Goal: Task Accomplishment & Management: Complete application form

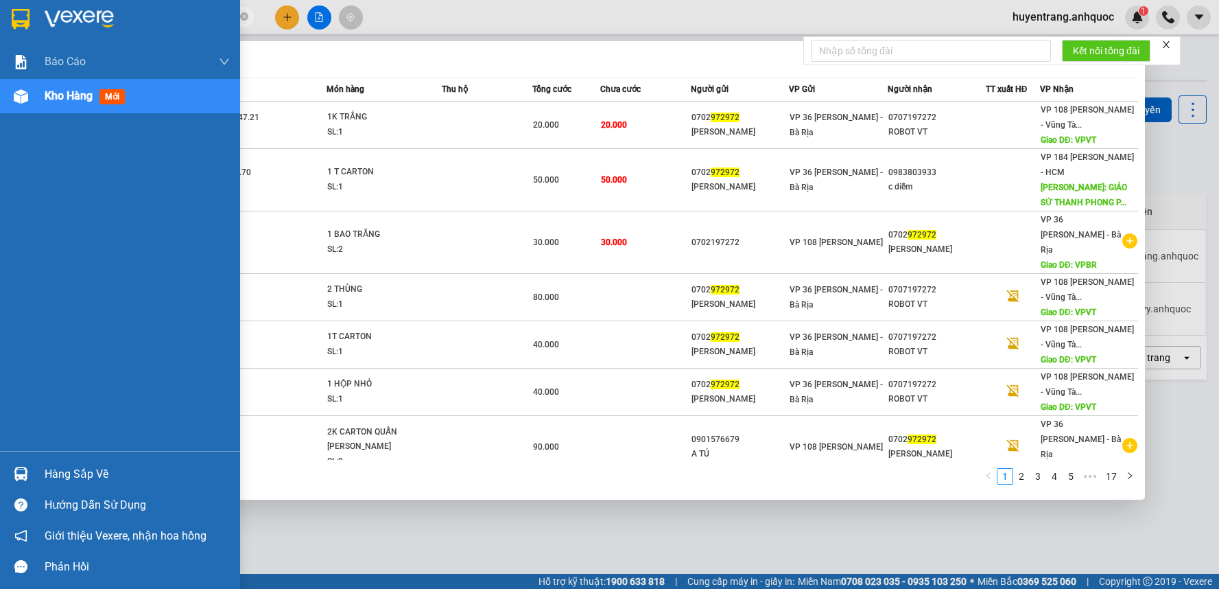
click at [3, 16] on section "Kết quả tìm kiếm ( 163 ) Bộ lọc Mã ĐH Trạng thái Món hàng Thu hộ Tổng cước Chưa…" at bounding box center [609, 294] width 1219 height 589
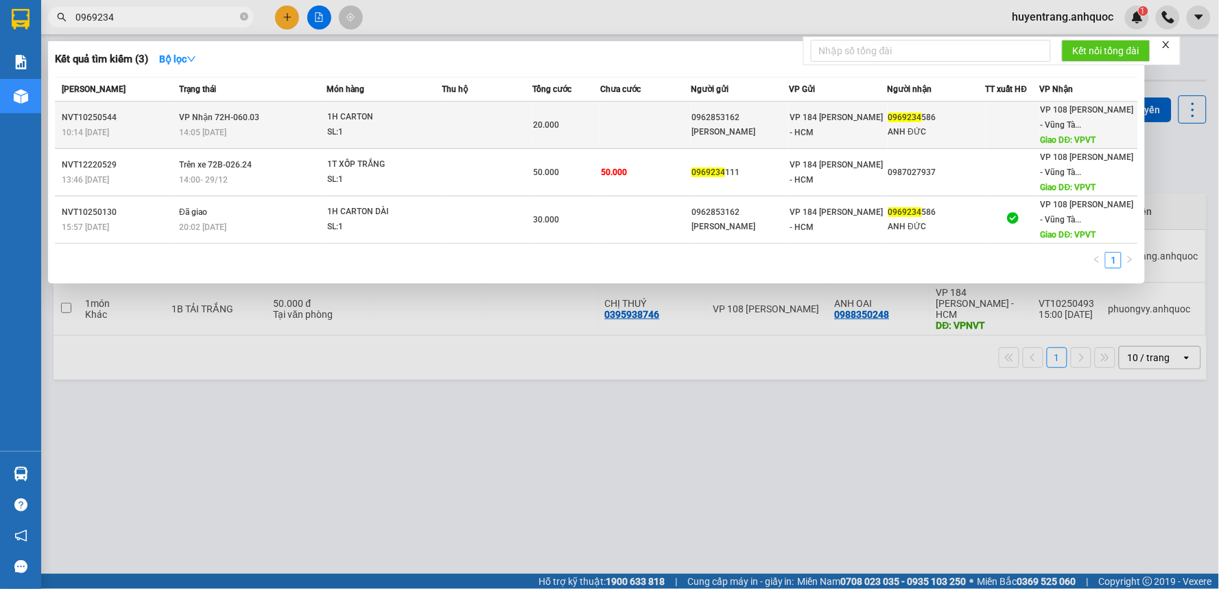
type input "0969234"
click at [498, 121] on td at bounding box center [487, 125] width 91 height 47
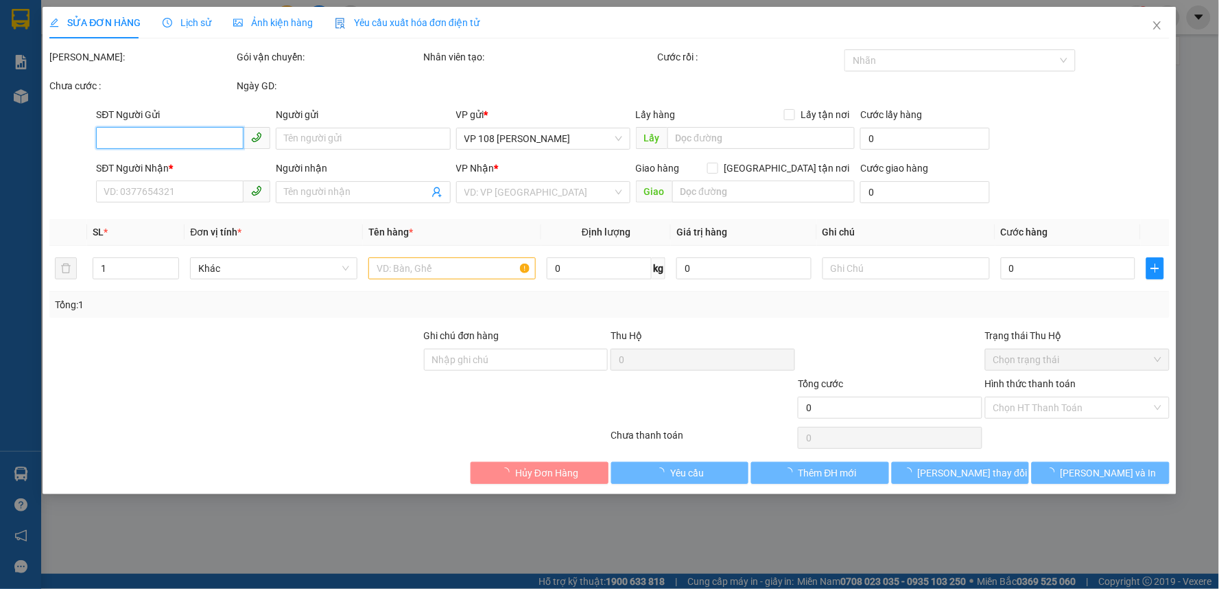
type input "0962853162"
type input "[PERSON_NAME]"
type input "0969234586"
type input "ANH ĐỨC"
type input "VPVT"
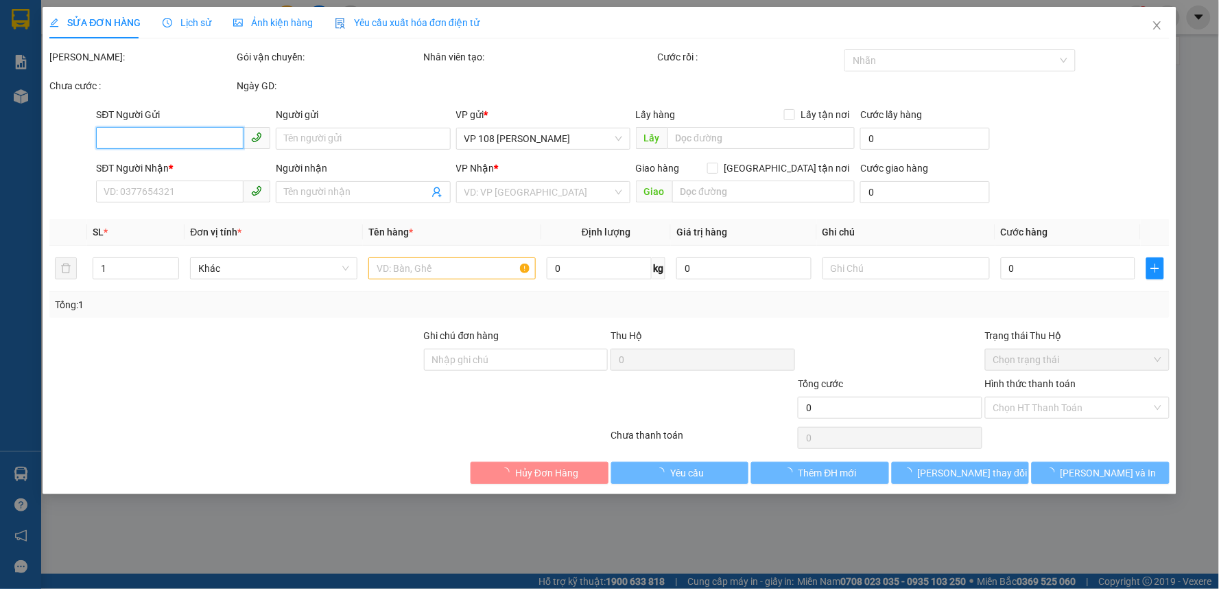
type input "20.000"
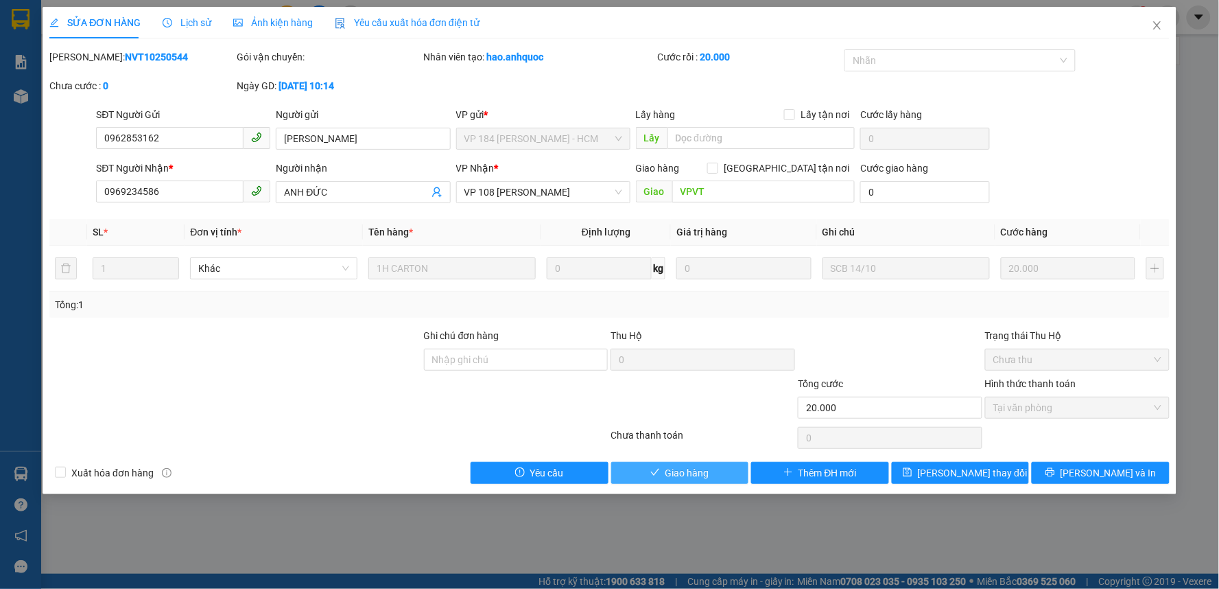
click at [683, 472] on span "Giao hàng" at bounding box center [688, 472] width 44 height 15
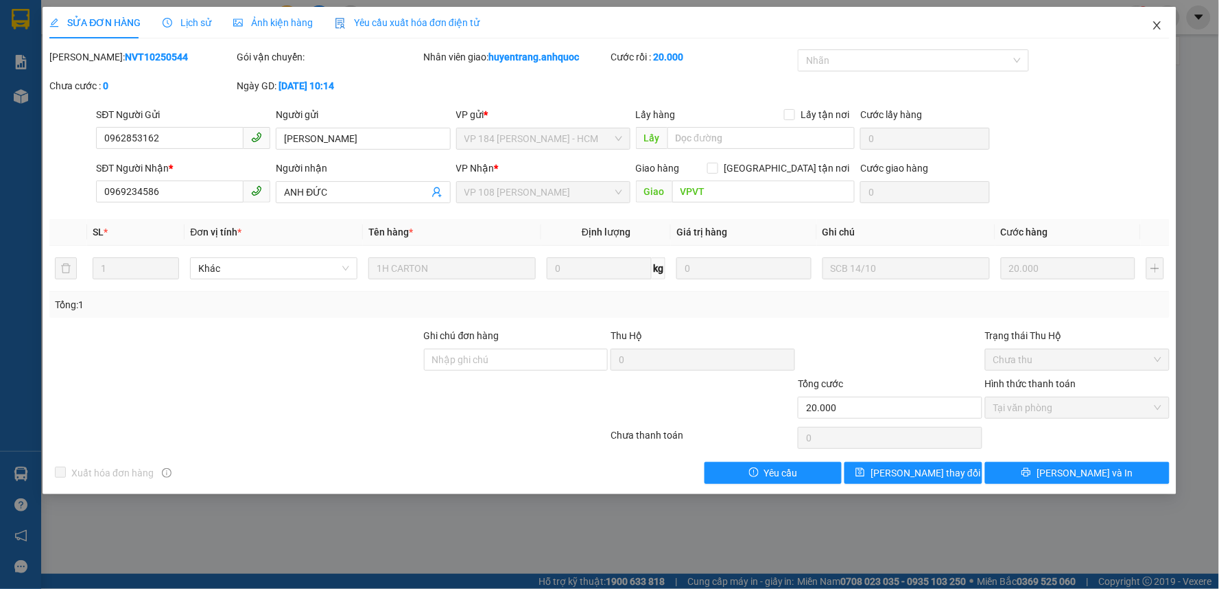
click at [1164, 19] on span "Close" at bounding box center [1157, 26] width 38 height 38
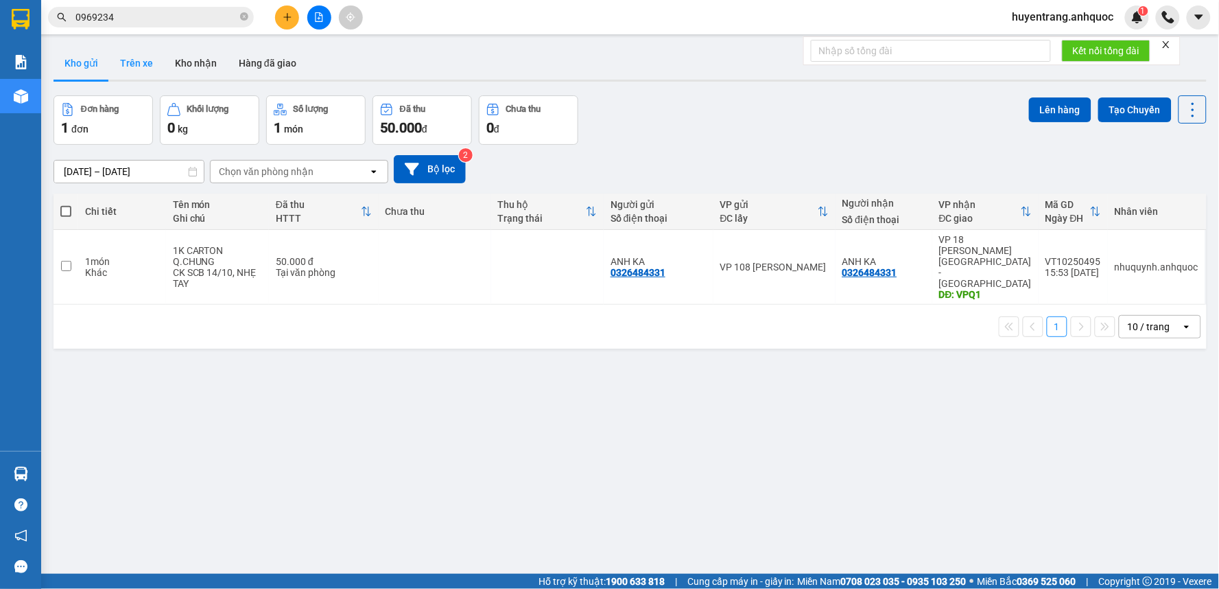
click at [144, 51] on button "Trên xe" at bounding box center [136, 63] width 55 height 33
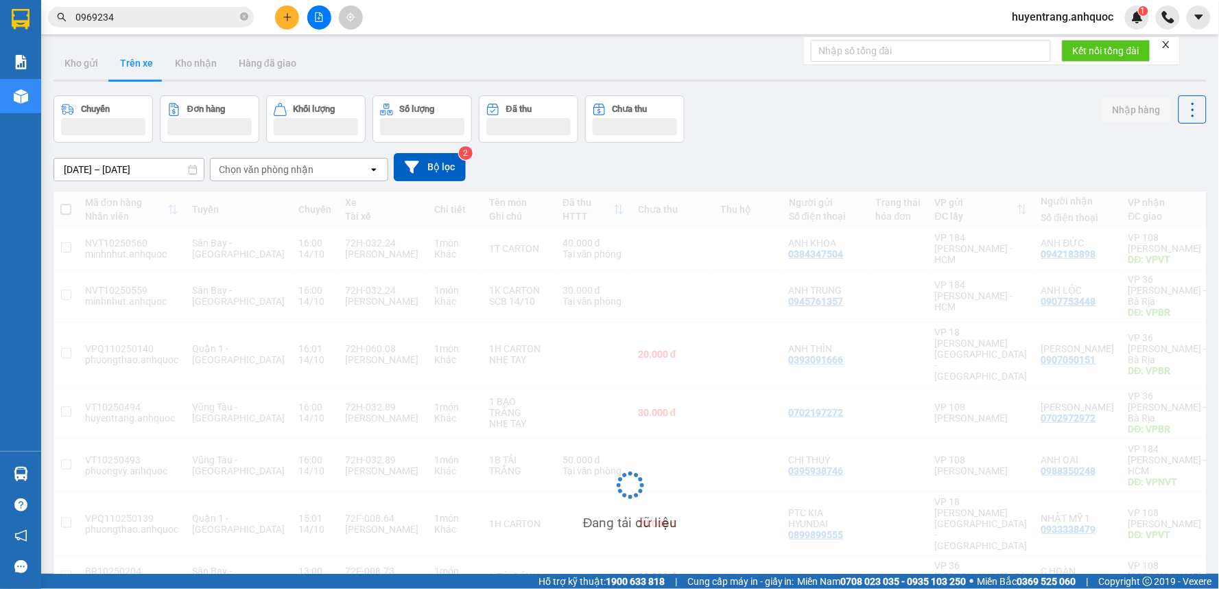
click at [90, 84] on div "ver 1.8.147 Kho gửi Trên xe Kho nhận Hàng đã giao Chuyến Đơn hàng Khối lượng Số…" at bounding box center [630, 423] width 1164 height 764
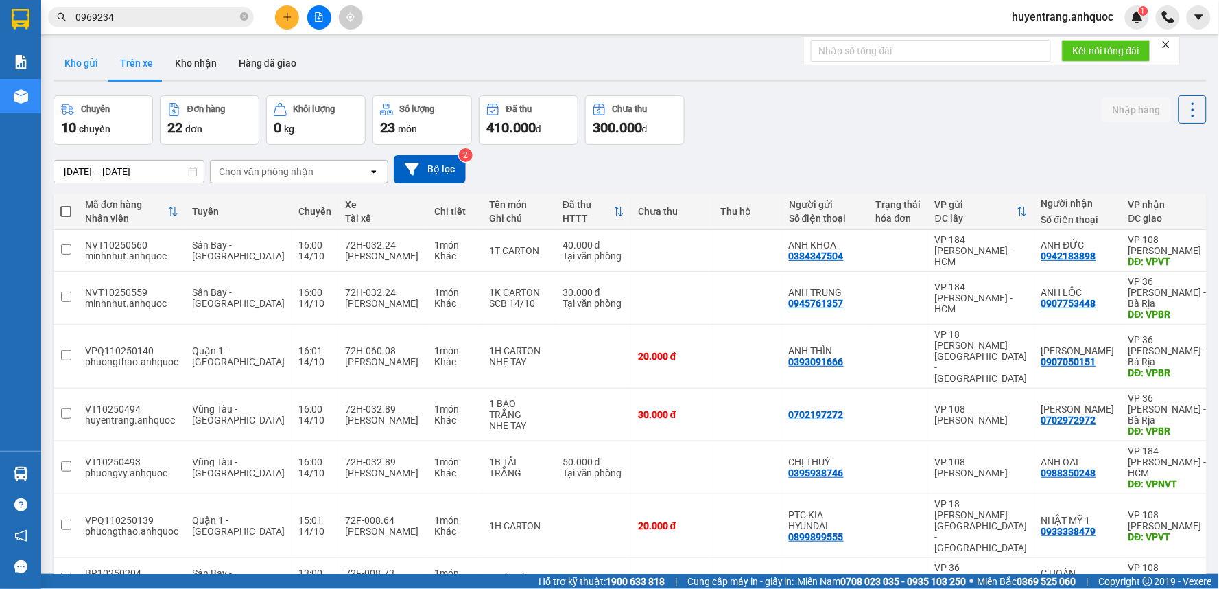
click at [71, 69] on button "Kho gửi" at bounding box center [82, 63] width 56 height 33
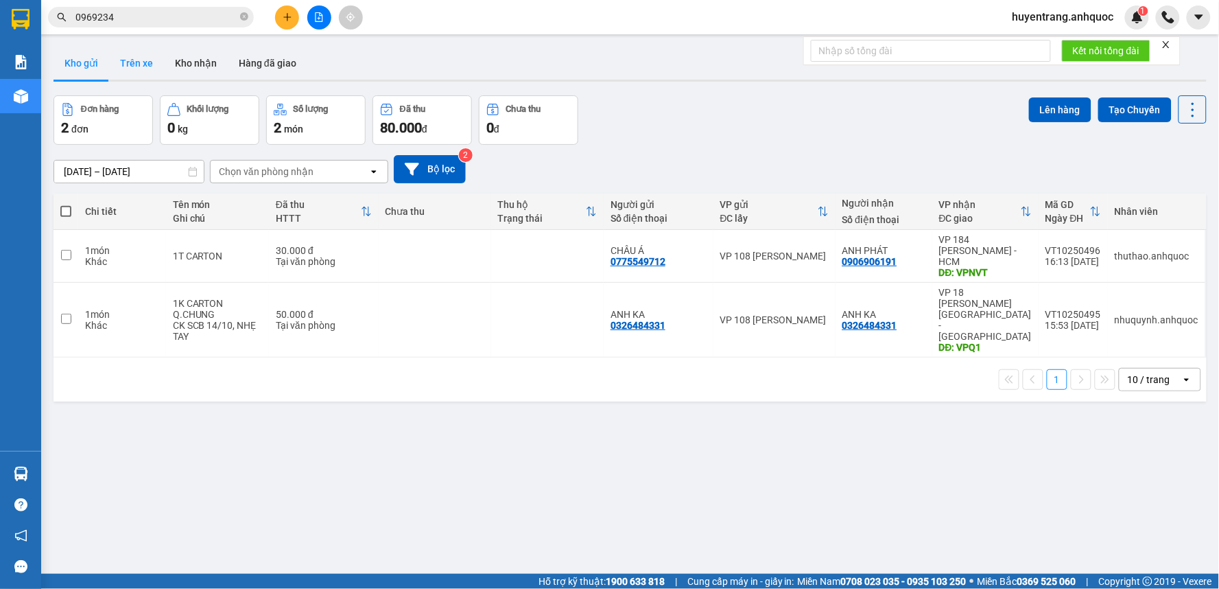
click at [132, 62] on button "Trên xe" at bounding box center [136, 63] width 55 height 33
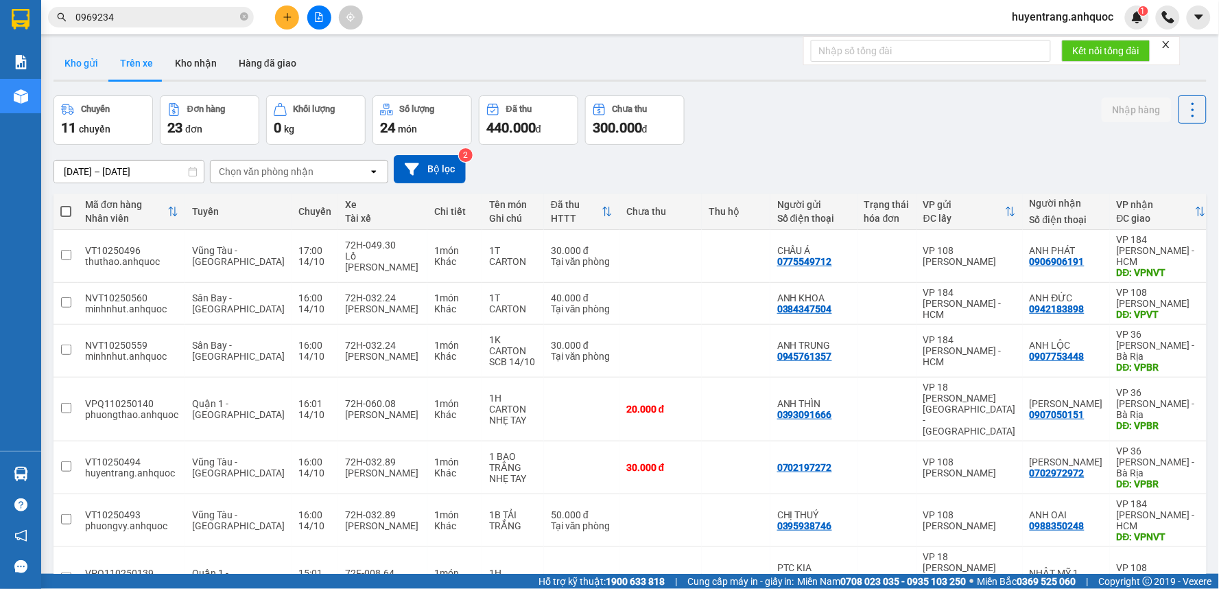
click at [89, 66] on button "Kho gửi" at bounding box center [82, 63] width 56 height 33
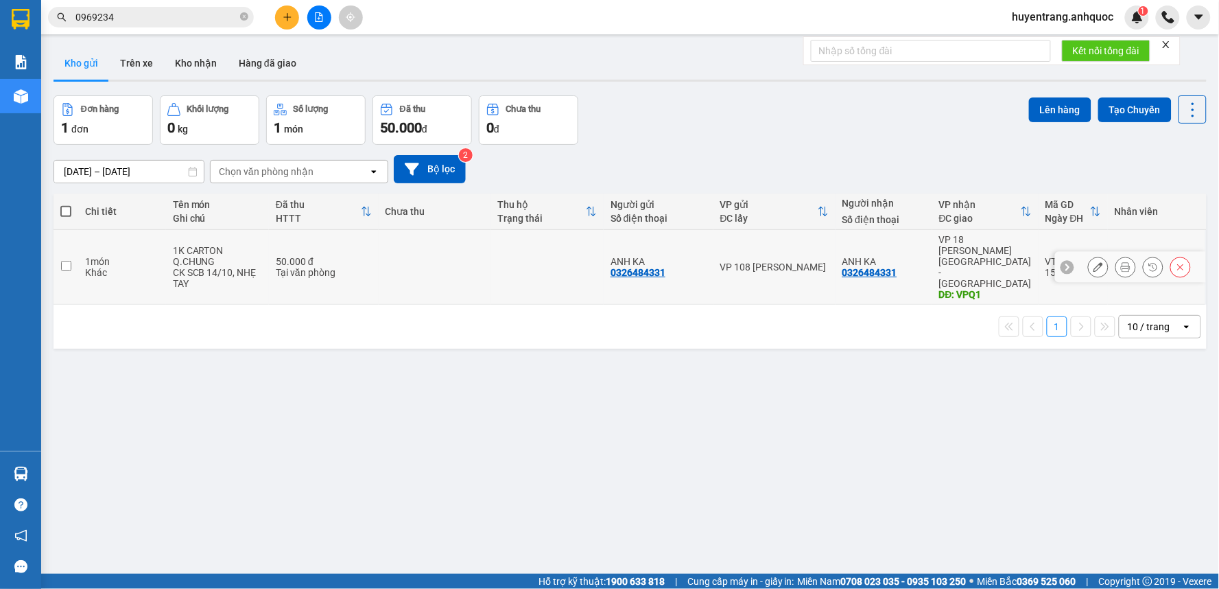
click at [419, 263] on td at bounding box center [435, 267] width 113 height 75
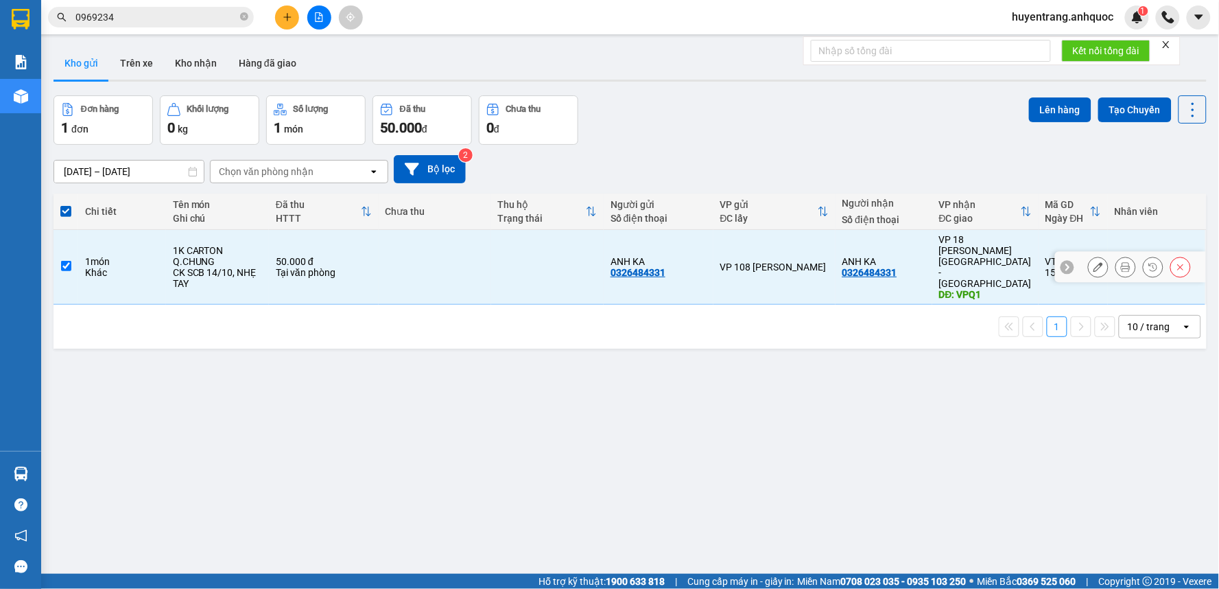
click at [419, 263] on td at bounding box center [435, 267] width 113 height 75
checkbox input "false"
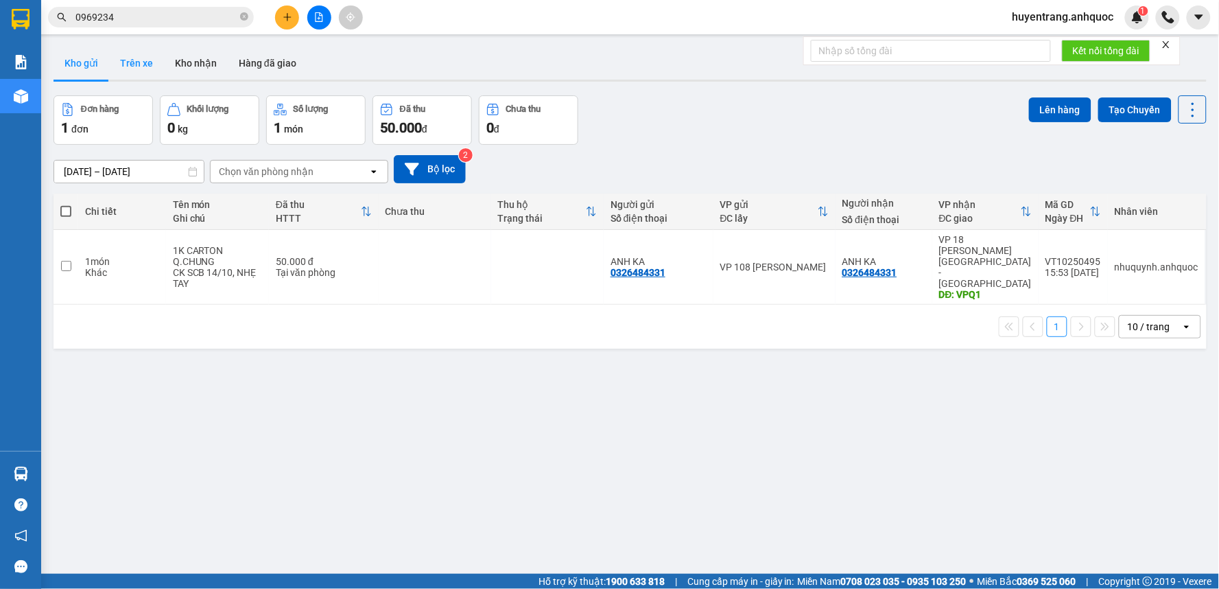
click at [137, 73] on button "Trên xe" at bounding box center [136, 63] width 55 height 33
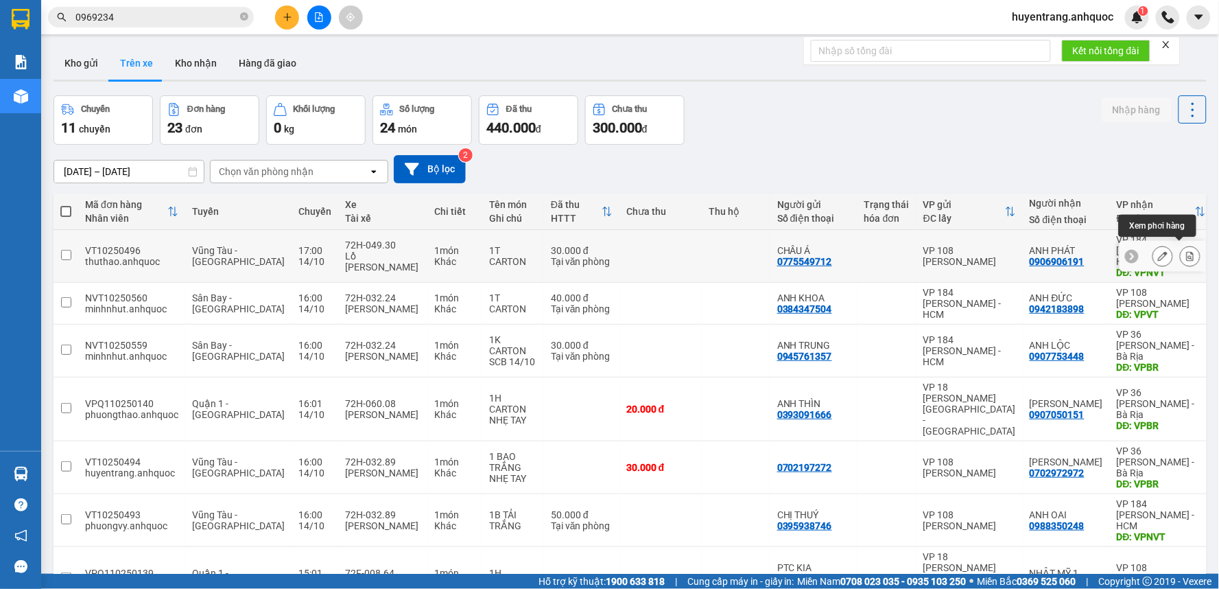
click at [1187, 251] on icon at bounding box center [1191, 256] width 8 height 10
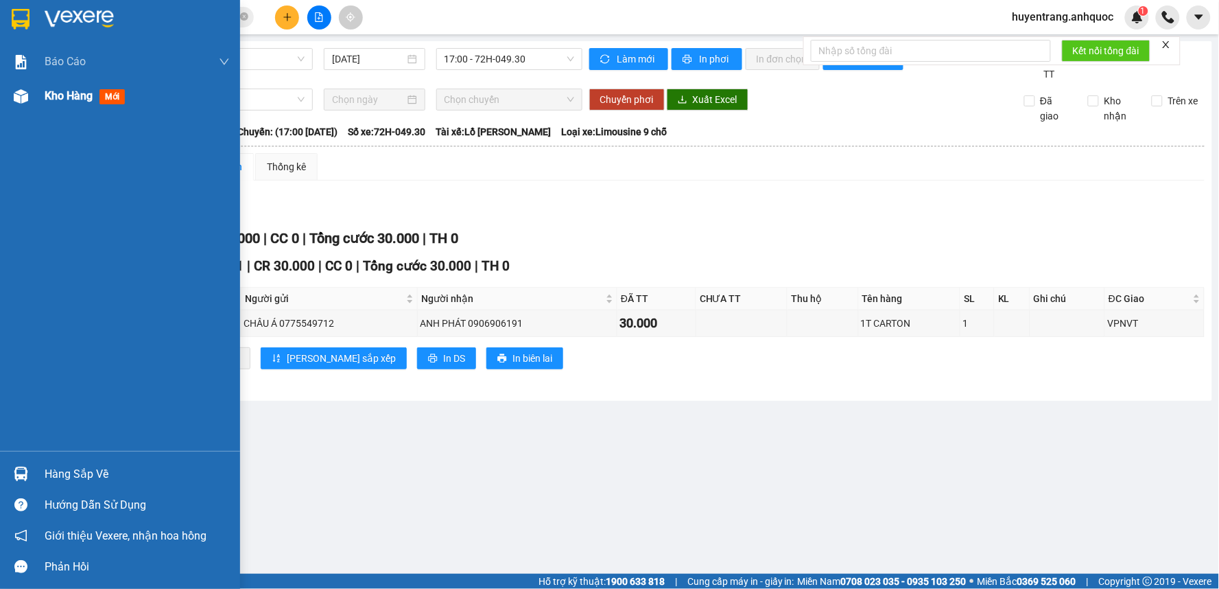
click at [38, 90] on div "Kho hàng mới" at bounding box center [120, 96] width 240 height 34
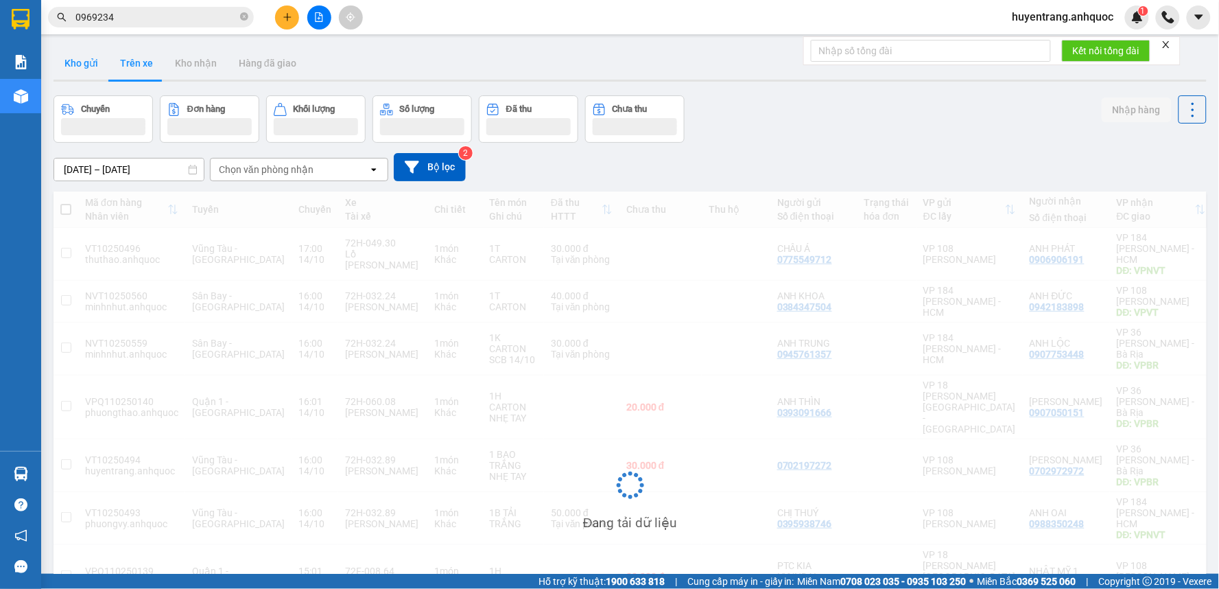
click at [97, 64] on button "Kho gửi" at bounding box center [82, 63] width 56 height 33
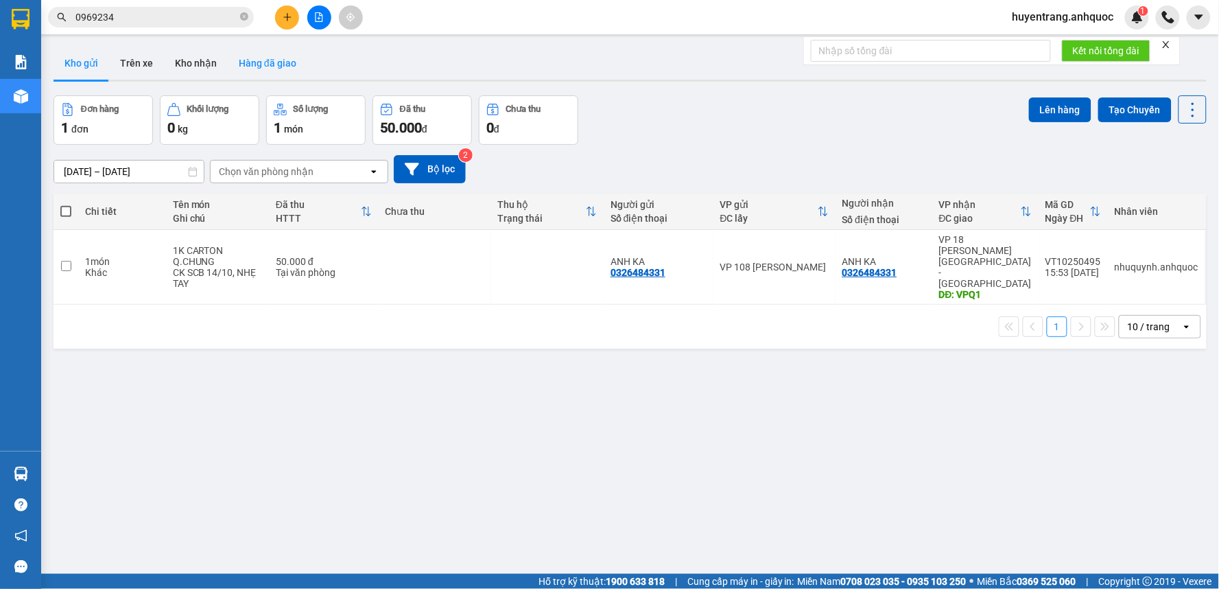
click at [269, 67] on button "Hàng đã giao" at bounding box center [268, 63] width 80 height 33
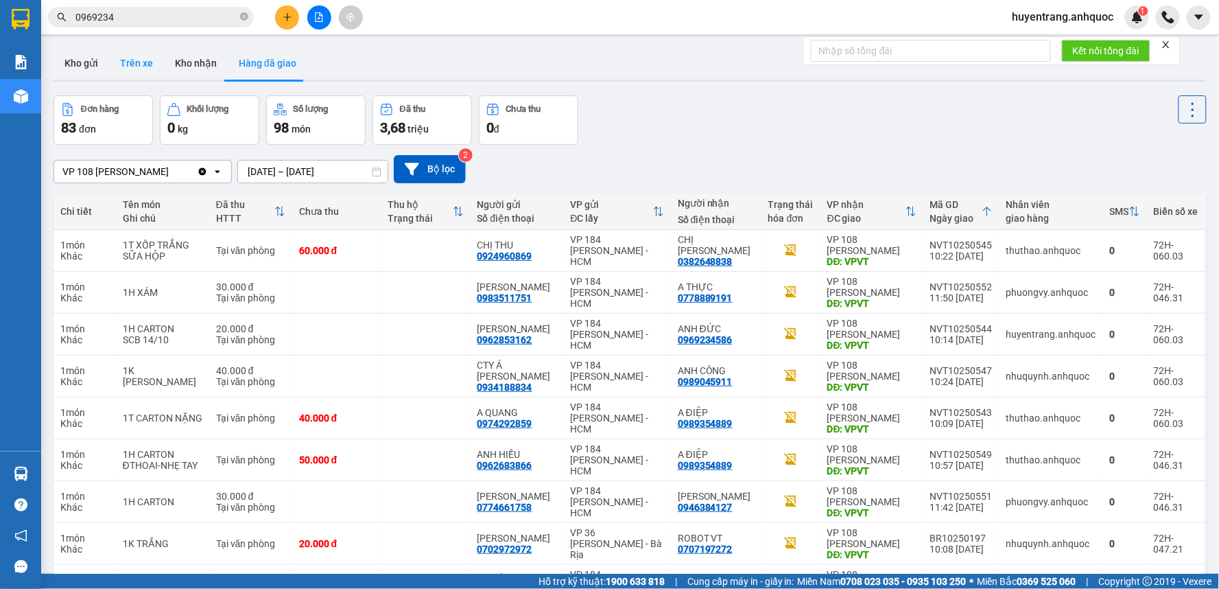
click at [153, 69] on button "Trên xe" at bounding box center [136, 63] width 55 height 33
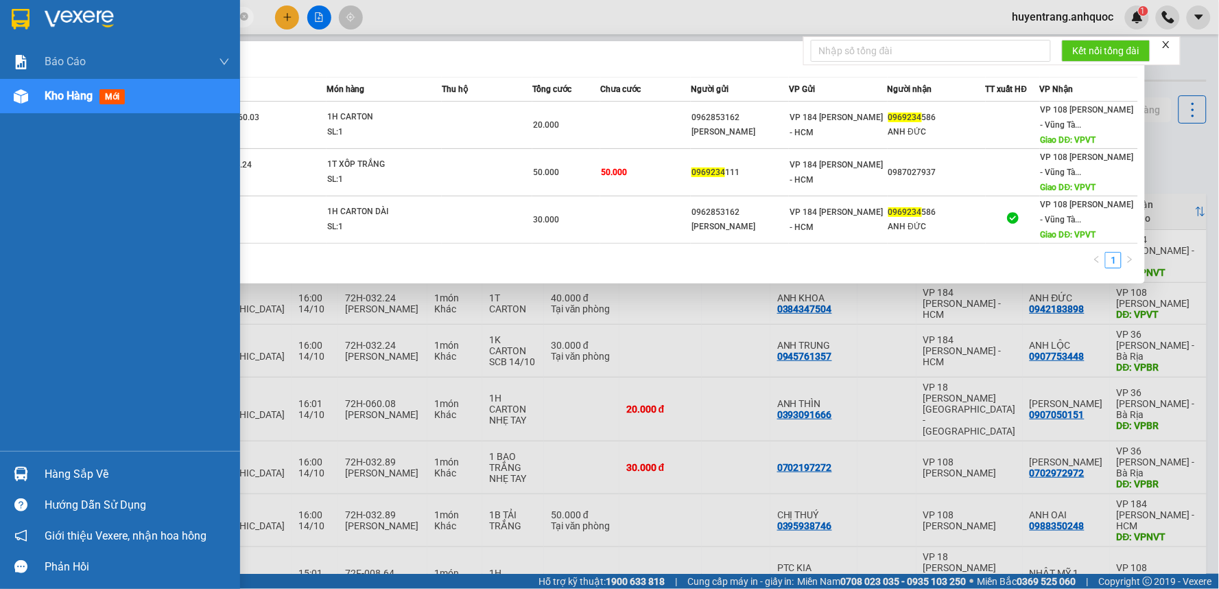
drag, startPoint x: 147, startPoint y: 17, endPoint x: 0, endPoint y: 22, distance: 146.9
click at [0, 22] on section "Kết quả tìm kiếm ( 3 ) Bộ lọc Mã ĐH Trạng thái Món hàng Thu hộ Tổng cước Chưa c…" at bounding box center [609, 294] width 1219 height 589
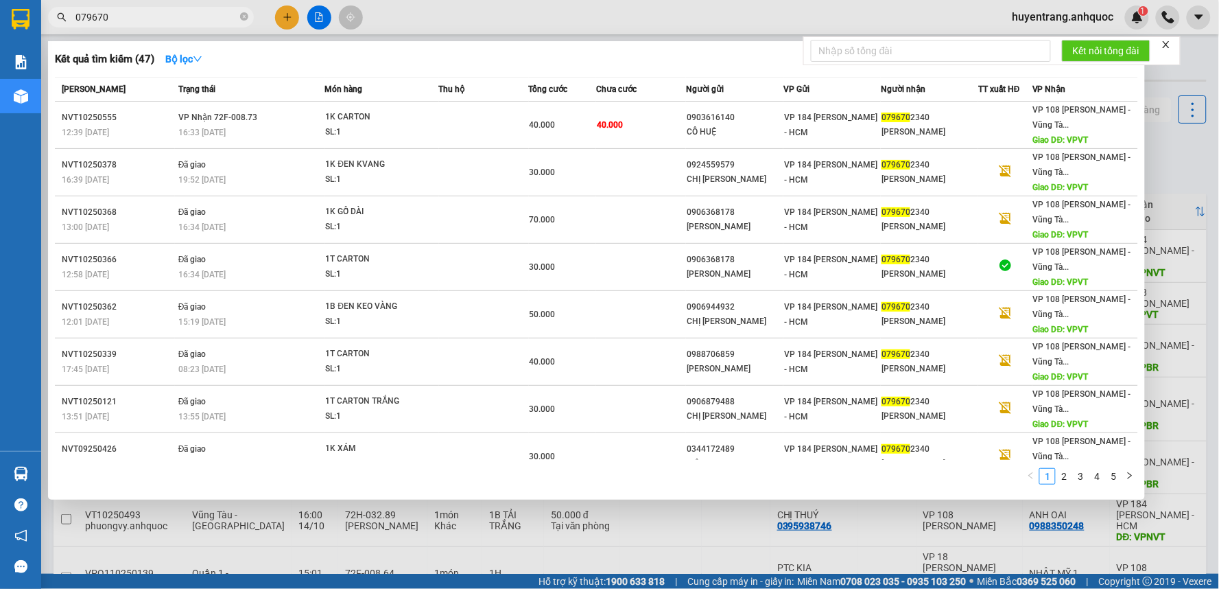
type input "079670"
click at [419, 8] on div at bounding box center [609, 294] width 1219 height 589
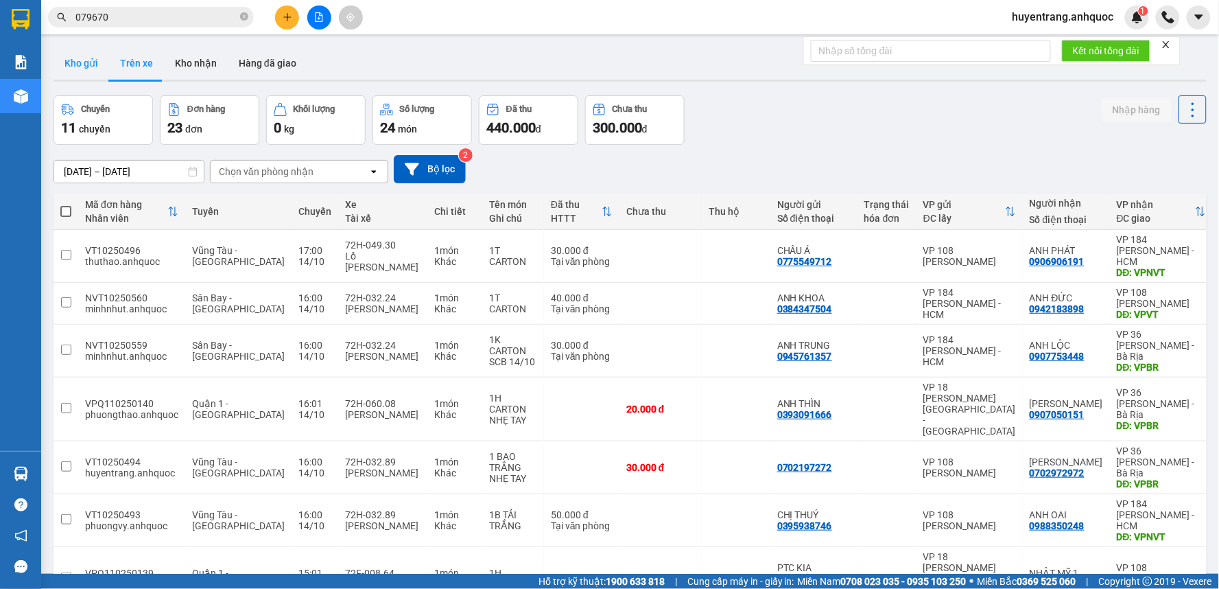
click at [86, 67] on button "Kho gửi" at bounding box center [82, 63] width 56 height 33
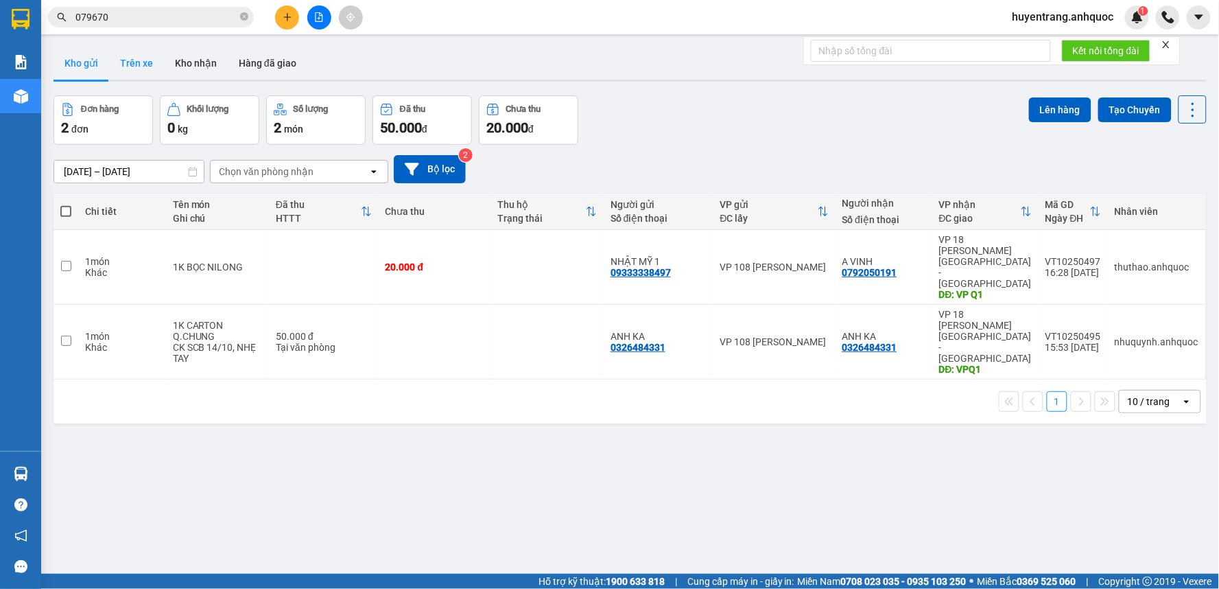
click at [132, 71] on button "Trên xe" at bounding box center [136, 63] width 55 height 33
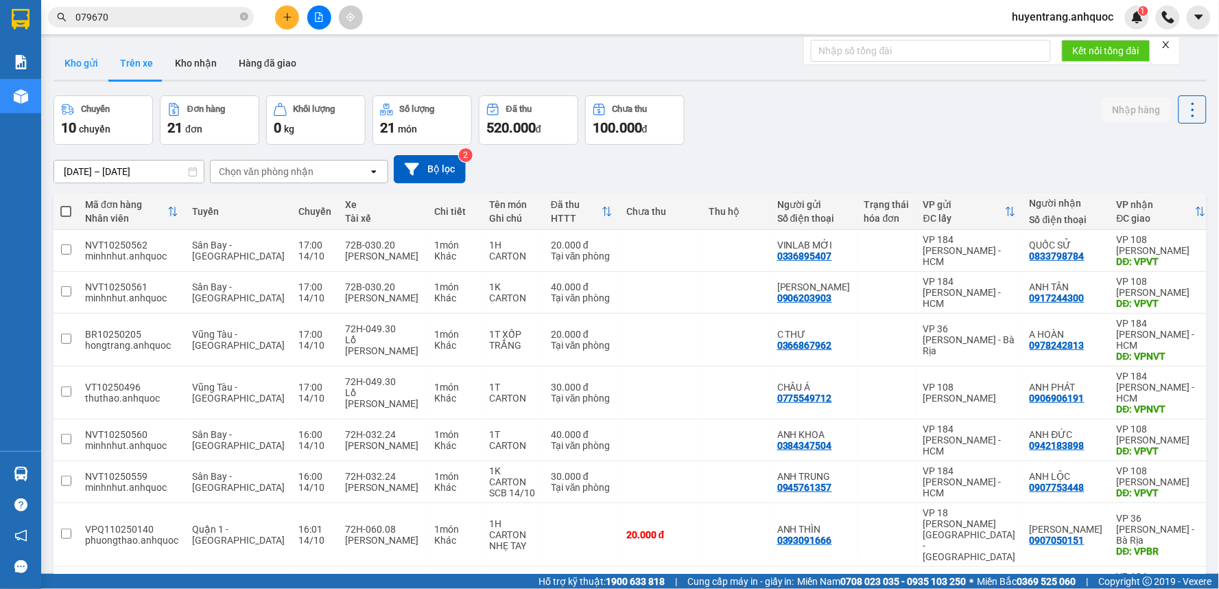
click at [76, 78] on button "Kho gửi" at bounding box center [82, 63] width 56 height 33
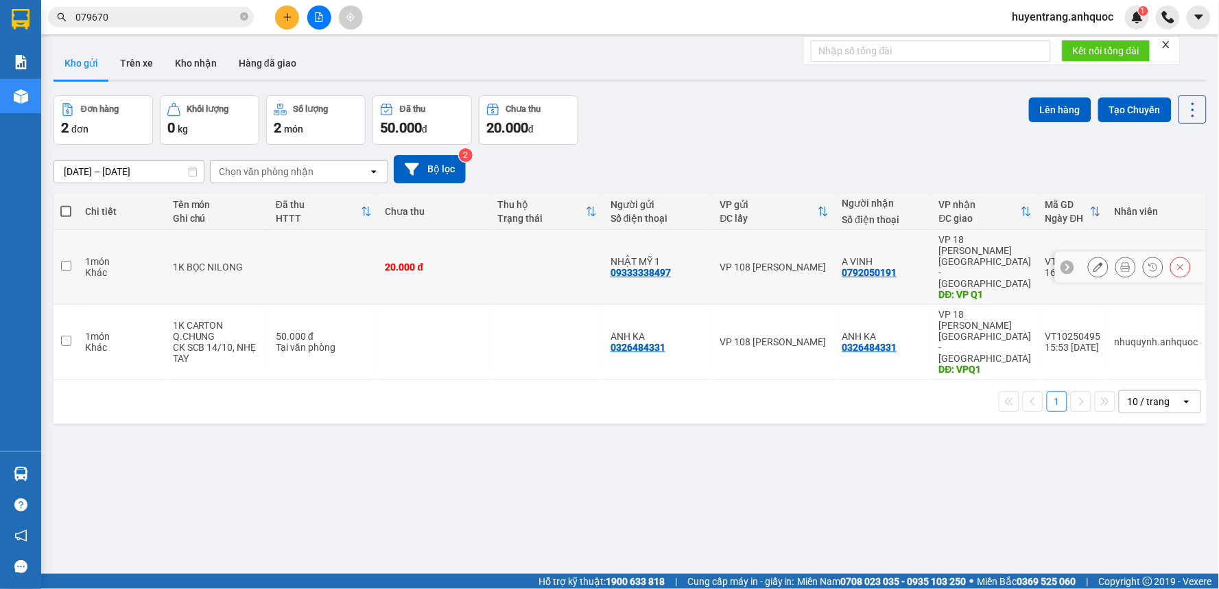
click at [350, 257] on td at bounding box center [324, 267] width 110 height 75
checkbox input "true"
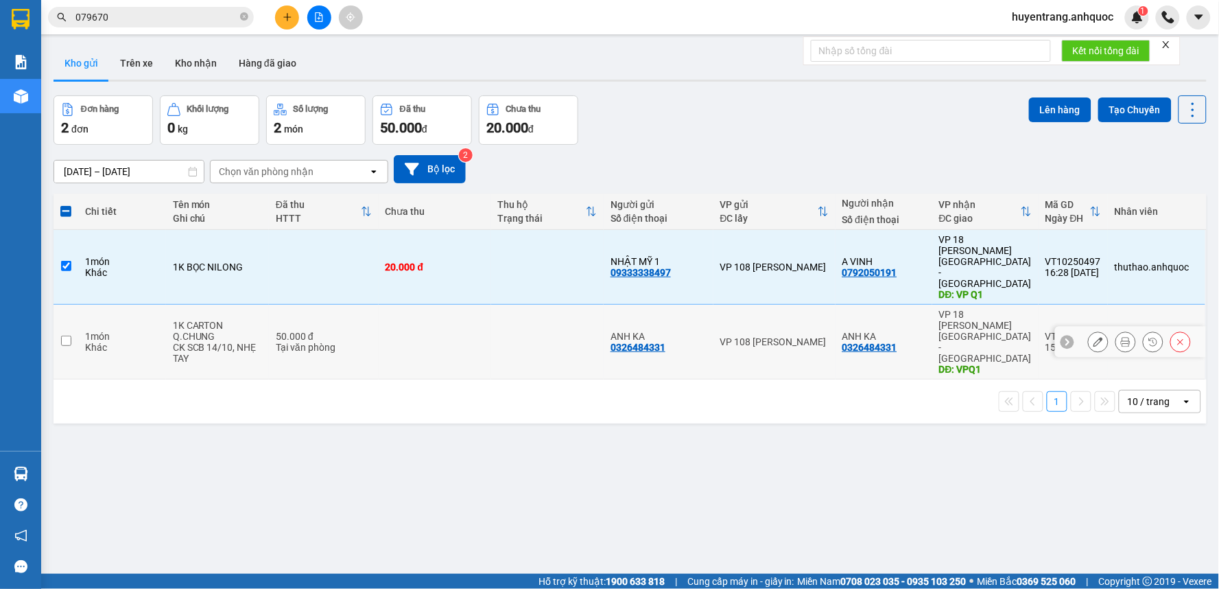
click at [379, 311] on td at bounding box center [435, 342] width 113 height 75
checkbox input "true"
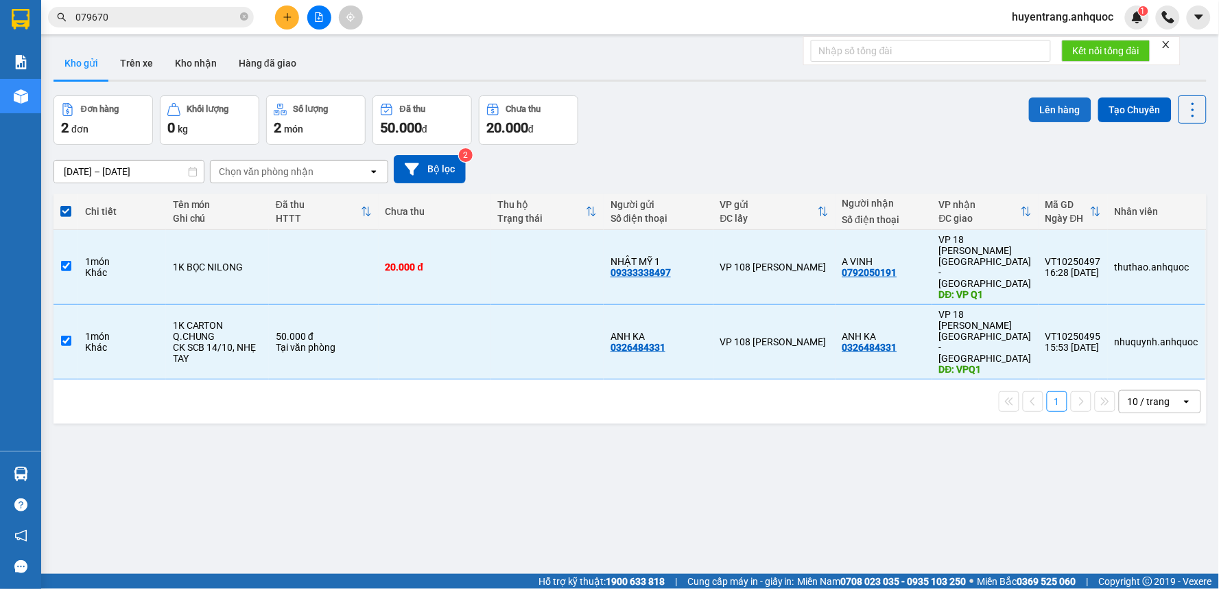
click at [1044, 105] on button "Lên hàng" at bounding box center [1060, 109] width 62 height 25
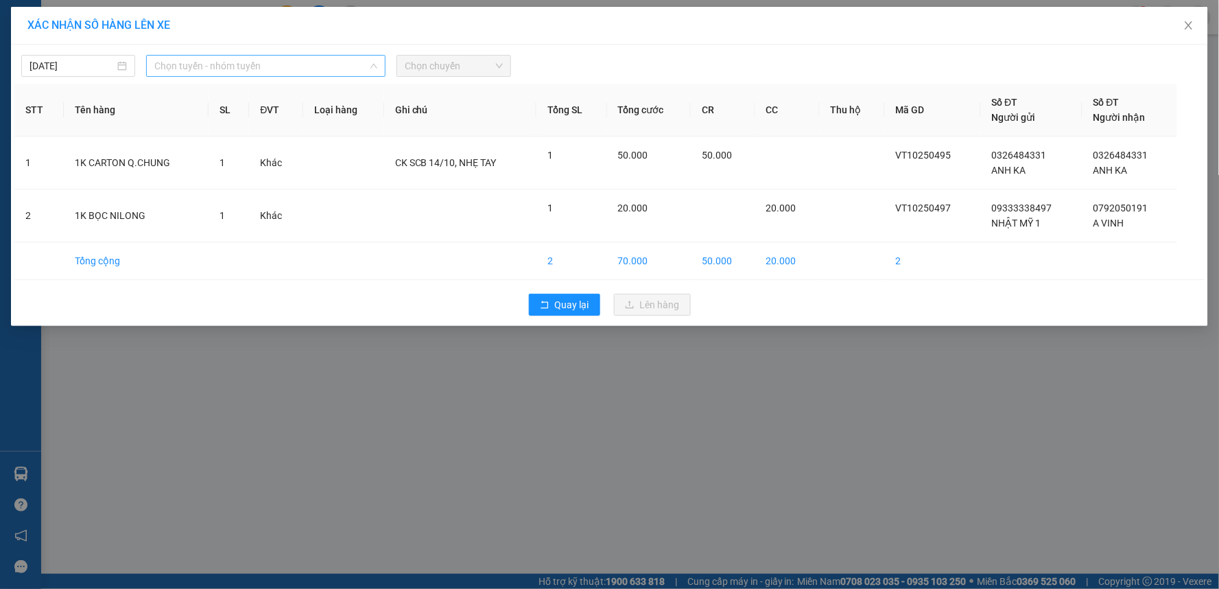
click at [293, 64] on span "Chọn tuyến - nhóm tuyến" at bounding box center [265, 66] width 223 height 21
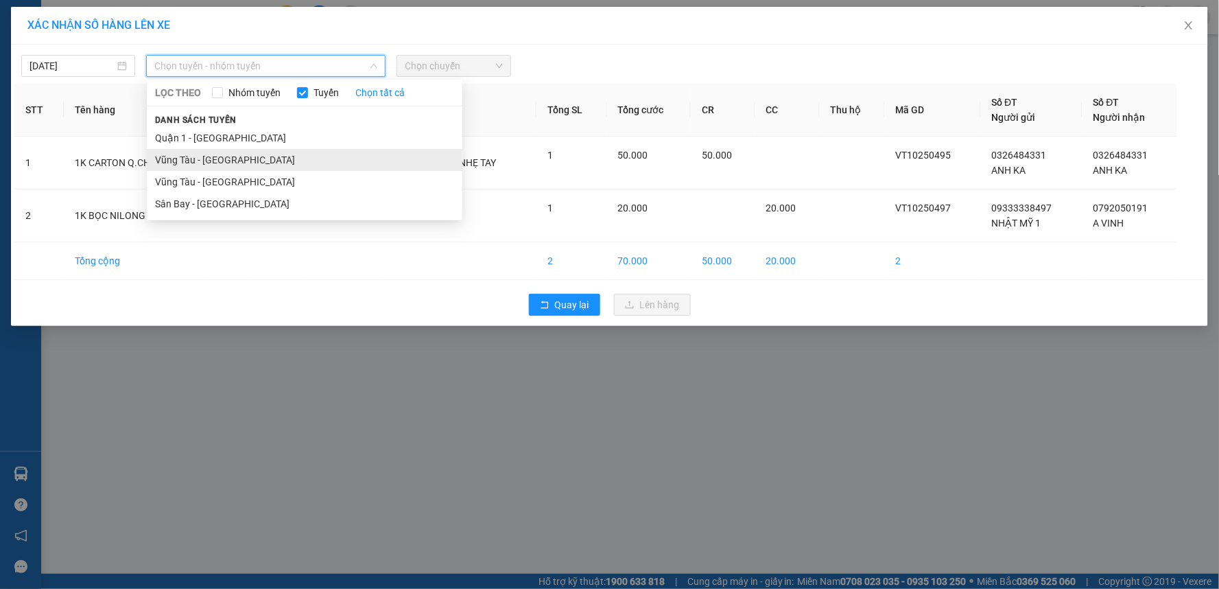
click at [268, 153] on li "Vũng Tàu - [GEOGRAPHIC_DATA]" at bounding box center [305, 160] width 316 height 22
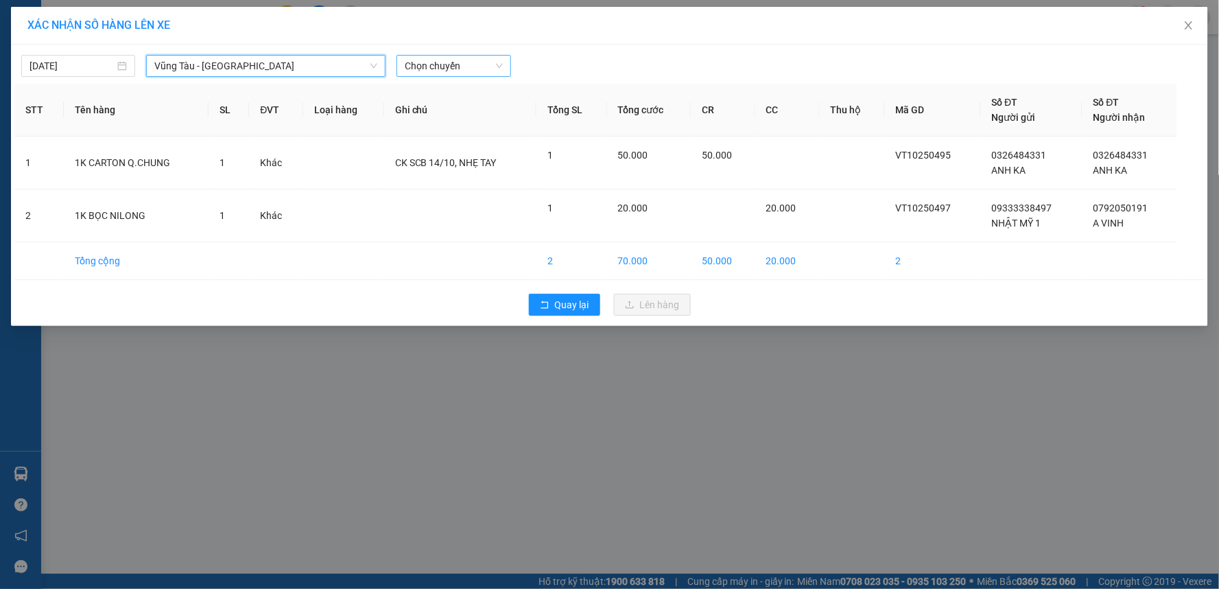
click at [475, 62] on span "Chọn chuyến" at bounding box center [453, 66] width 97 height 21
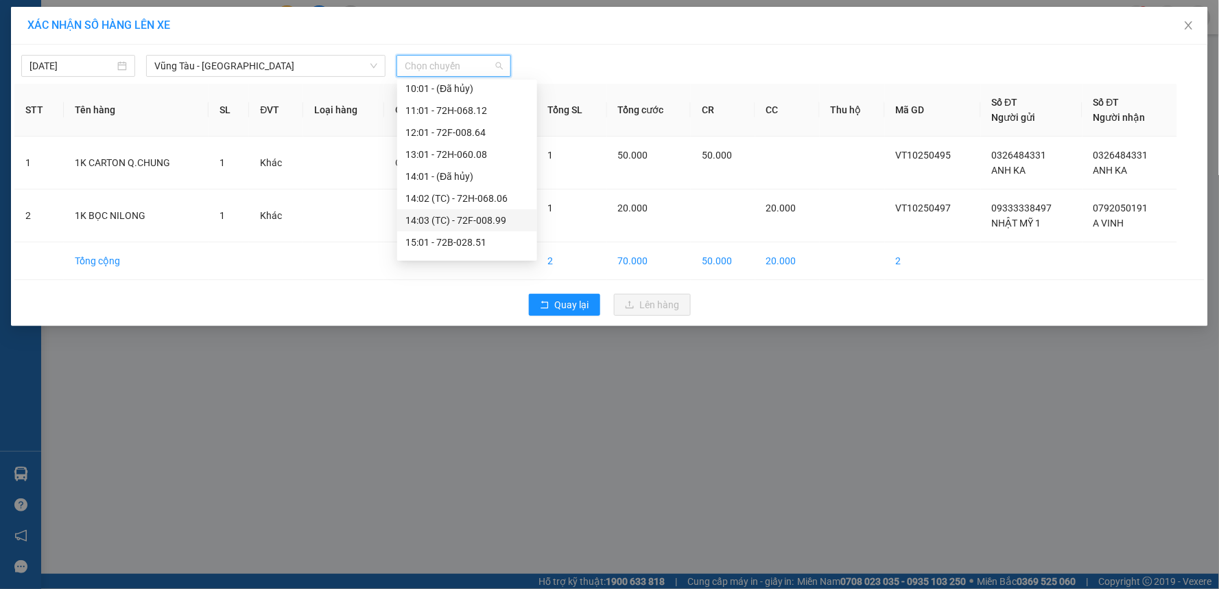
scroll to position [263, 0]
click at [448, 222] on div "18:01 - 72F-001.70" at bounding box center [466, 224] width 123 height 15
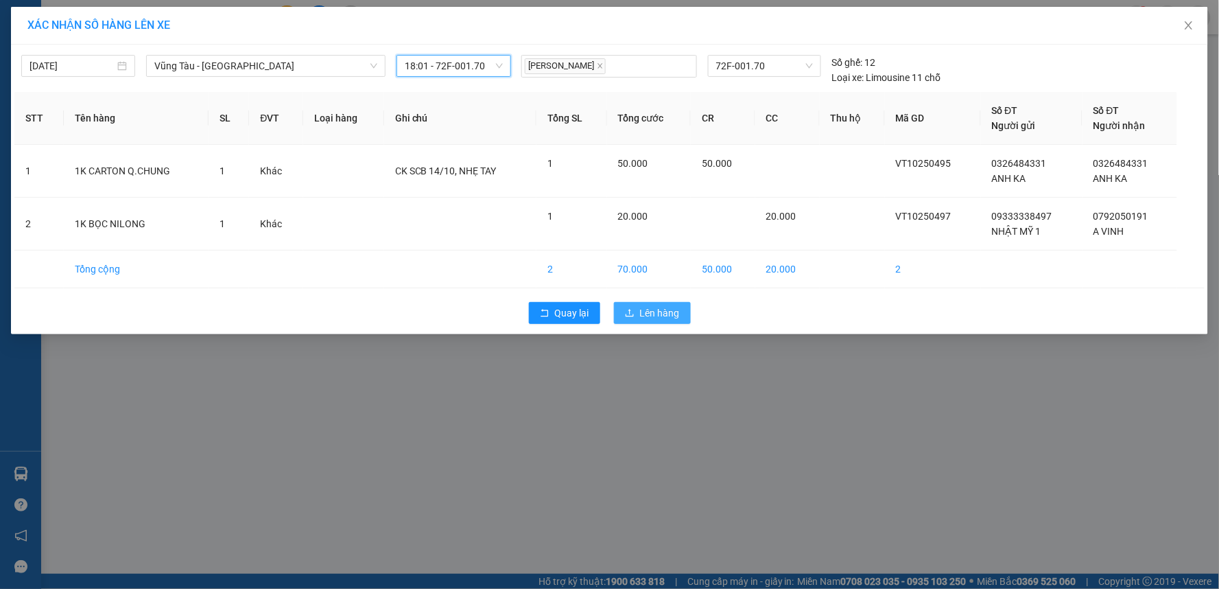
click at [641, 307] on span "Lên hàng" at bounding box center [660, 312] width 40 height 15
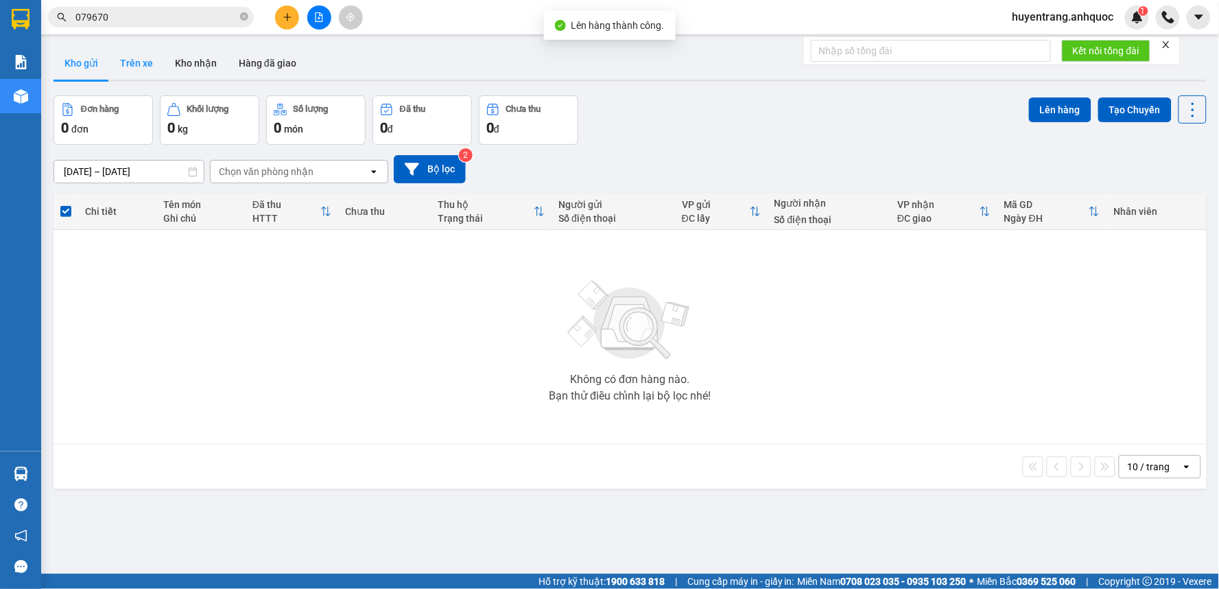
click at [138, 69] on button "Trên xe" at bounding box center [136, 63] width 55 height 33
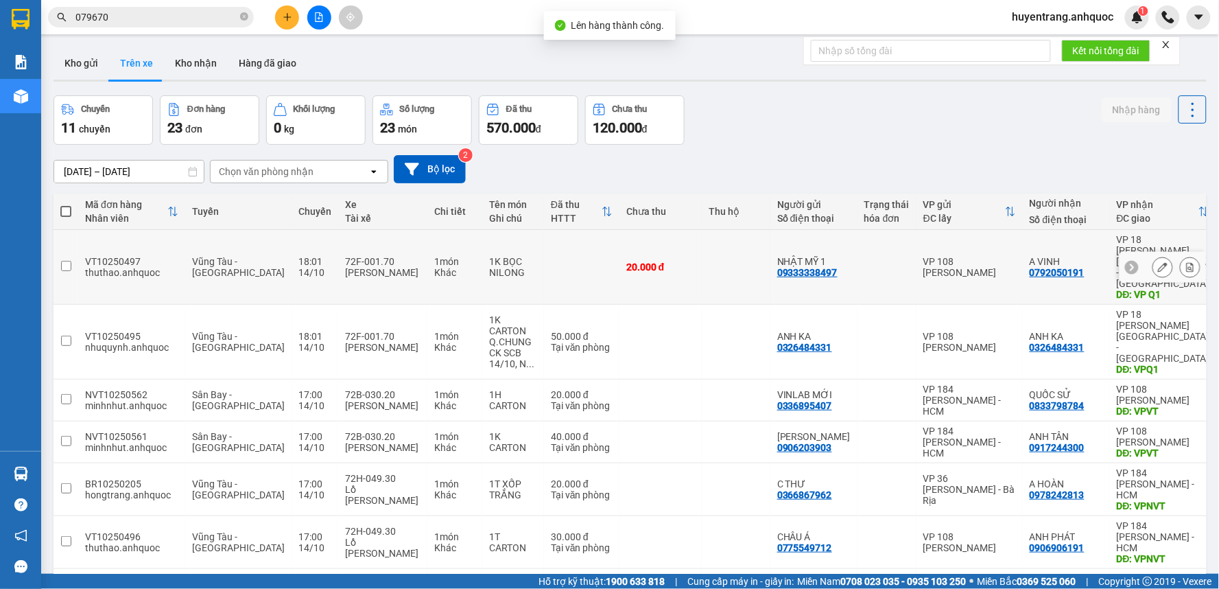
click at [1167, 257] on div at bounding box center [1177, 267] width 48 height 21
click at [1186, 262] on icon at bounding box center [1191, 267] width 10 height 10
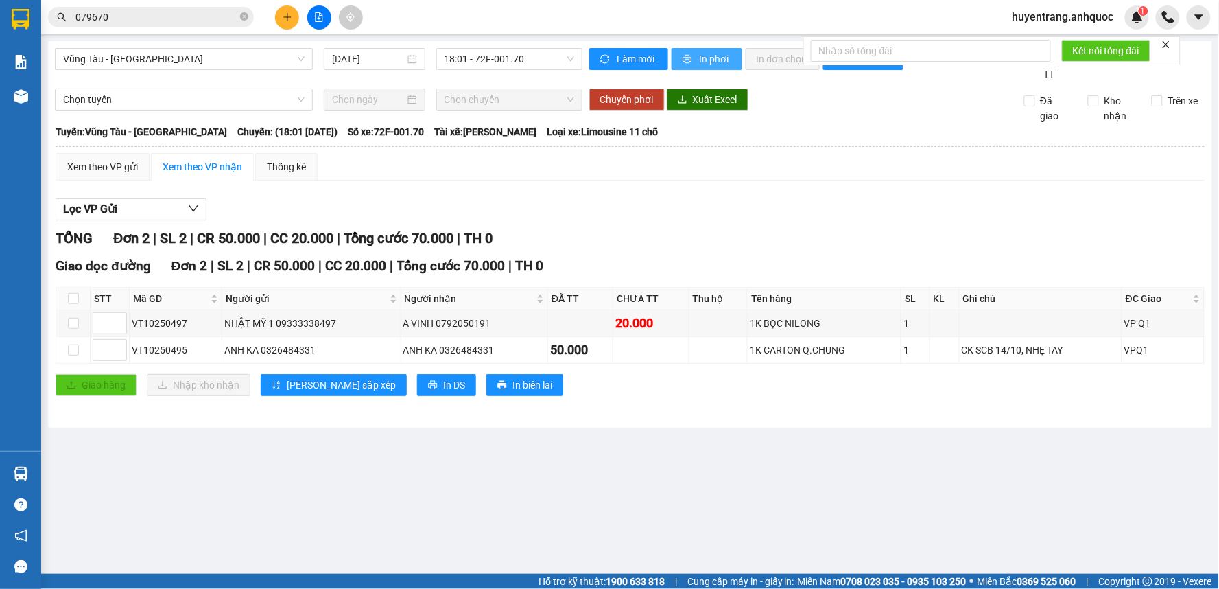
click at [705, 54] on span "In phơi" at bounding box center [716, 58] width 32 height 15
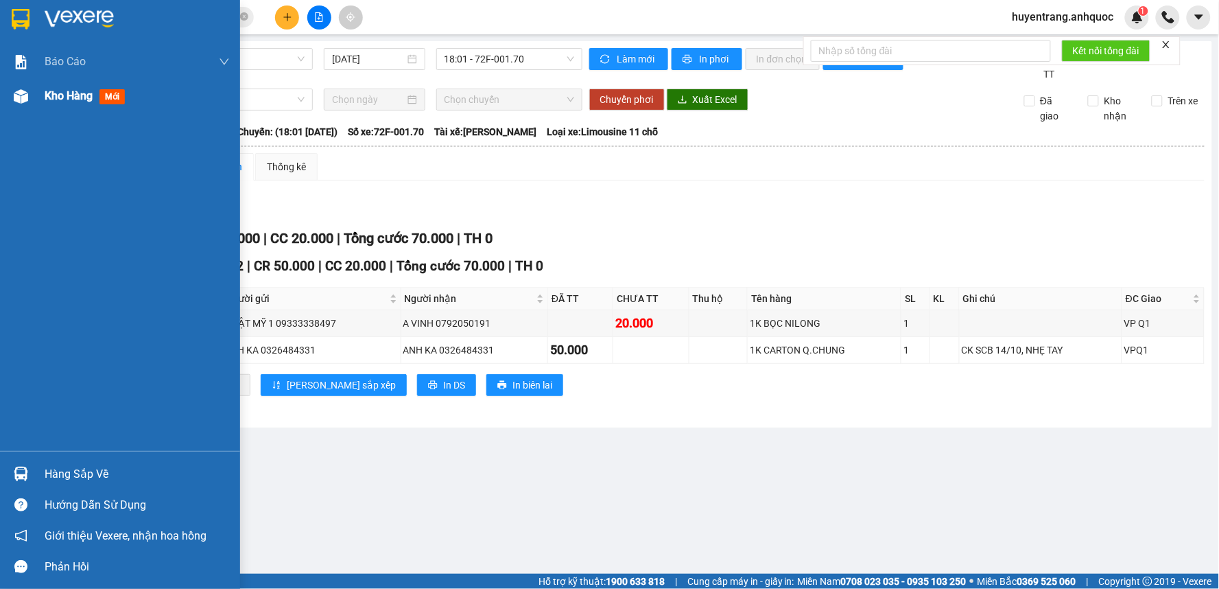
click at [19, 106] on div at bounding box center [21, 96] width 24 height 24
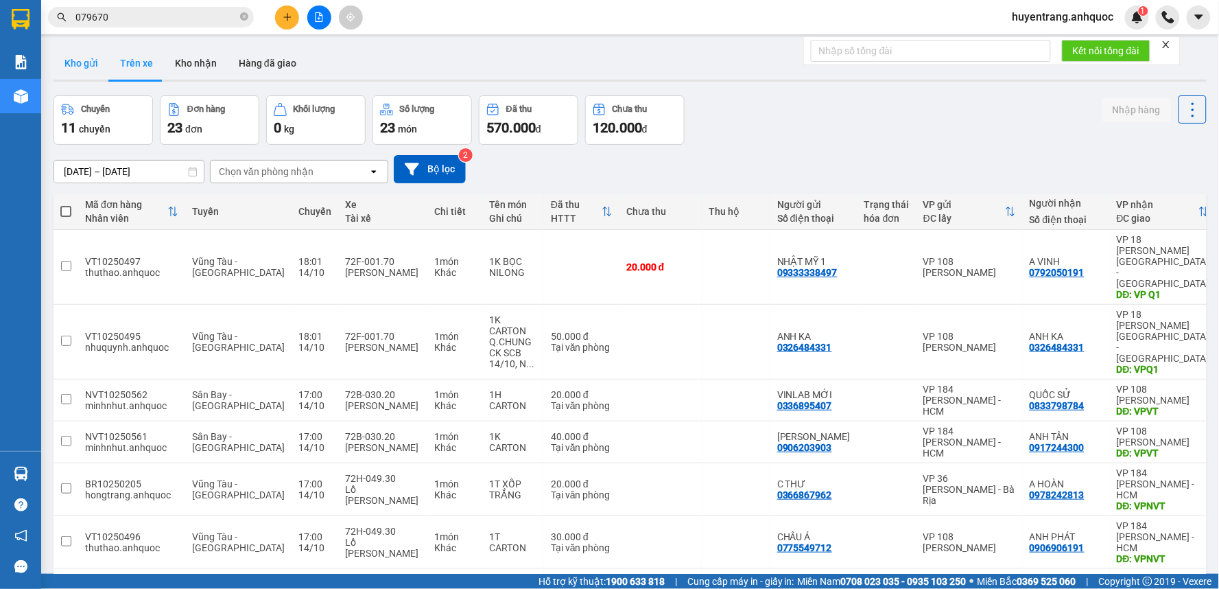
click at [100, 67] on button "Kho gửi" at bounding box center [82, 63] width 56 height 33
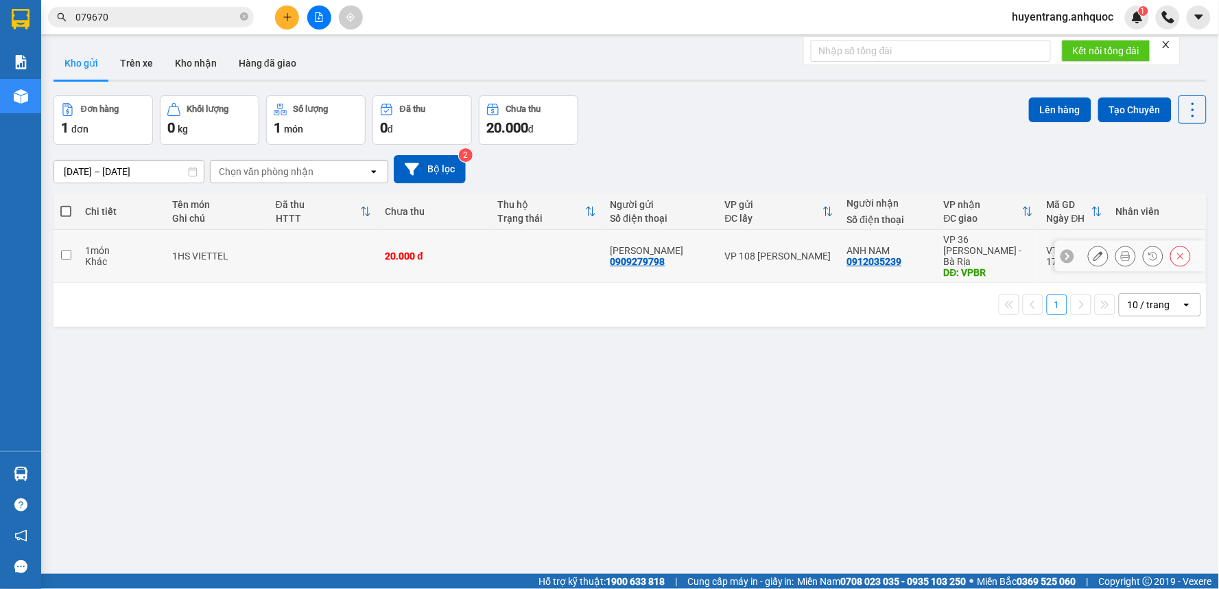
click at [447, 254] on div "20.000 đ" at bounding box center [434, 255] width 99 height 11
checkbox input "true"
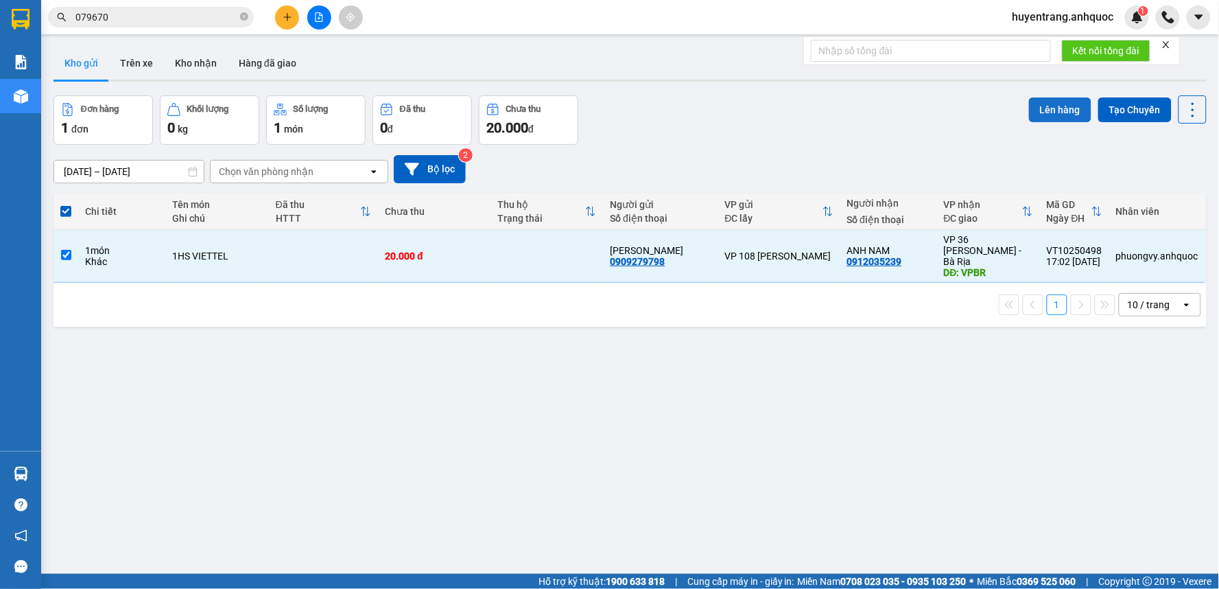
click at [1064, 120] on button "Lên hàng" at bounding box center [1060, 109] width 62 height 25
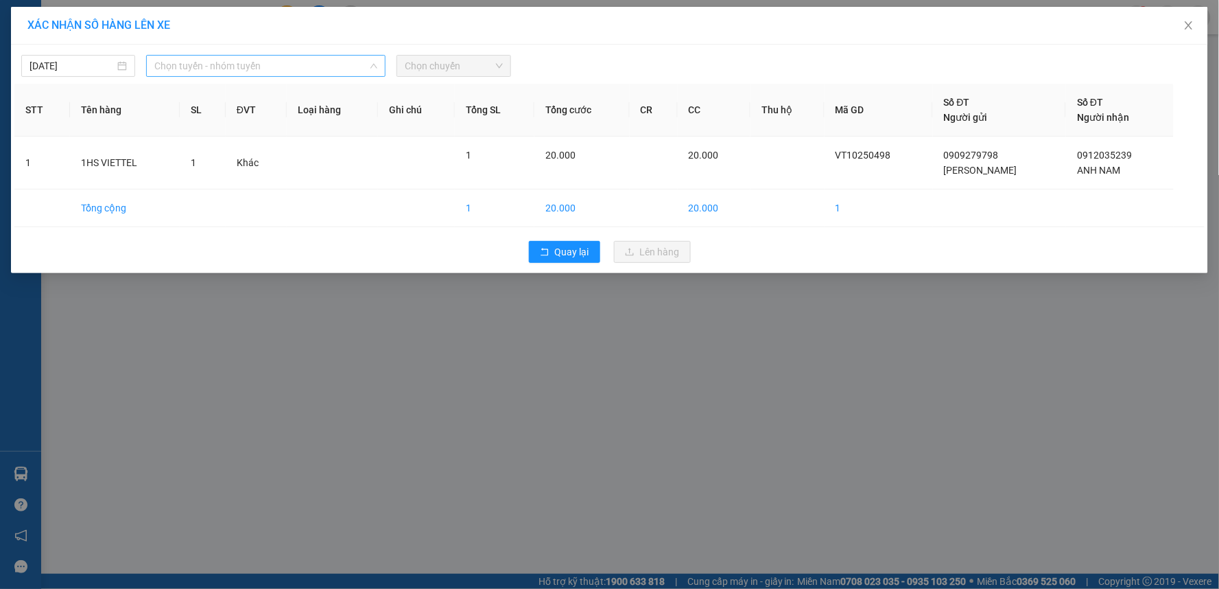
click at [221, 69] on span "Chọn tuyến - nhóm tuyến" at bounding box center [265, 66] width 223 height 21
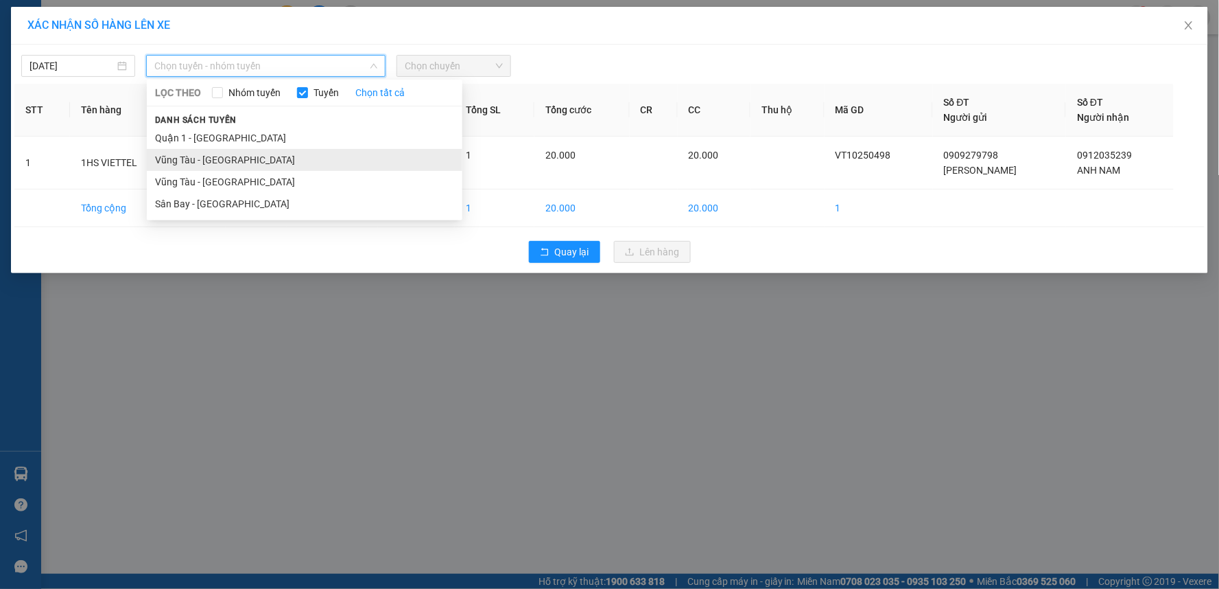
drag, startPoint x: 226, startPoint y: 159, endPoint x: 303, endPoint y: 118, distance: 86.6
click at [226, 158] on li "Vũng Tàu - [GEOGRAPHIC_DATA]" at bounding box center [305, 160] width 316 height 22
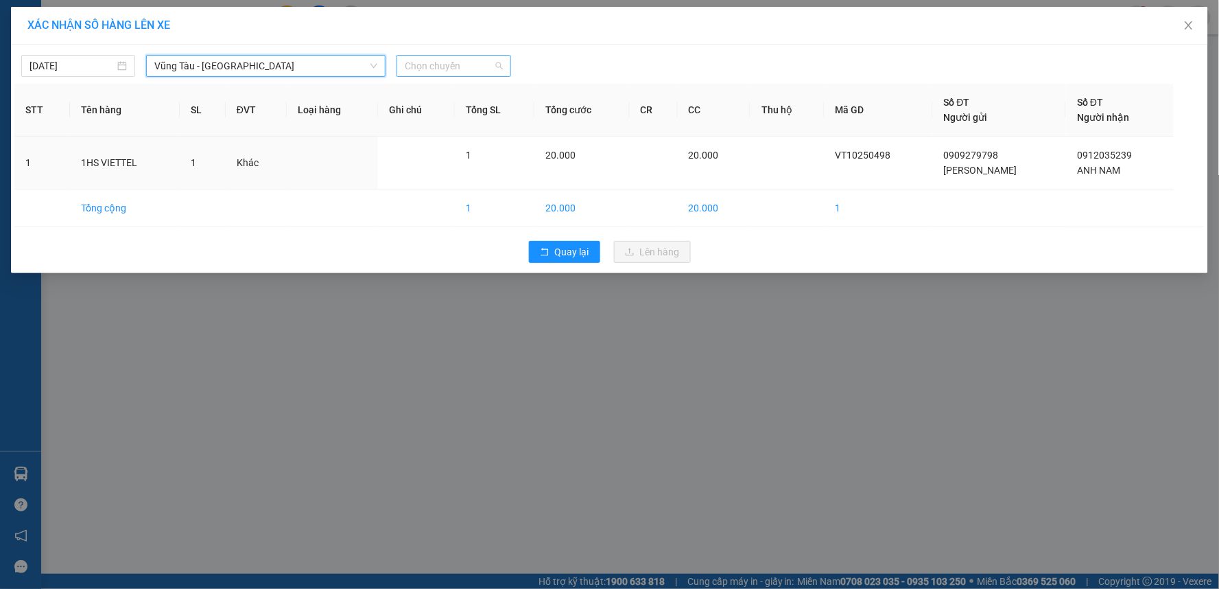
click at [449, 67] on span "Chọn chuyến" at bounding box center [453, 66] width 97 height 21
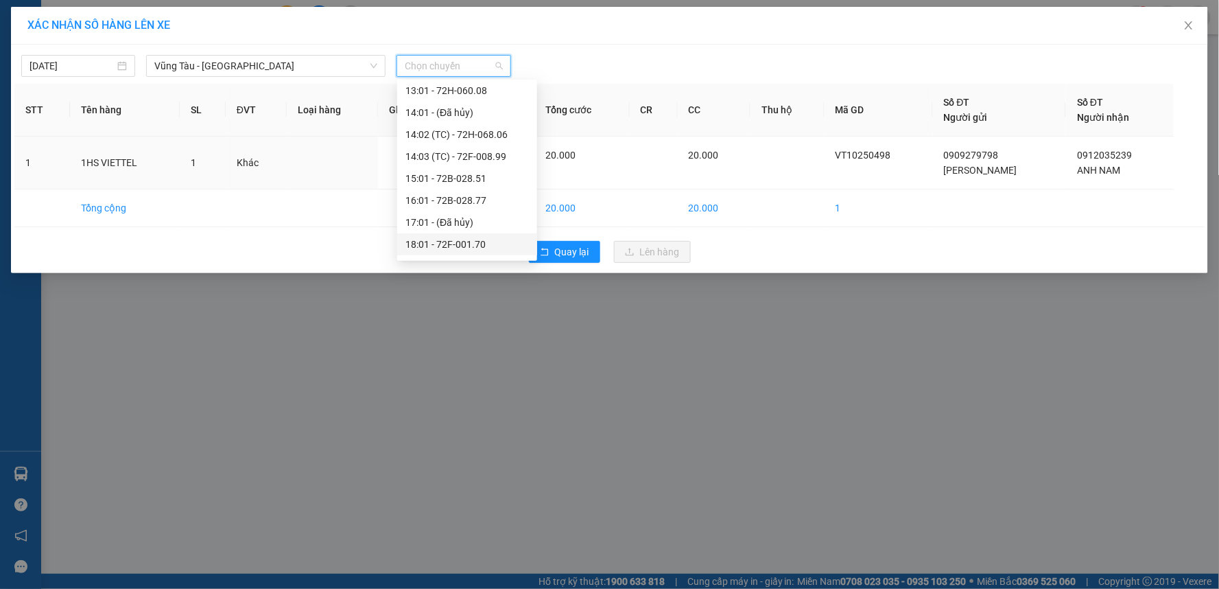
scroll to position [263, 0]
click at [449, 223] on div "18:01 - 72F-001.70" at bounding box center [466, 224] width 123 height 15
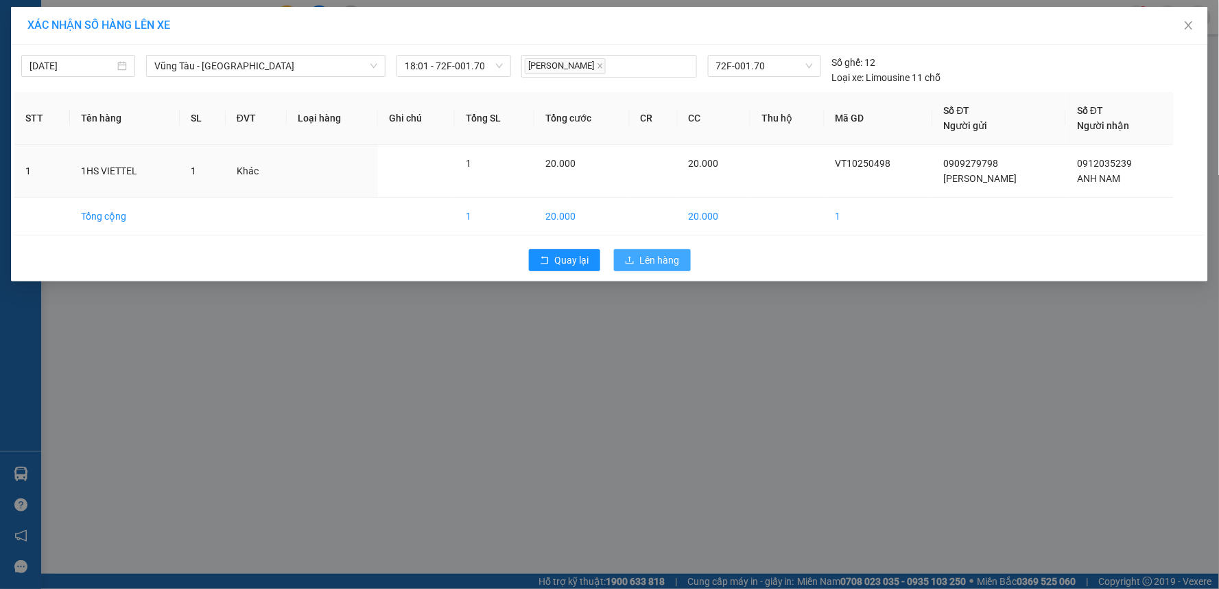
click at [661, 255] on span "Lên hàng" at bounding box center [660, 259] width 40 height 15
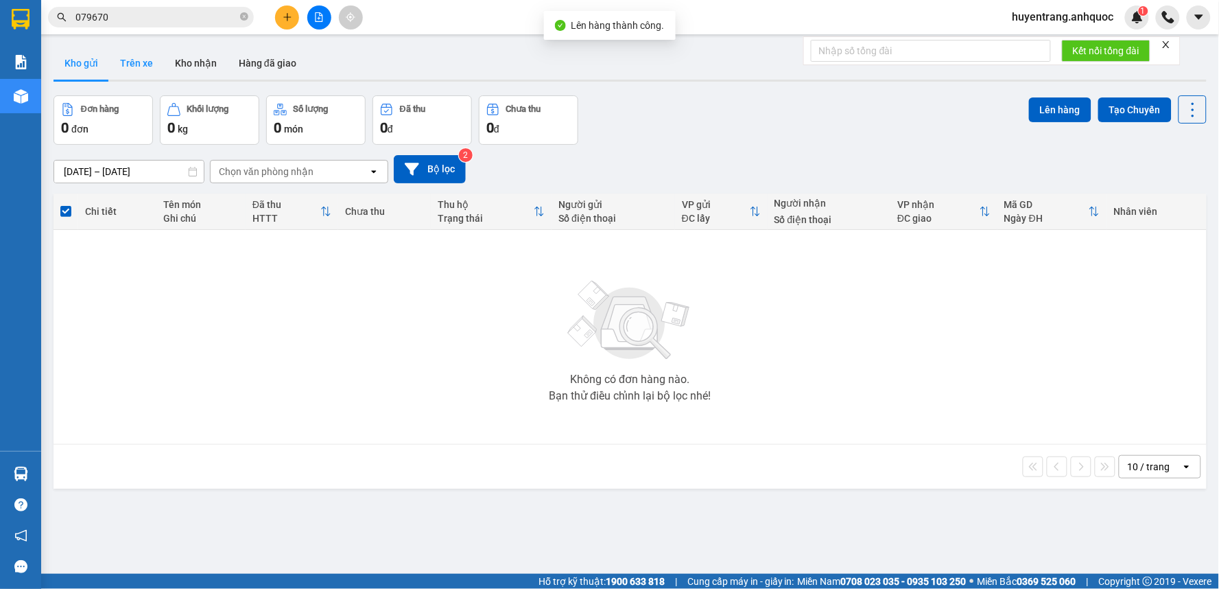
click at [132, 63] on button "Trên xe" at bounding box center [136, 63] width 55 height 33
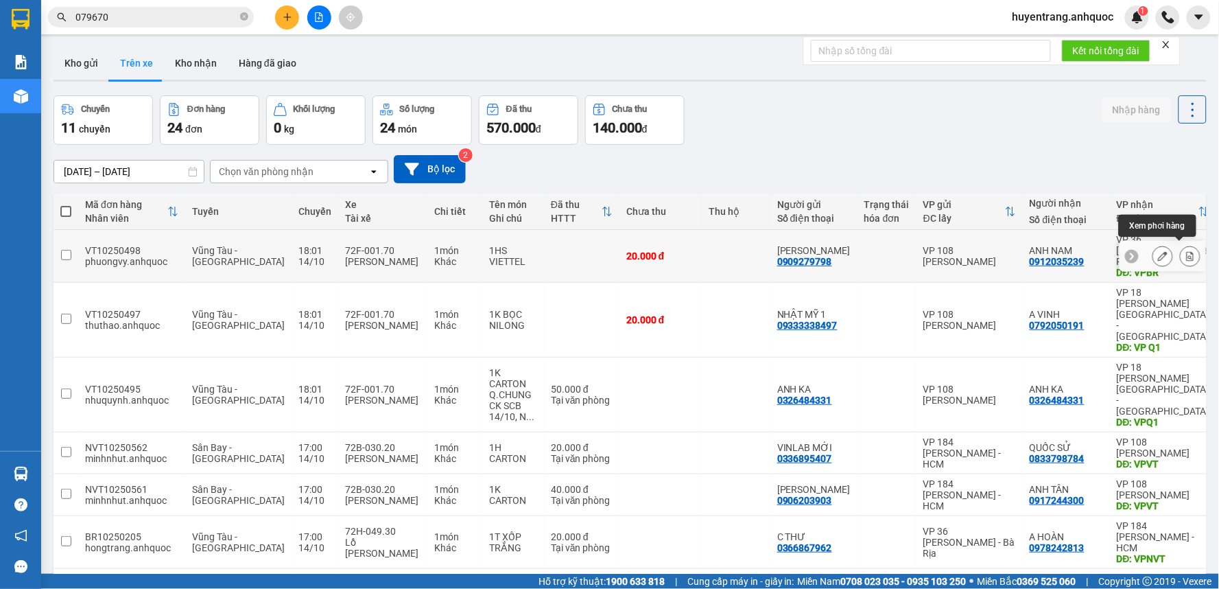
click at [1181, 244] on button at bounding box center [1190, 256] width 19 height 24
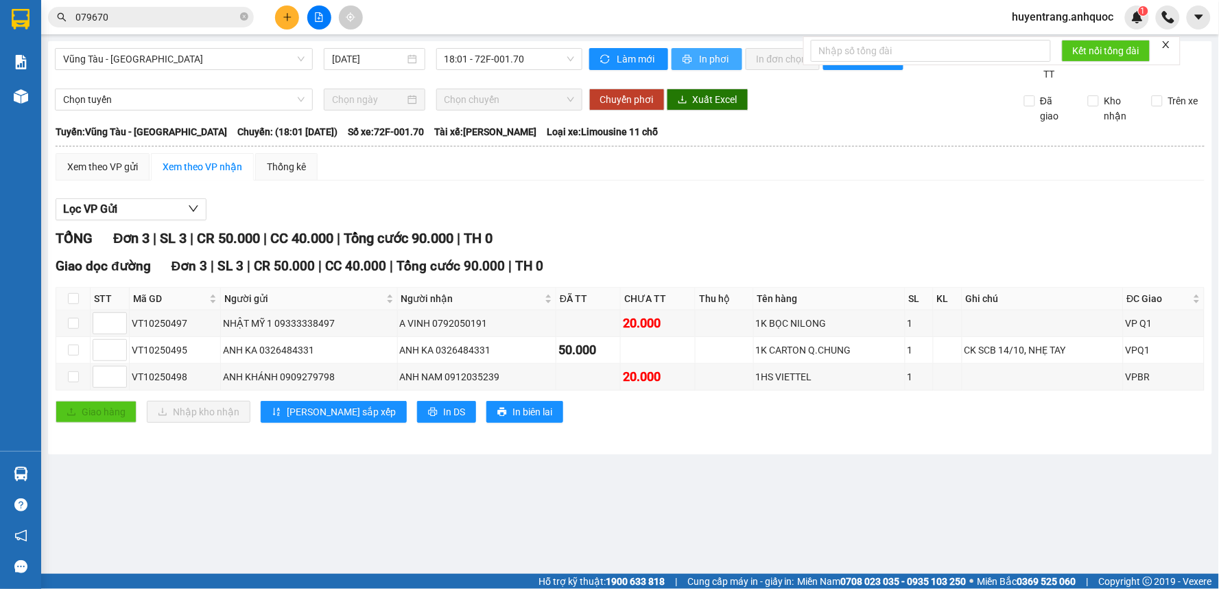
click at [709, 63] on span "In phơi" at bounding box center [716, 58] width 32 height 15
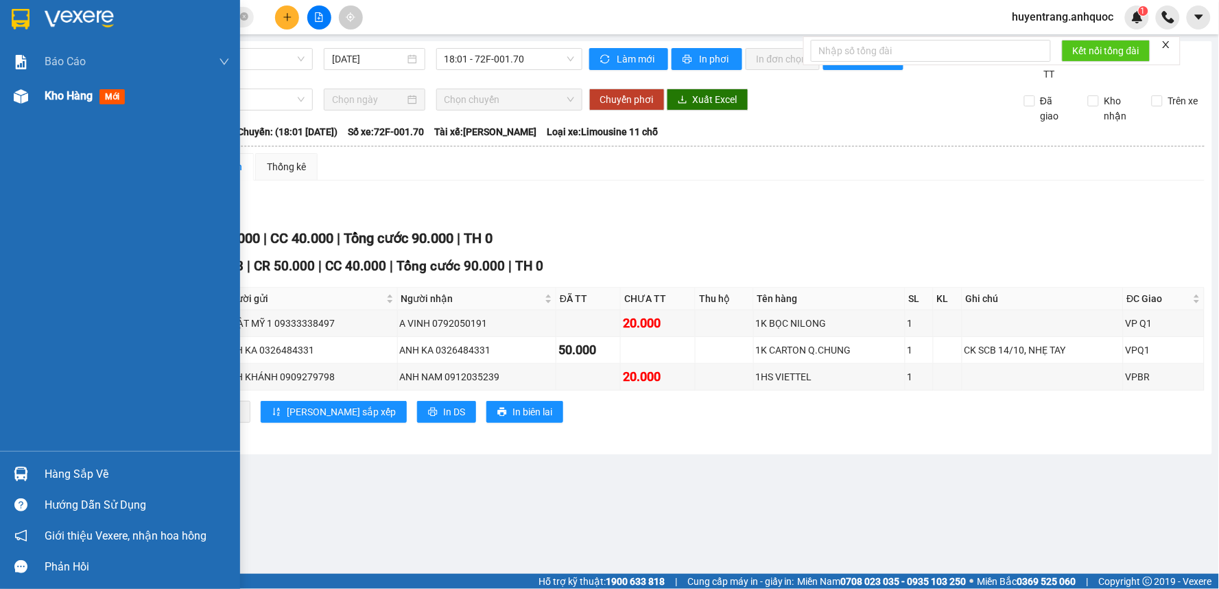
click at [24, 93] on img at bounding box center [21, 96] width 14 height 14
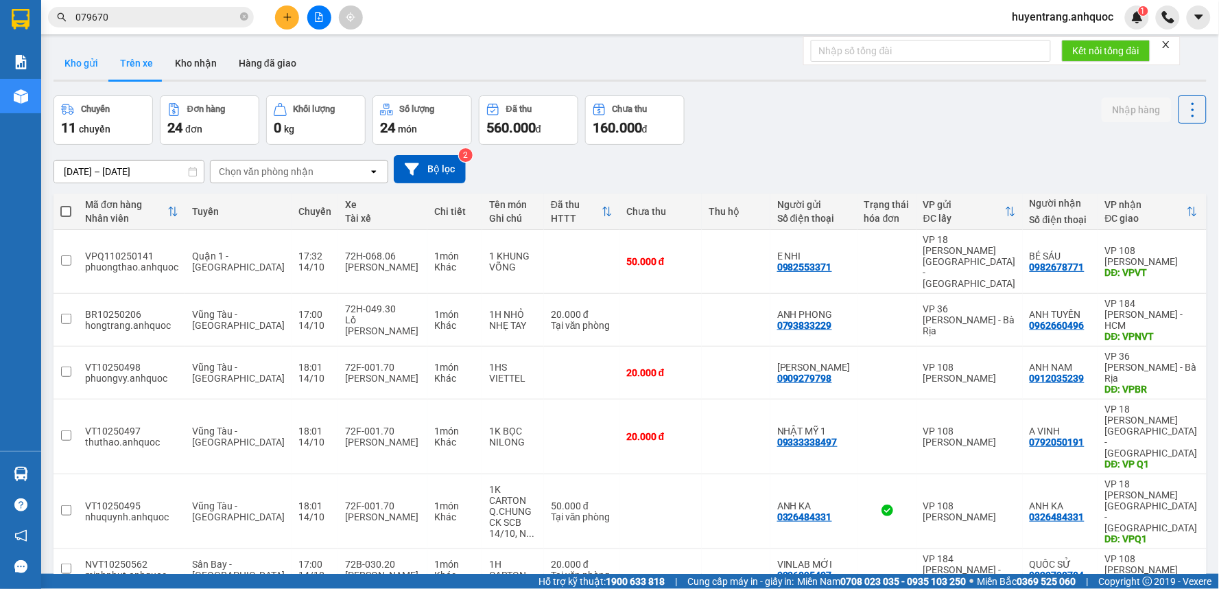
click at [82, 57] on button "Kho gửi" at bounding box center [82, 63] width 56 height 33
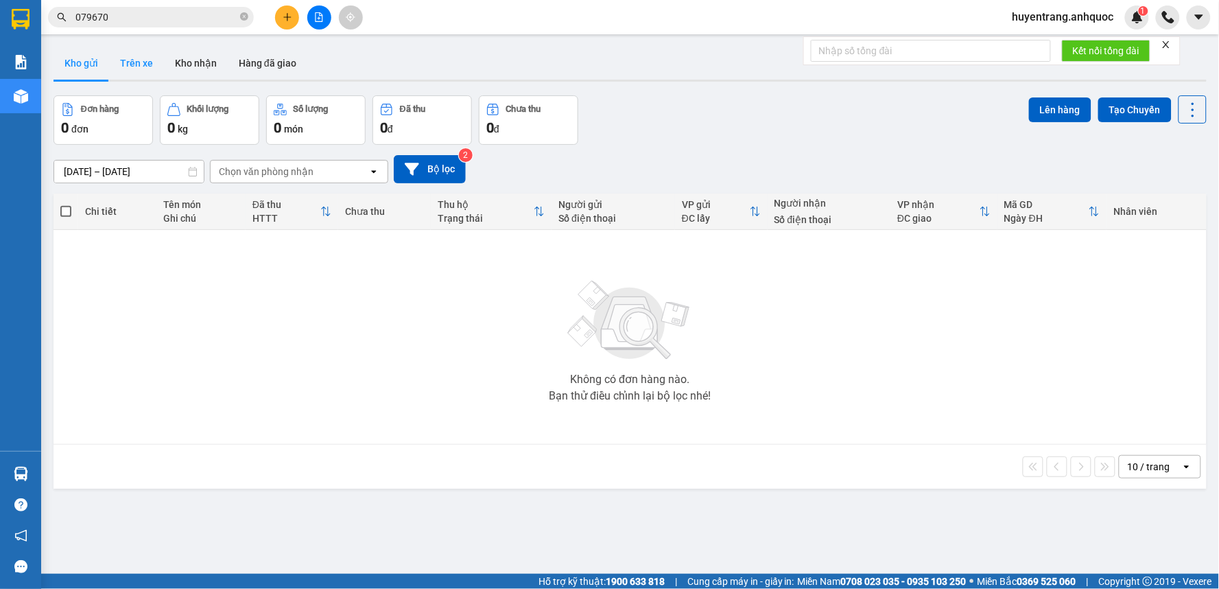
click at [128, 63] on button "Trên xe" at bounding box center [136, 63] width 55 height 33
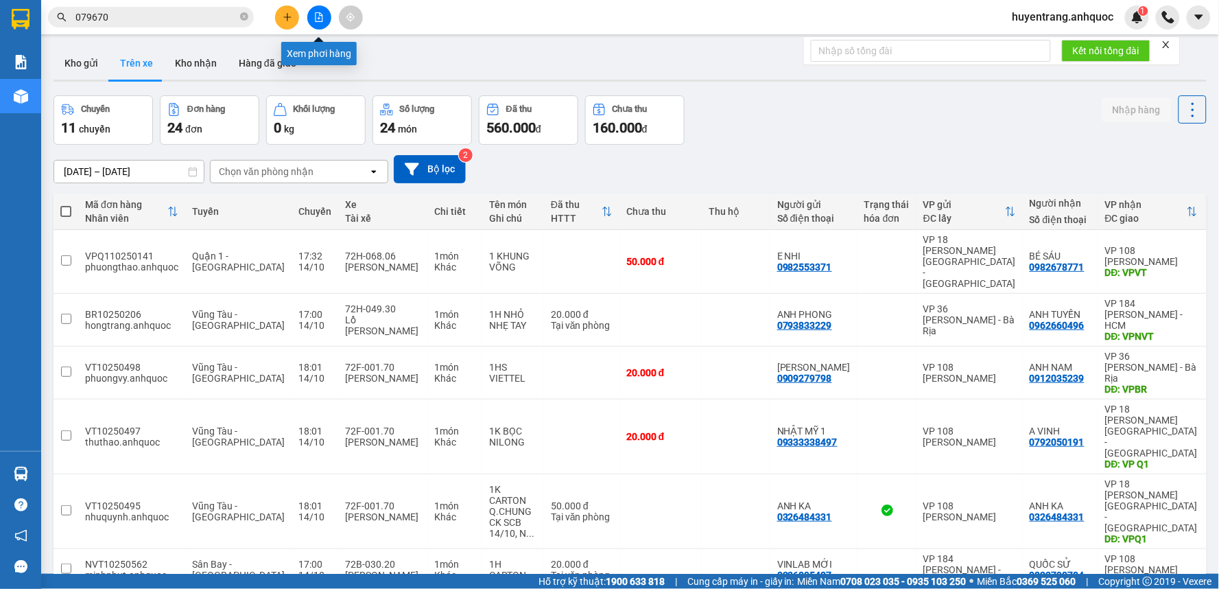
click at [321, 19] on icon "file-add" at bounding box center [319, 17] width 10 height 10
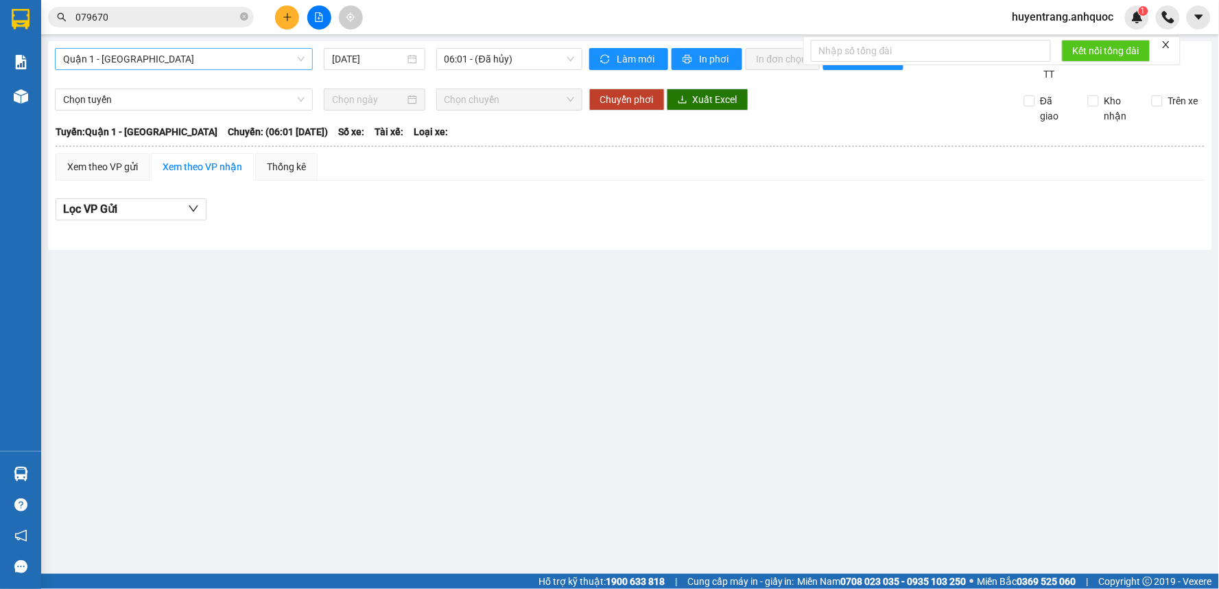
click at [228, 52] on span "Quận 1 - [GEOGRAPHIC_DATA]" at bounding box center [184, 59] width 242 height 21
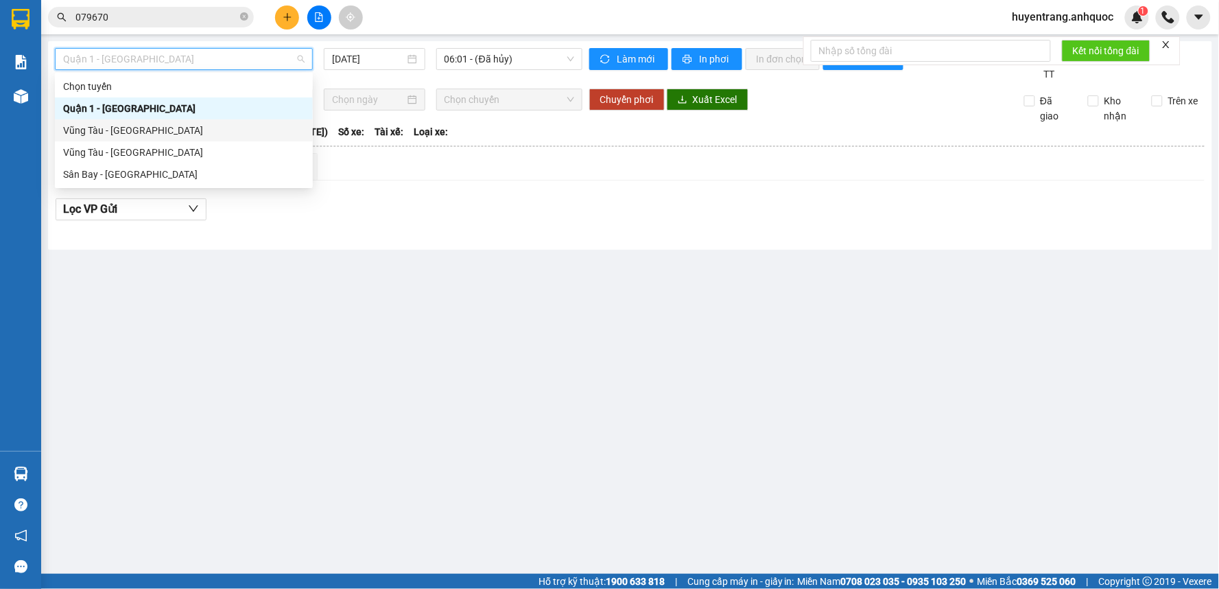
click at [238, 128] on div "Vũng Tàu - [GEOGRAPHIC_DATA]" at bounding box center [184, 130] width 242 height 15
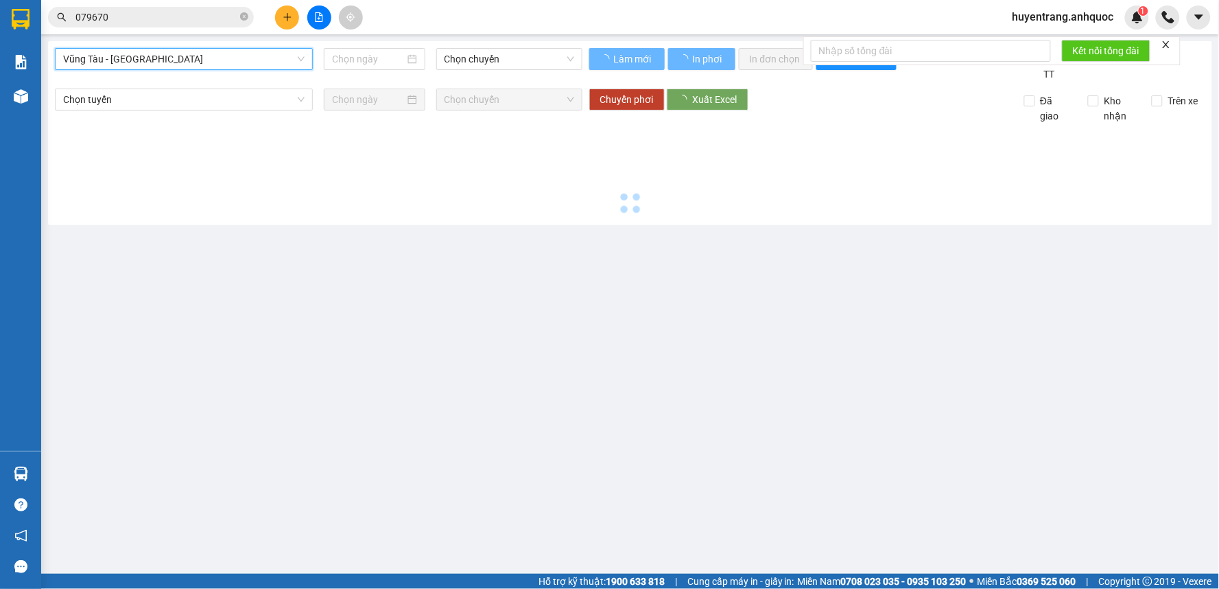
type input "[DATE]"
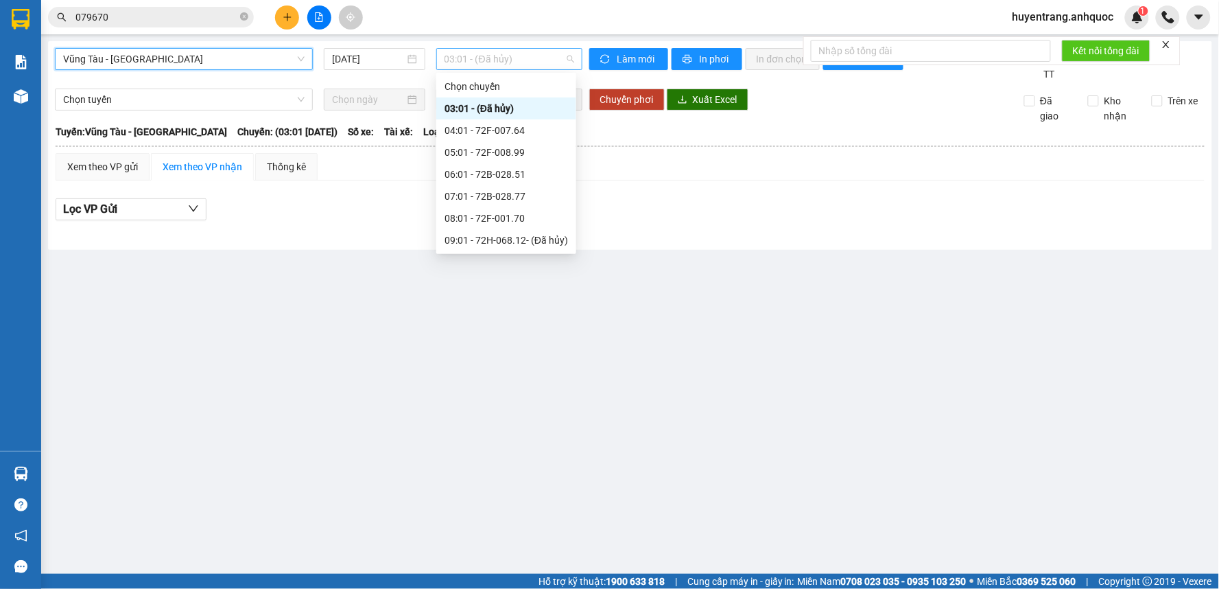
click at [475, 59] on span "03:01 - (Đã hủy)" at bounding box center [510, 59] width 130 height 21
click at [477, 474] on div "18:01 - 72F-001.70" at bounding box center [506, 481] width 123 height 15
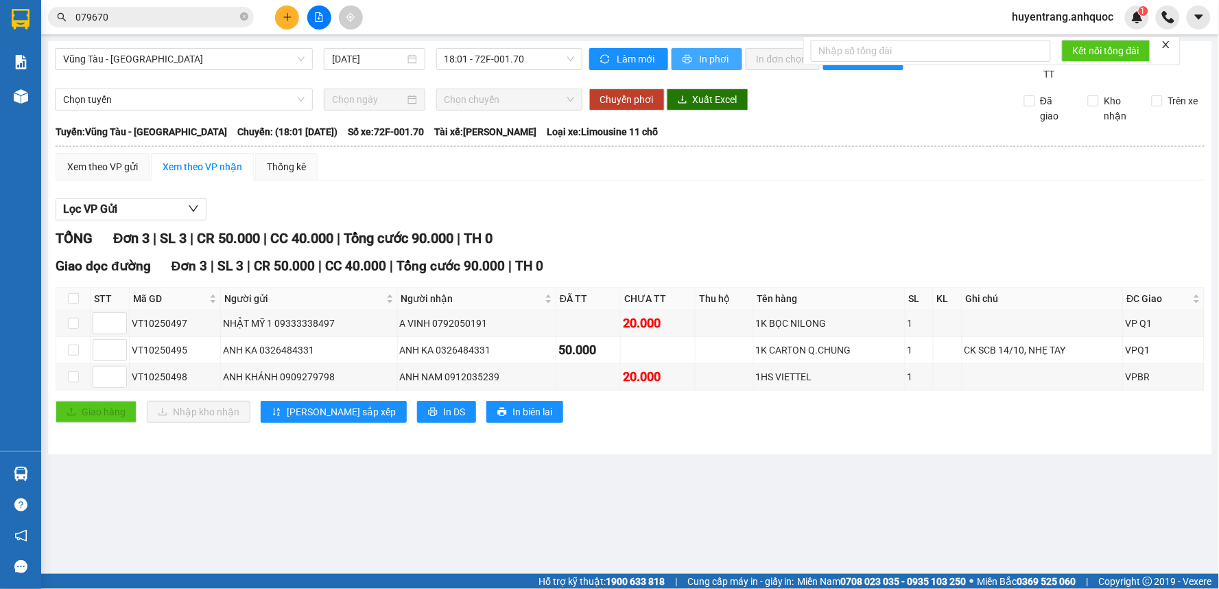
click at [716, 58] on span "In phơi" at bounding box center [716, 58] width 32 height 15
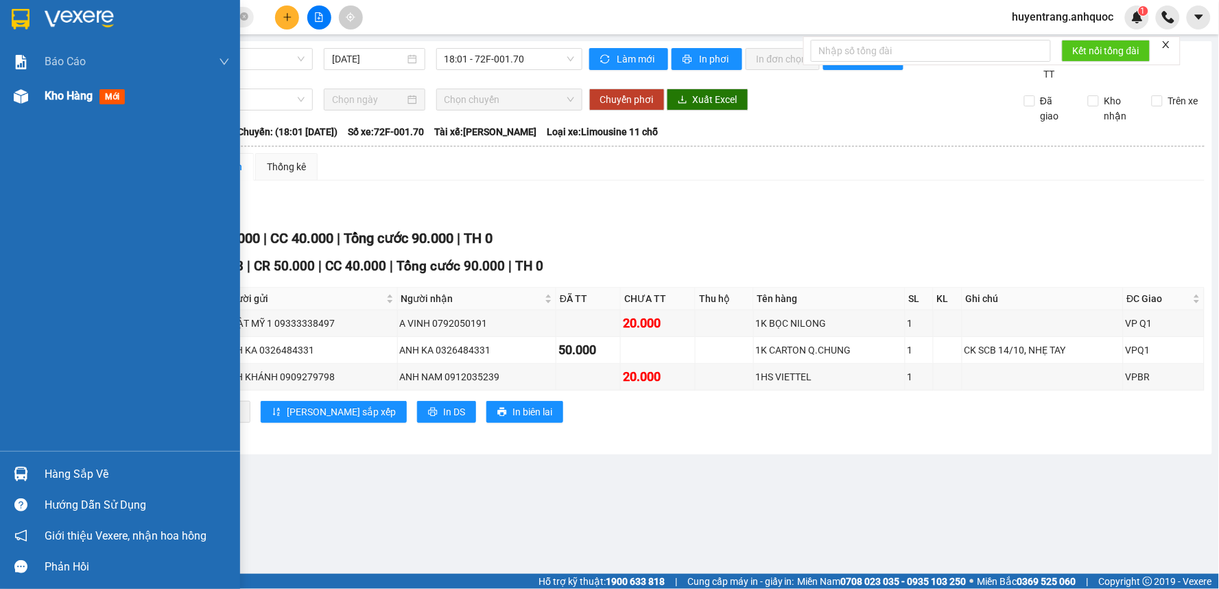
click at [71, 104] on div "Kho hàng mới" at bounding box center [88, 95] width 86 height 17
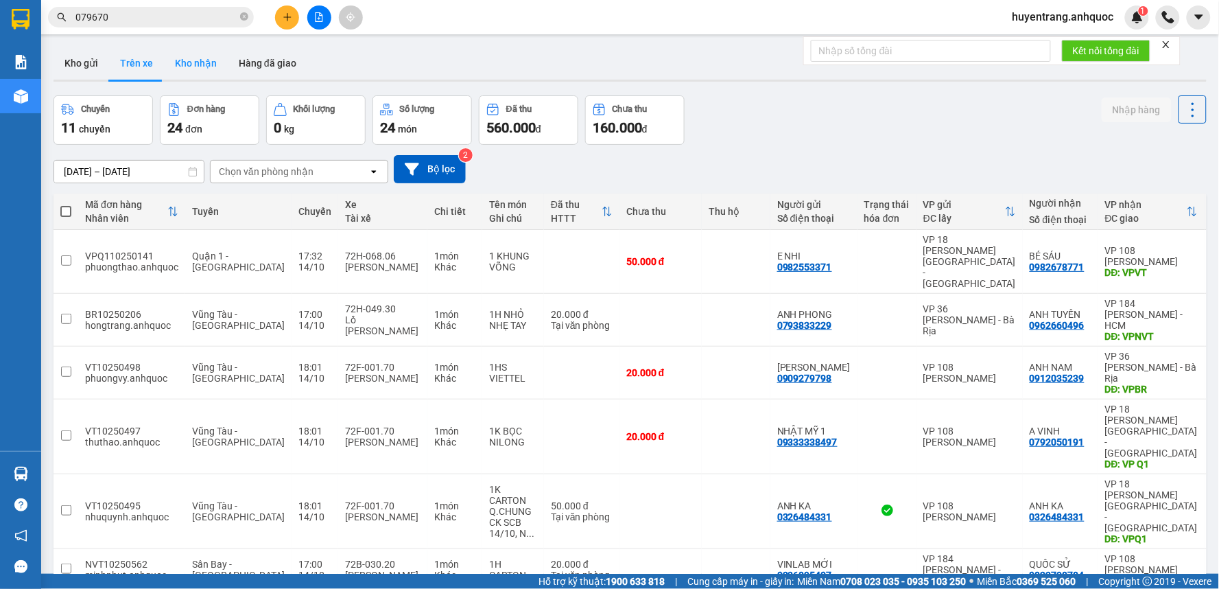
click at [176, 59] on button "Kho nhận" at bounding box center [196, 63] width 64 height 33
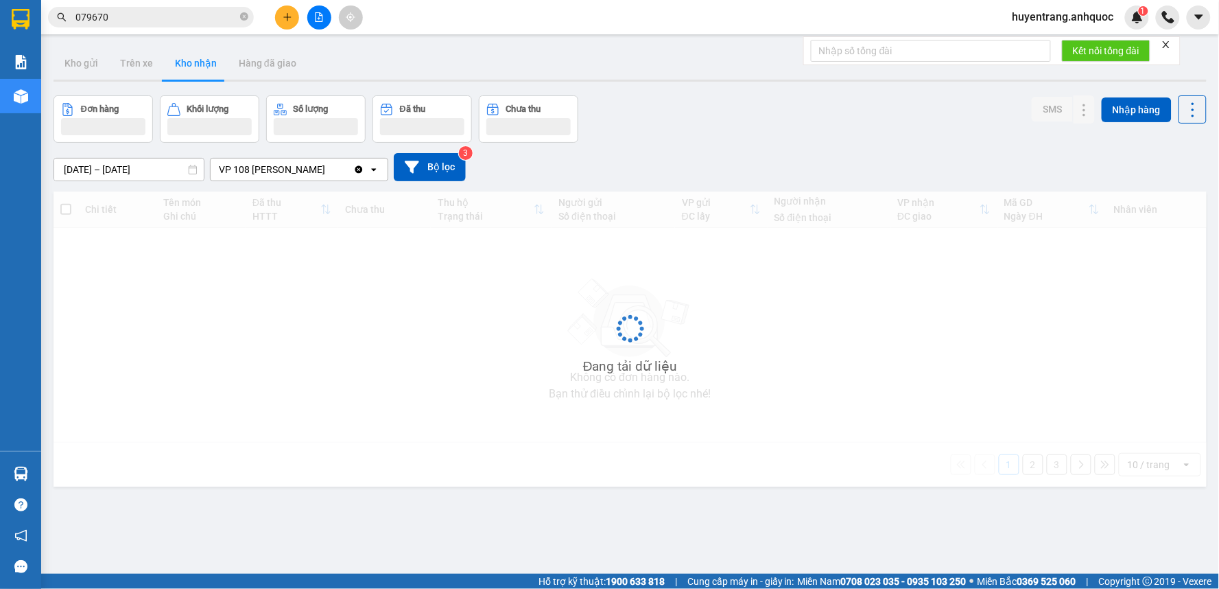
type input "[DATE] – [DATE]"
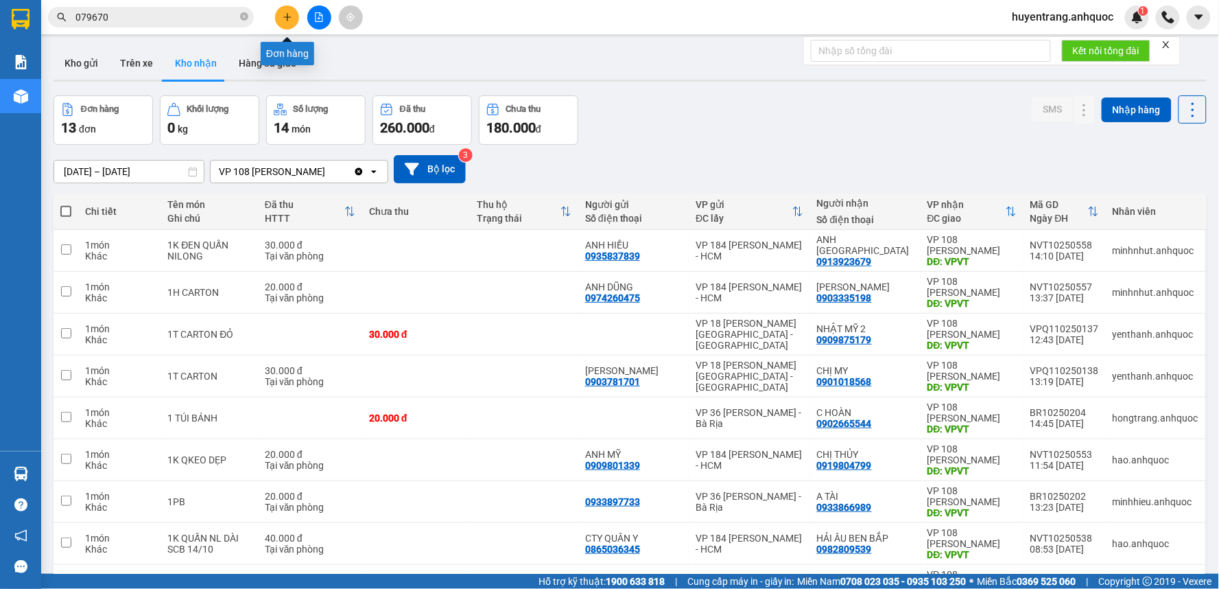
click at [281, 8] on button at bounding box center [287, 17] width 24 height 24
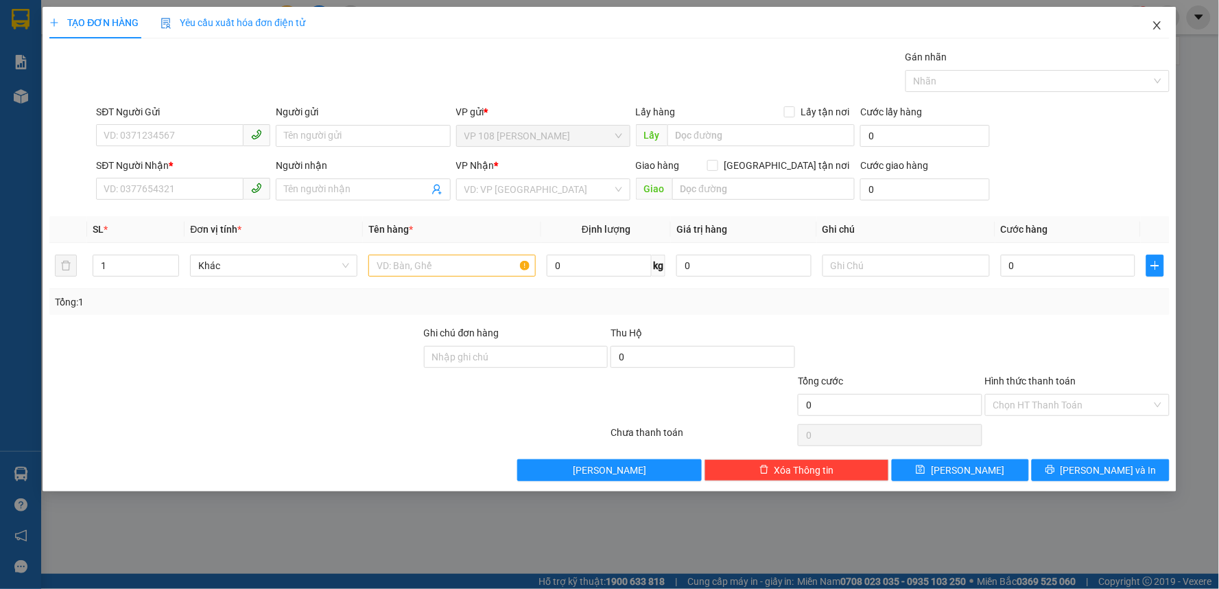
click at [1161, 26] on icon "close" at bounding box center [1157, 25] width 11 height 11
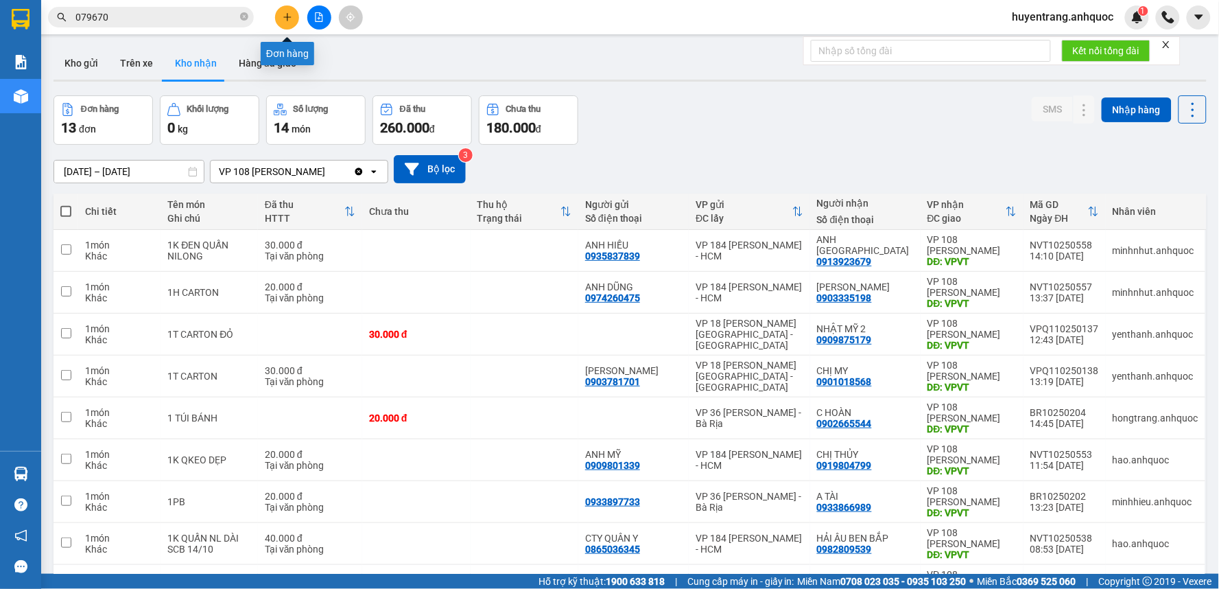
click at [281, 15] on button at bounding box center [287, 17] width 24 height 24
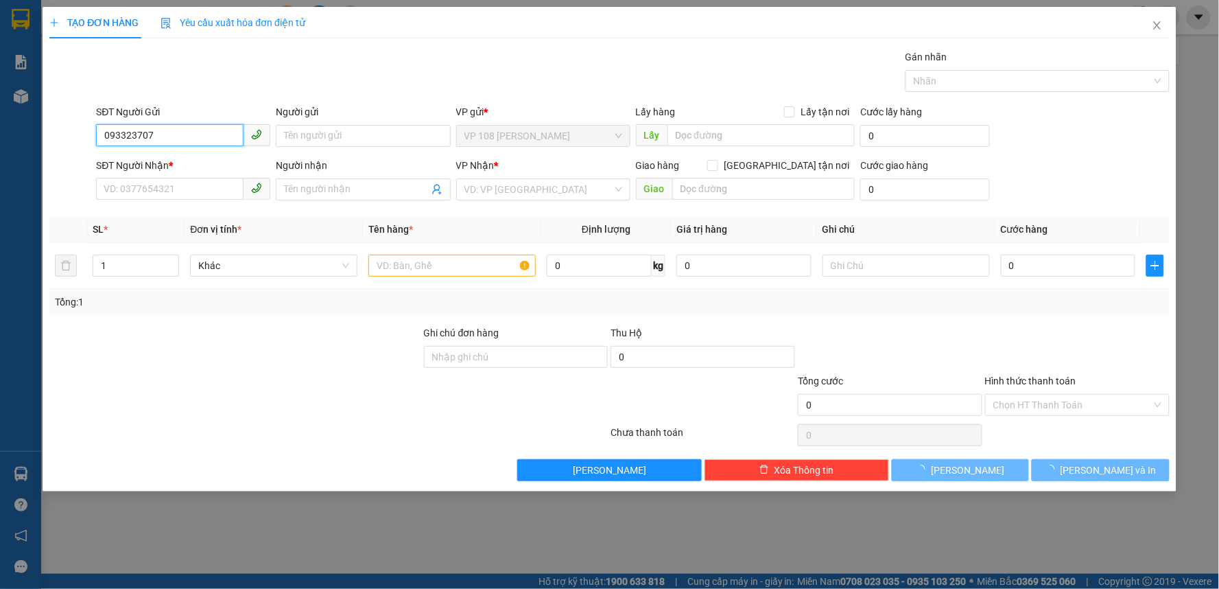
type input "0933237076"
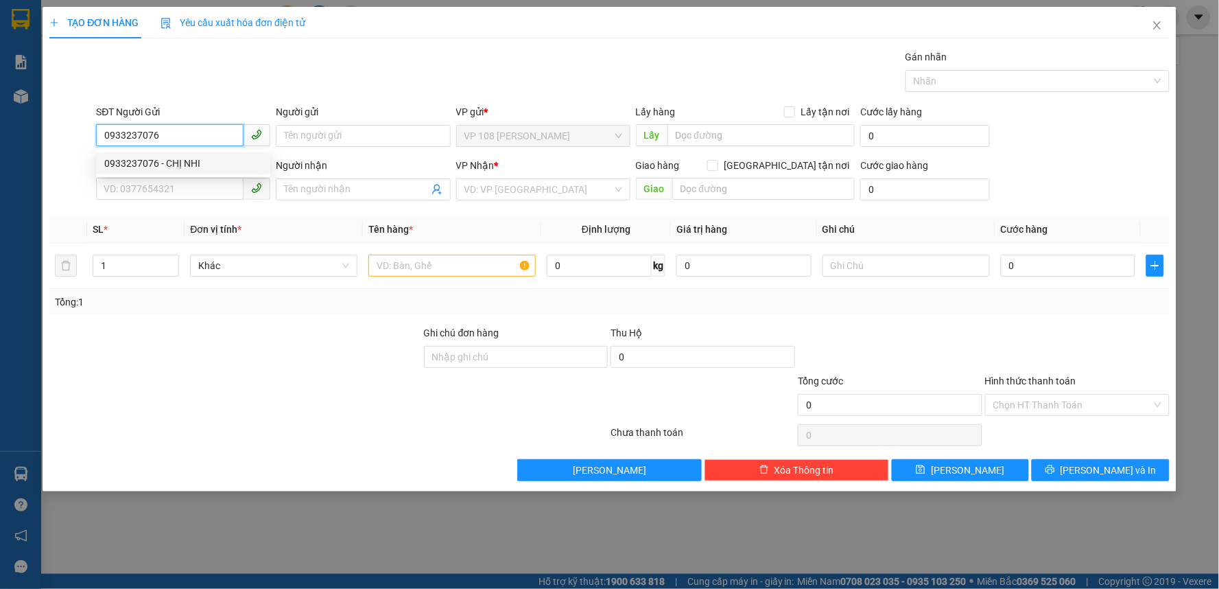
click at [188, 161] on div "0933237076 - CHỊ NHI" at bounding box center [183, 163] width 158 height 15
type input "CHỊ NHI"
type input "0977972474"
type input "A KHOA"
type input "VPQ1"
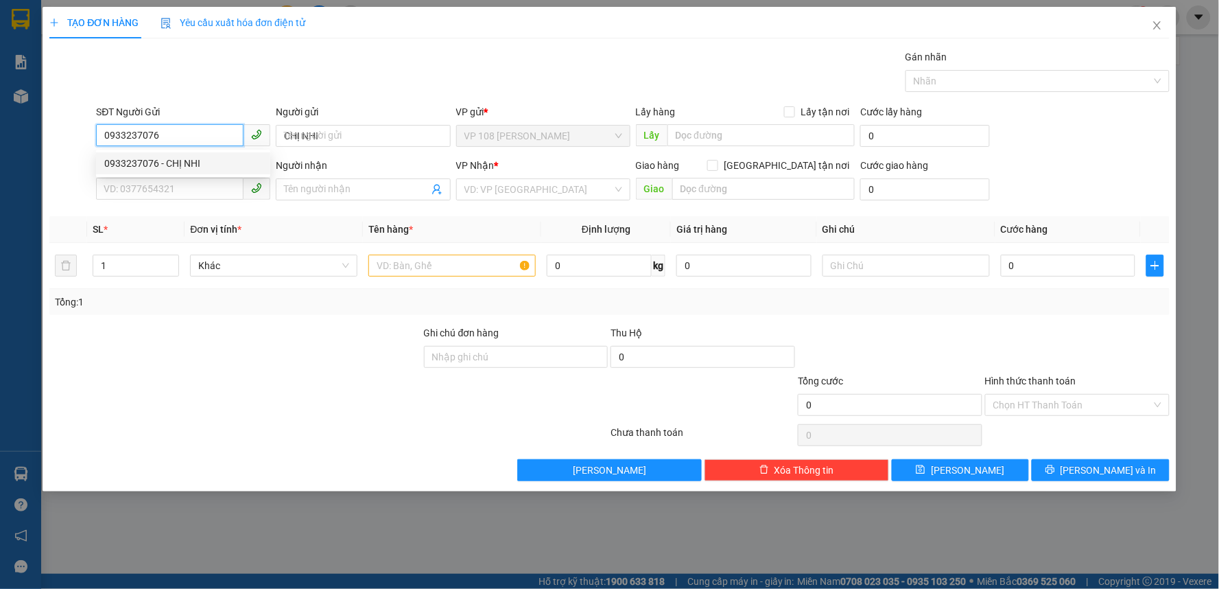
type input "TM VPQ1 29/9 THẢO"
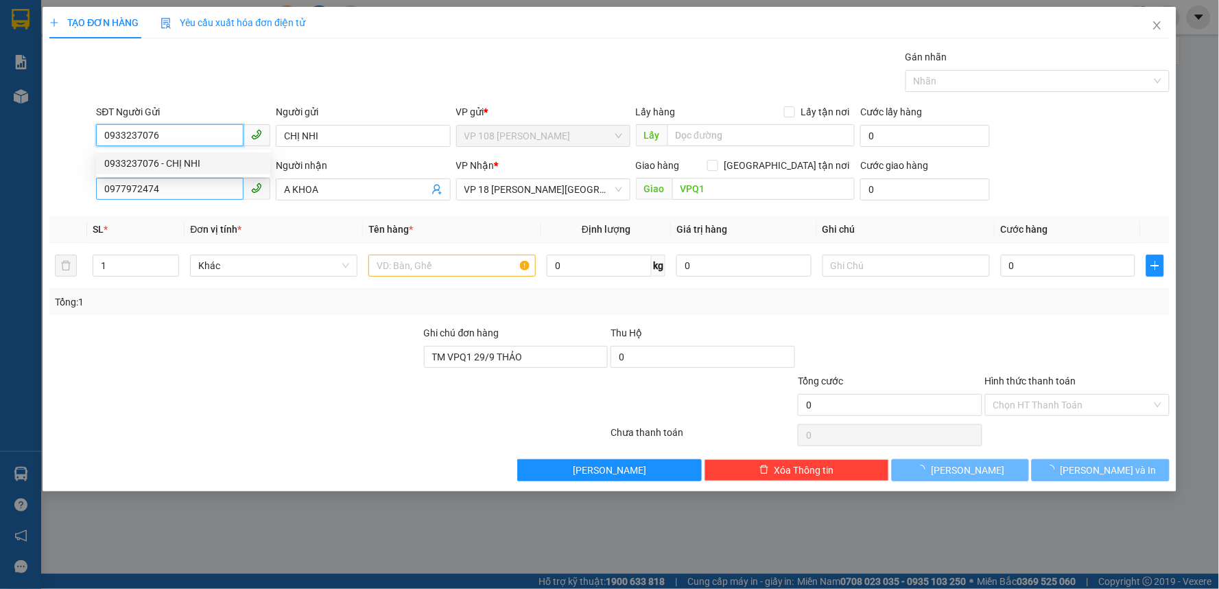
type input "20.000"
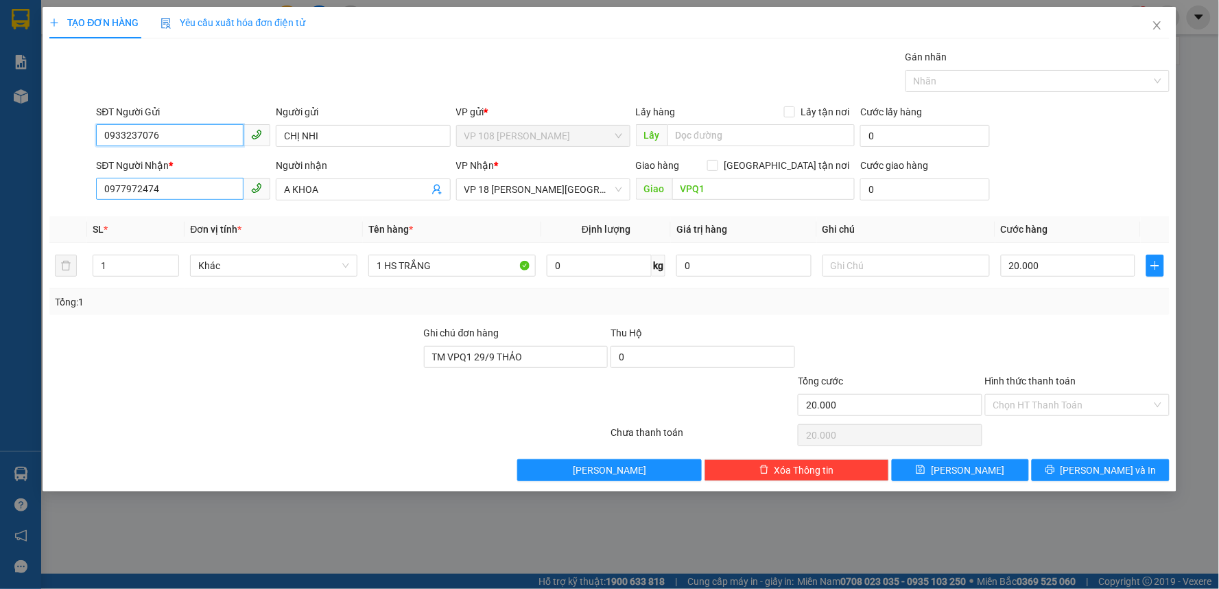
type input "0933237076"
drag, startPoint x: 187, startPoint y: 188, endPoint x: 5, endPoint y: 222, distance: 185.6
click at [7, 222] on div "TẠO ĐƠN HÀNG Yêu cầu xuất hóa đơn điện tử Transit Pickup Surcharge Ids Transit …" at bounding box center [609, 294] width 1219 height 589
click at [585, 227] on span "Định lượng" at bounding box center [606, 229] width 49 height 11
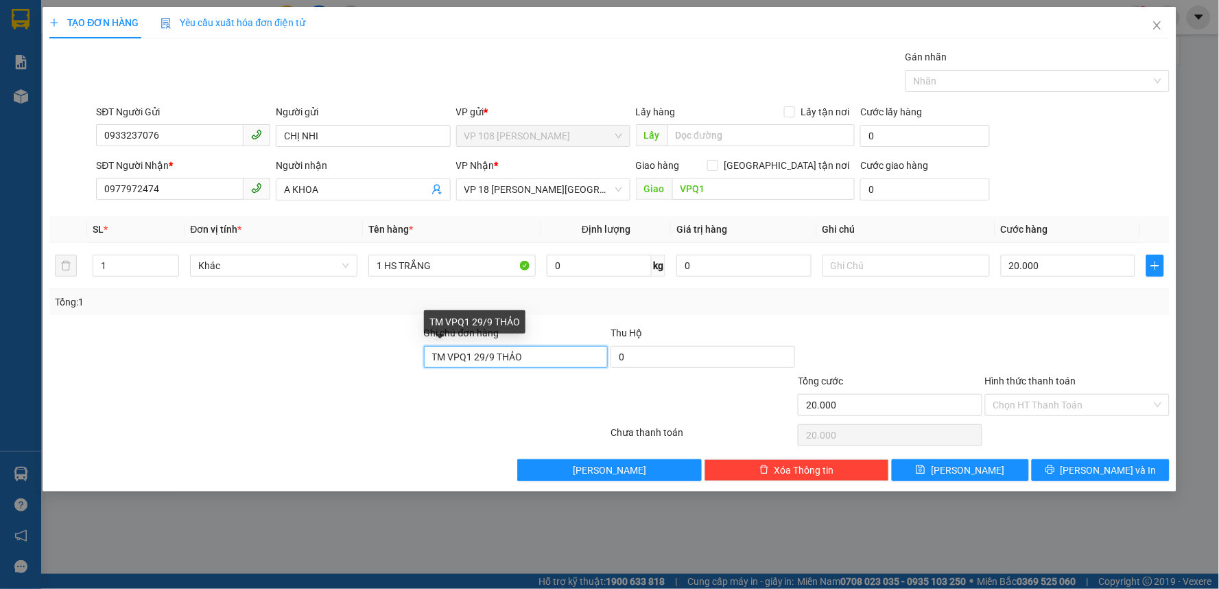
drag, startPoint x: 353, startPoint y: 383, endPoint x: 89, endPoint y: 416, distance: 265.5
click at [89, 416] on form "Ghi chú đơn hàng TM VPQ1 29/9 THẢO Thu Hộ 0 Tổng cước 20.000 Hình thức thanh to…" at bounding box center [609, 373] width 1120 height 96
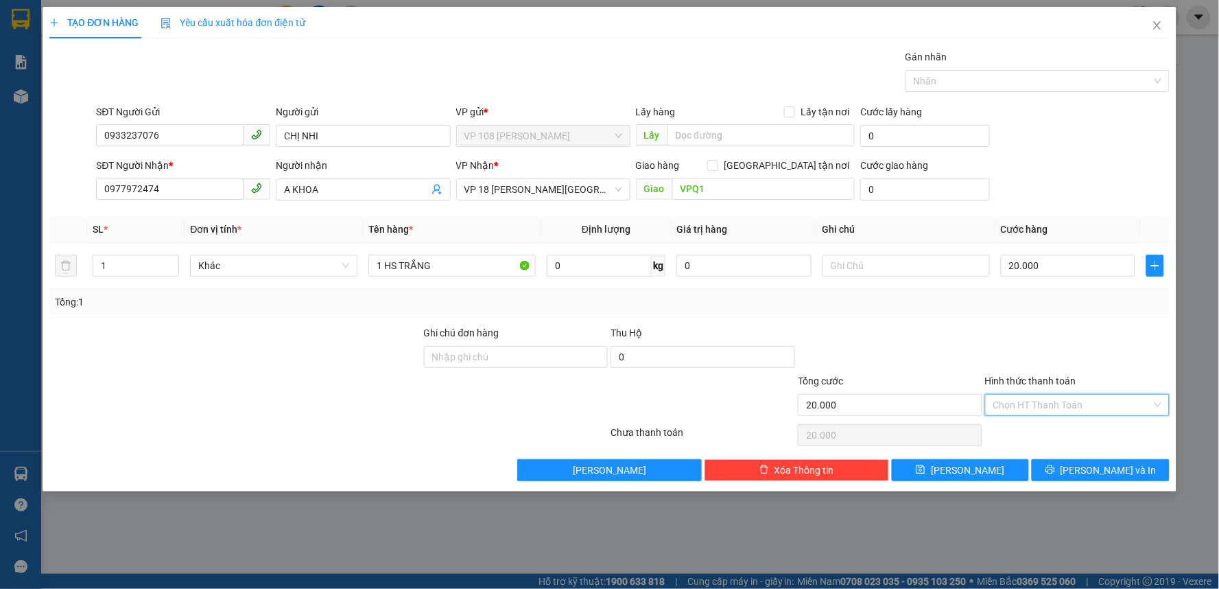
click at [1020, 406] on input "Hình thức thanh toán" at bounding box center [1072, 405] width 158 height 21
click at [1024, 427] on div "Tại văn phòng" at bounding box center [1078, 432] width 168 height 15
type input "0"
click at [1100, 473] on span "[PERSON_NAME] và In" at bounding box center [1109, 469] width 96 height 15
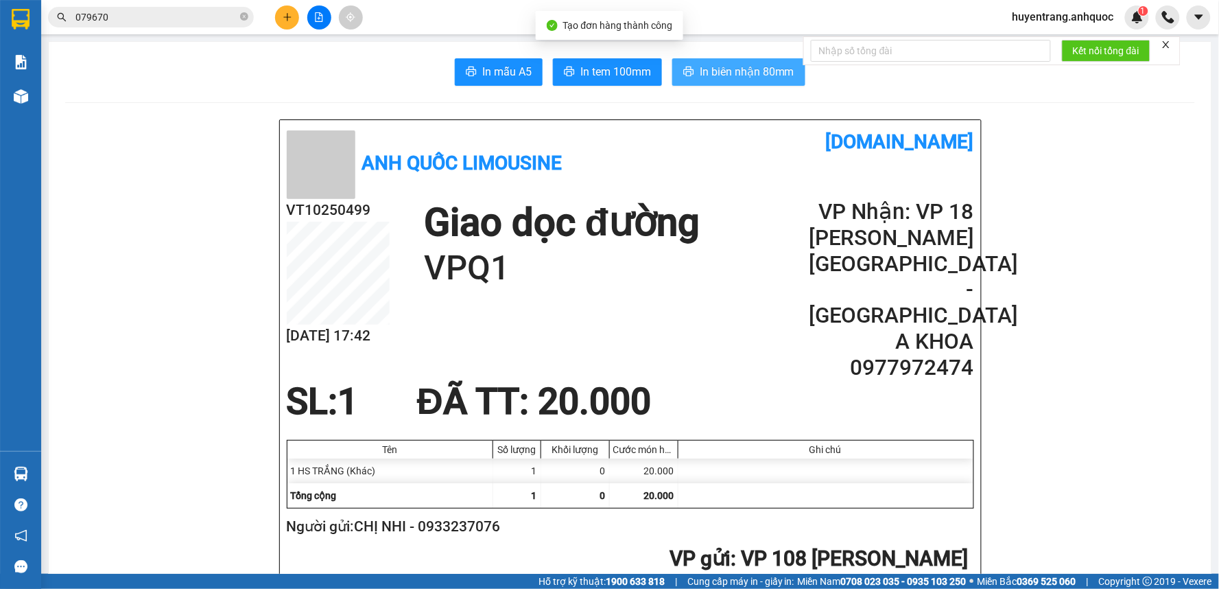
click at [701, 70] on span "In biên nhận 80mm" at bounding box center [747, 71] width 95 height 17
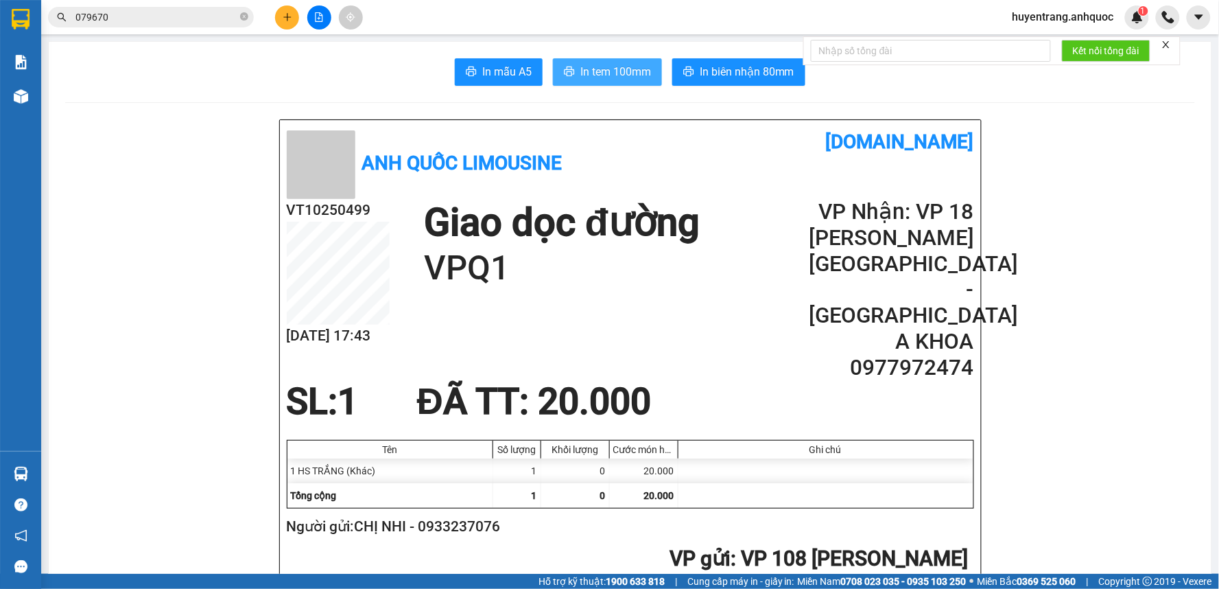
click at [602, 67] on span "In tem 100mm" at bounding box center [615, 71] width 71 height 17
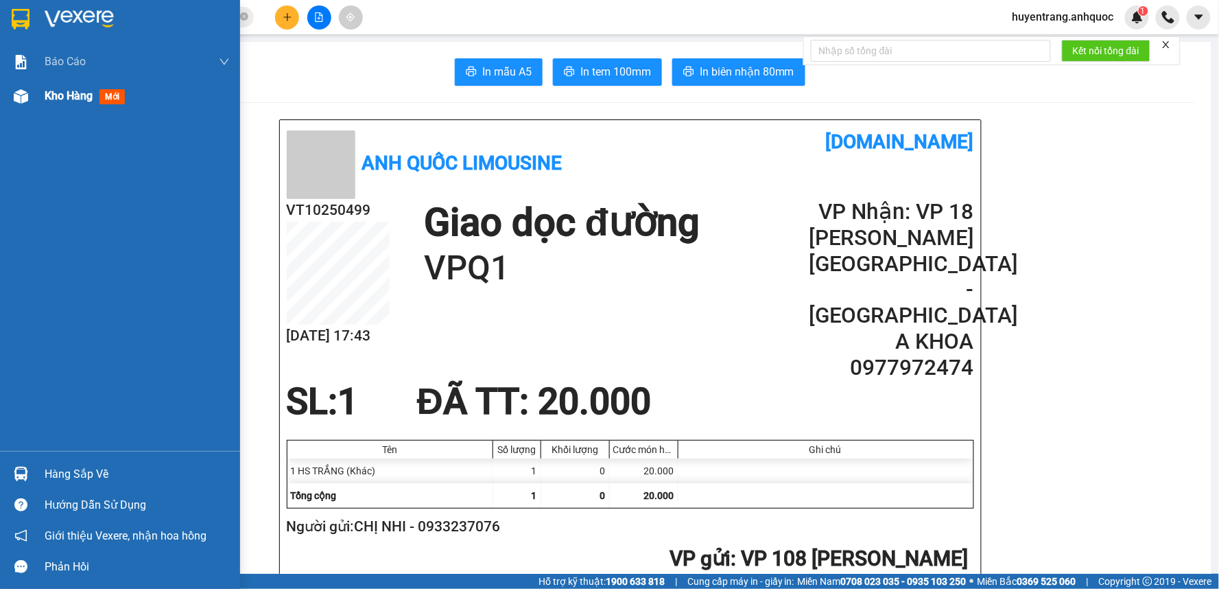
click at [46, 87] on div "Kho hàng mới" at bounding box center [88, 95] width 86 height 17
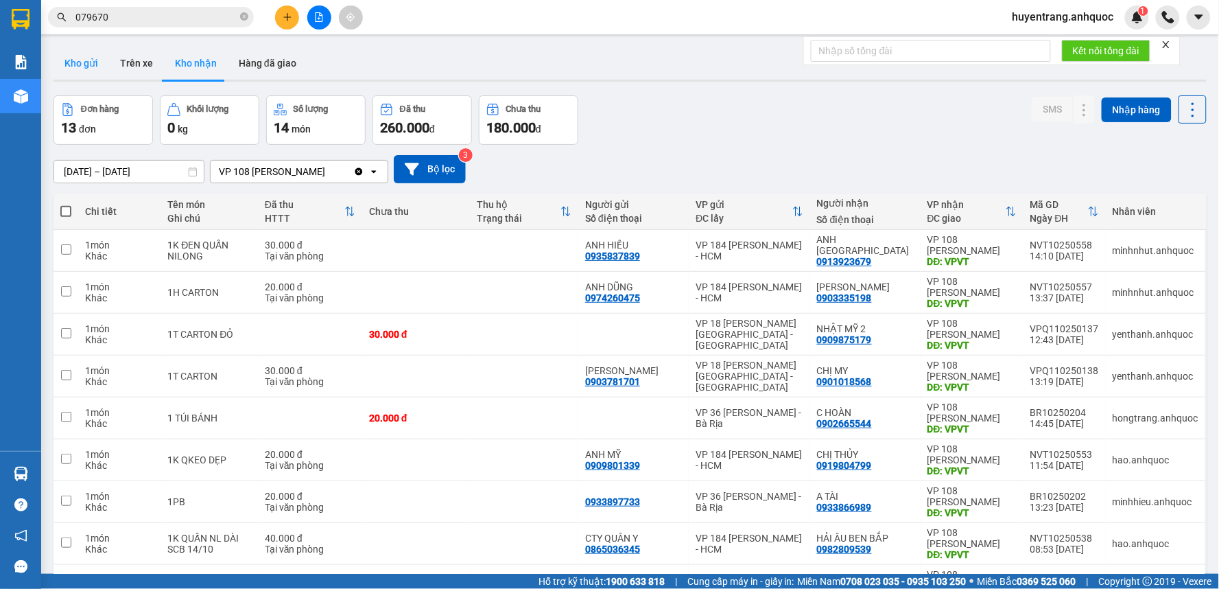
click at [65, 65] on button "Kho gửi" at bounding box center [82, 63] width 56 height 33
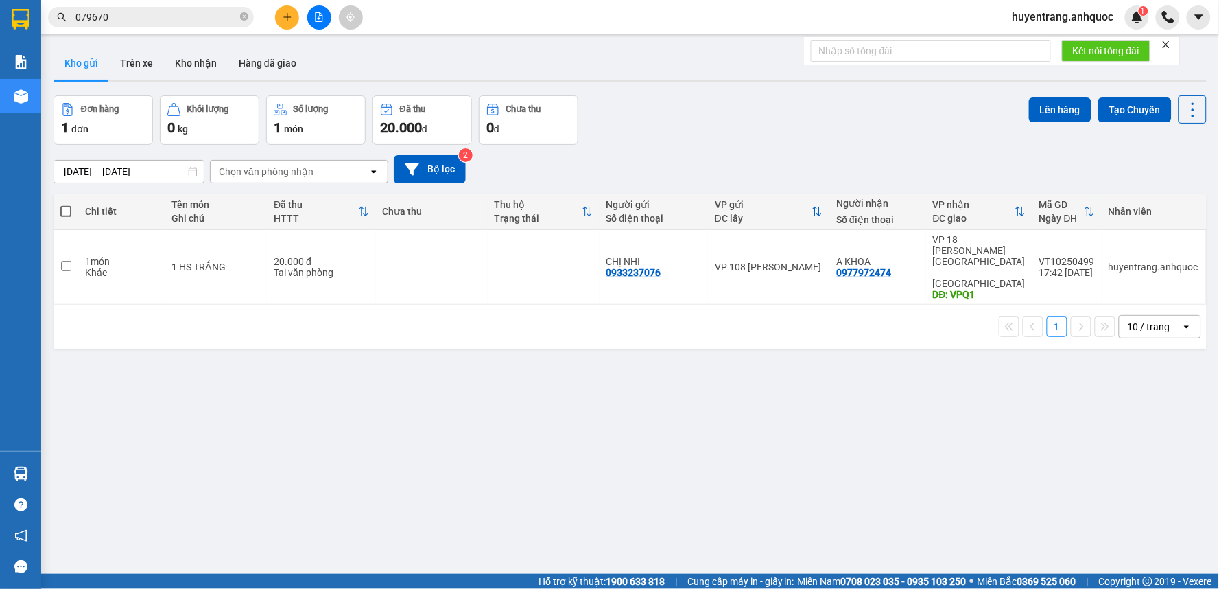
click at [290, 10] on button at bounding box center [287, 17] width 24 height 24
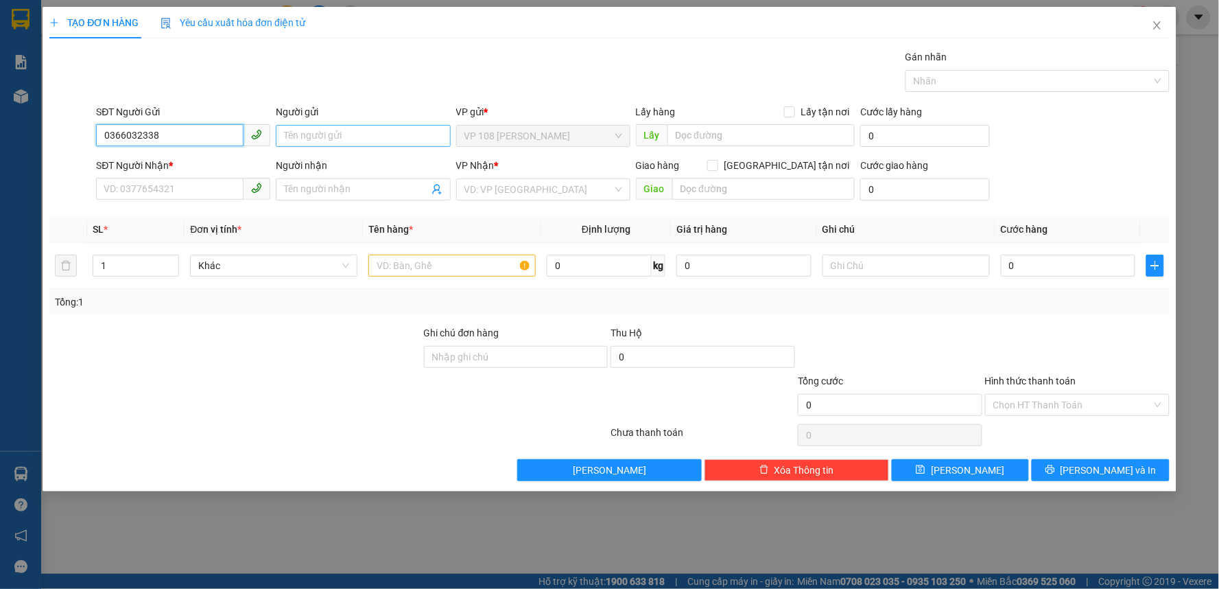
type input "0366032338"
click at [309, 138] on input "Người gửi" at bounding box center [363, 136] width 174 height 22
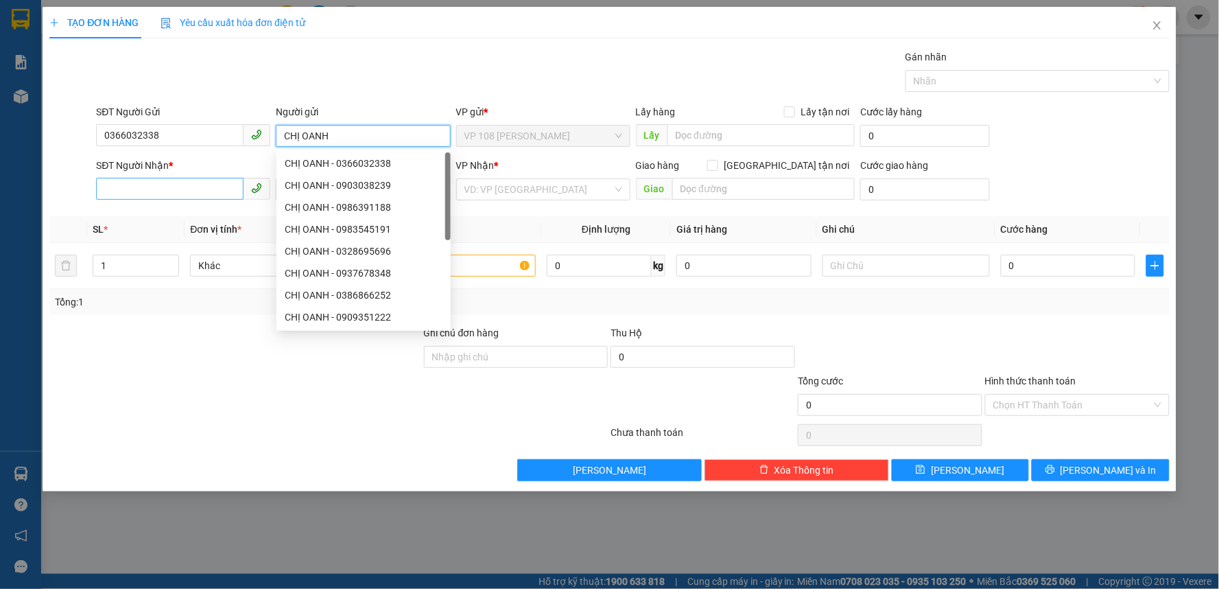
type input "CHỊ OANH"
click at [203, 188] on input "SĐT Người Nhận *" at bounding box center [170, 189] width 148 height 22
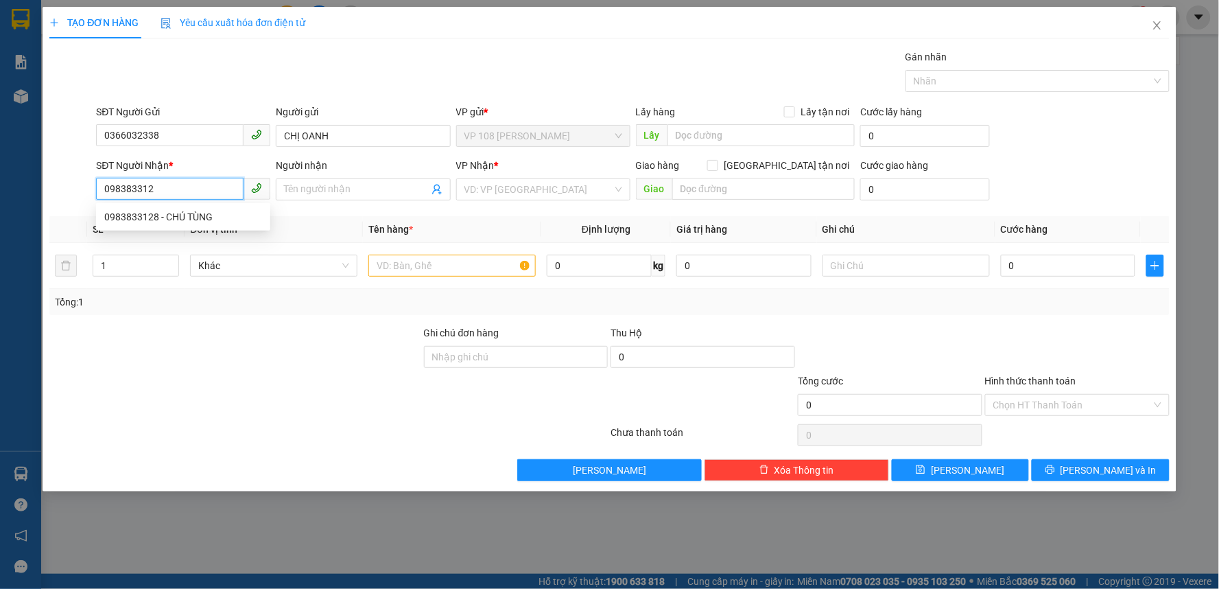
type input "0983833128"
click at [201, 223] on div "0983833128 - CHÚ TÙNG" at bounding box center [183, 216] width 158 height 15
type input "CHÚ TÙNG"
type input "VP NVT"
type input "20.000"
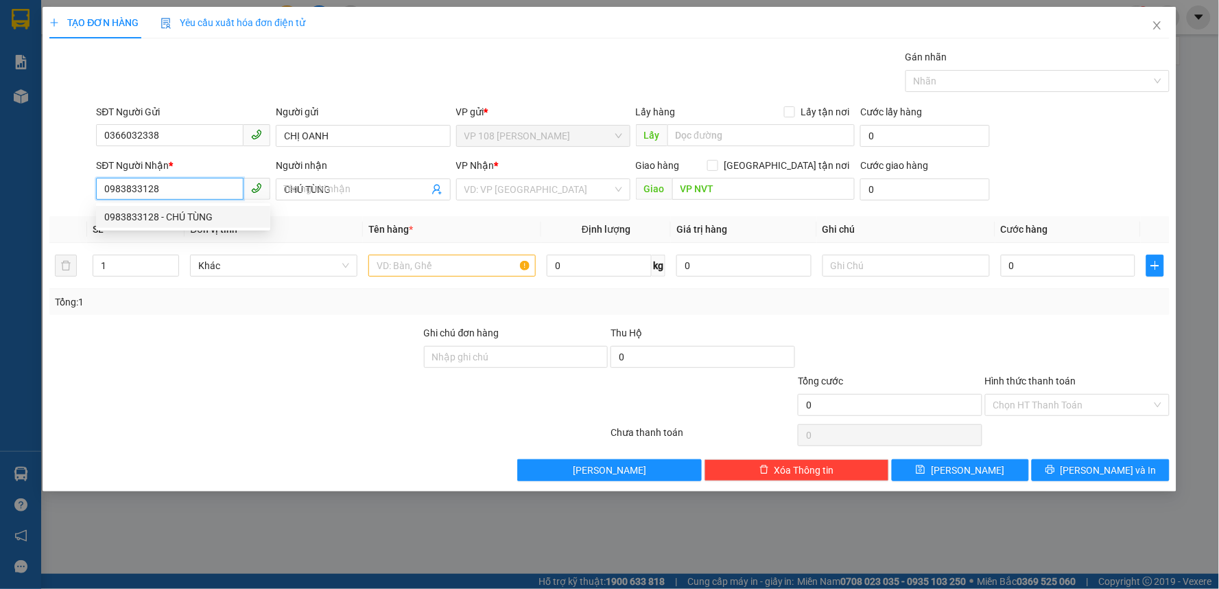
type input "20.000"
type input "0983833128"
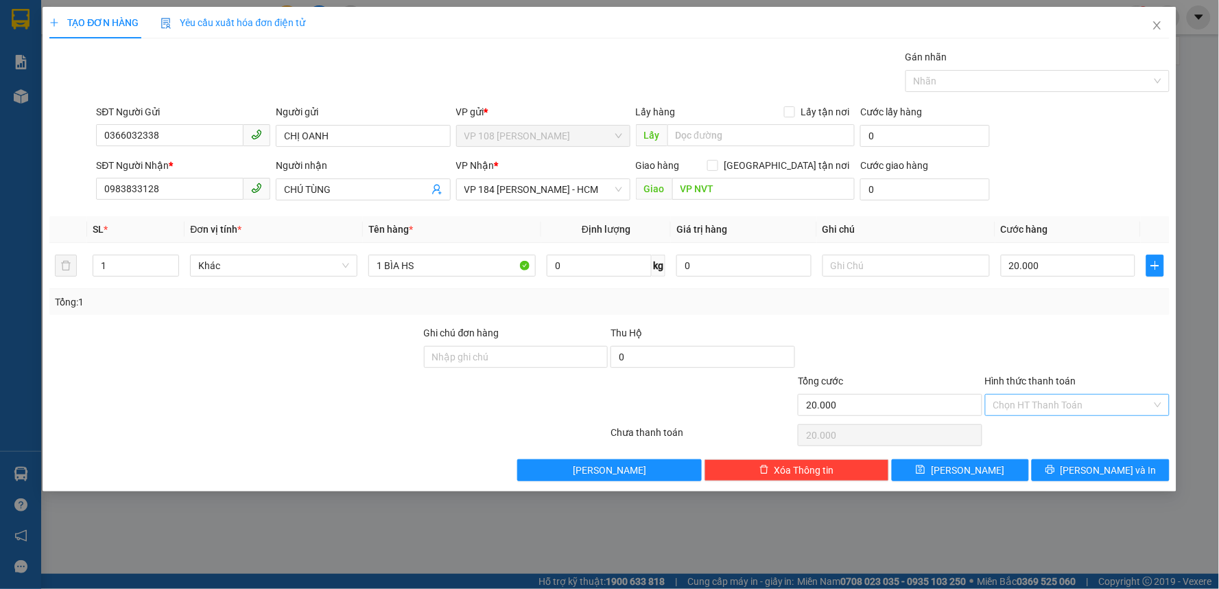
click at [1027, 407] on input "Hình thức thanh toán" at bounding box center [1072, 405] width 158 height 21
click at [1037, 425] on div "Tại văn phòng" at bounding box center [1078, 432] width 168 height 15
click at [1094, 469] on span "[PERSON_NAME] và In" at bounding box center [1109, 469] width 96 height 15
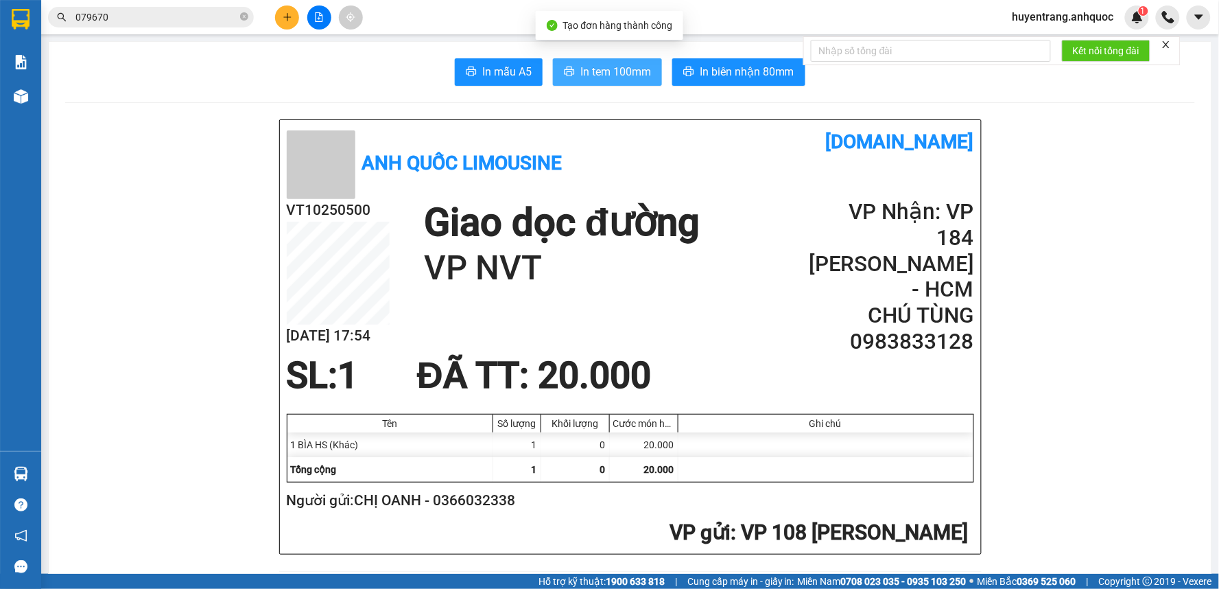
click at [612, 75] on span "In tem 100mm" at bounding box center [615, 71] width 71 height 17
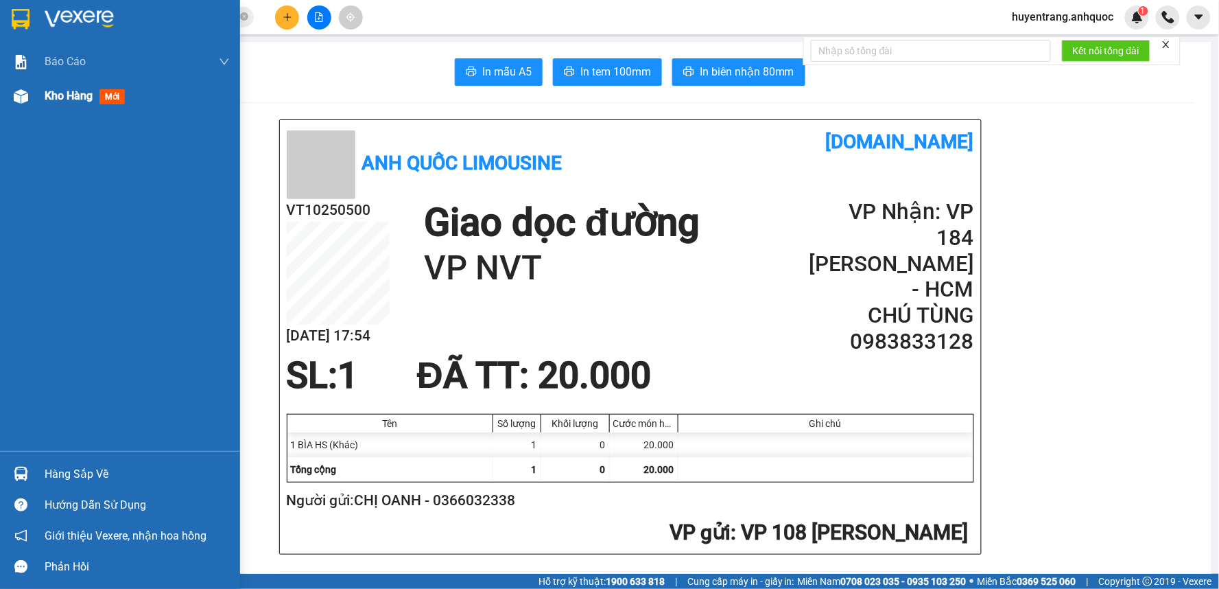
click at [73, 99] on span "Kho hàng" at bounding box center [69, 95] width 48 height 13
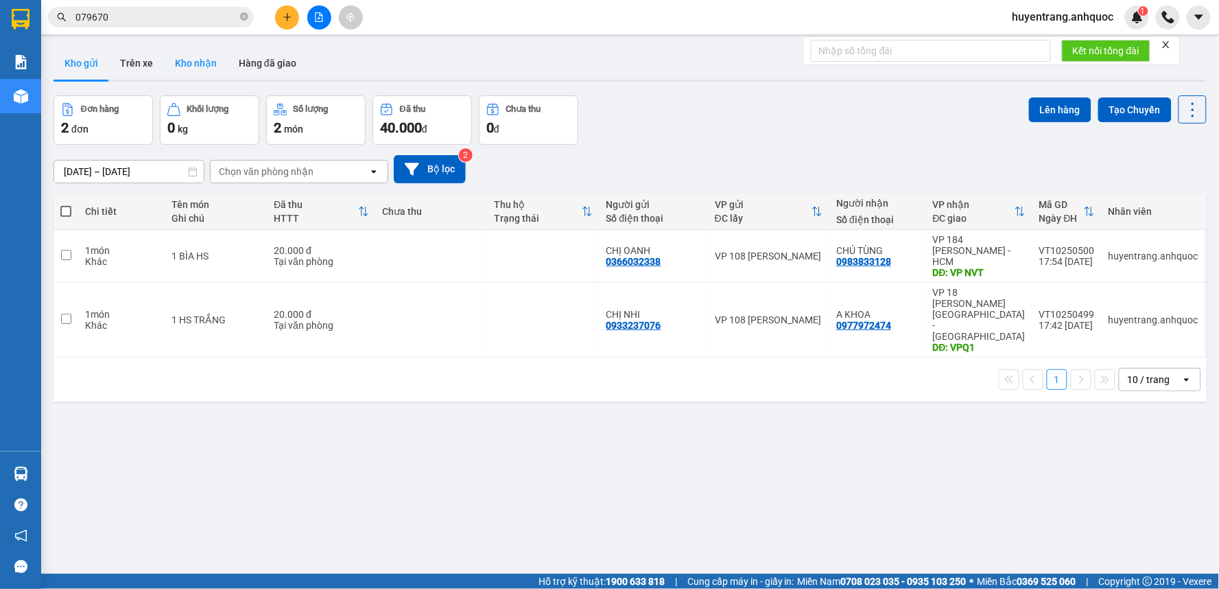
click at [213, 55] on button "Kho nhận" at bounding box center [196, 63] width 64 height 33
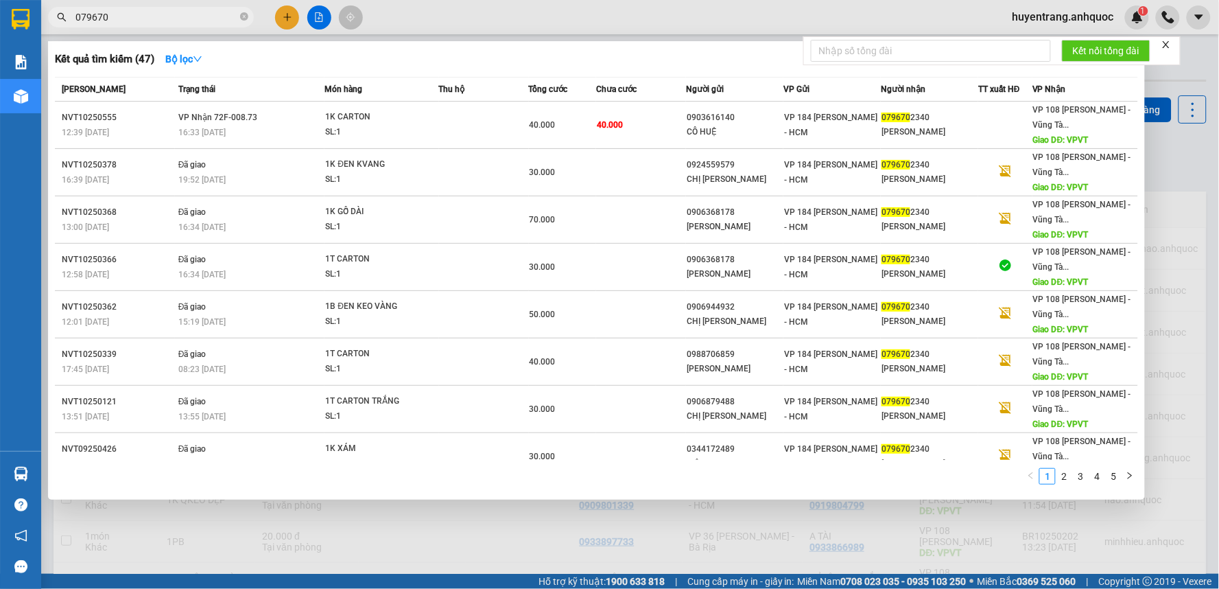
click at [165, 14] on input "079670" at bounding box center [156, 17] width 162 height 15
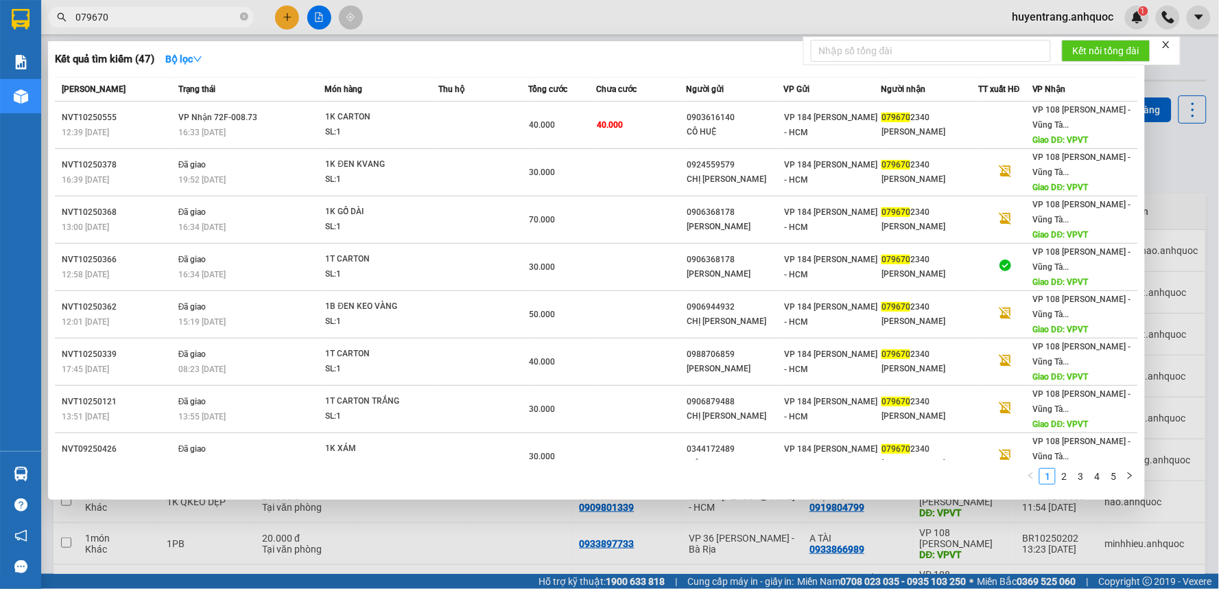
drag, startPoint x: 165, startPoint y: 14, endPoint x: 0, endPoint y: 36, distance: 166.1
click at [0, 36] on section "Kết quả tìm kiếm ( 47 ) Bộ lọc Mã ĐH Trạng thái Món hàng Thu hộ Tổng cước Chưa …" at bounding box center [609, 294] width 1219 height 589
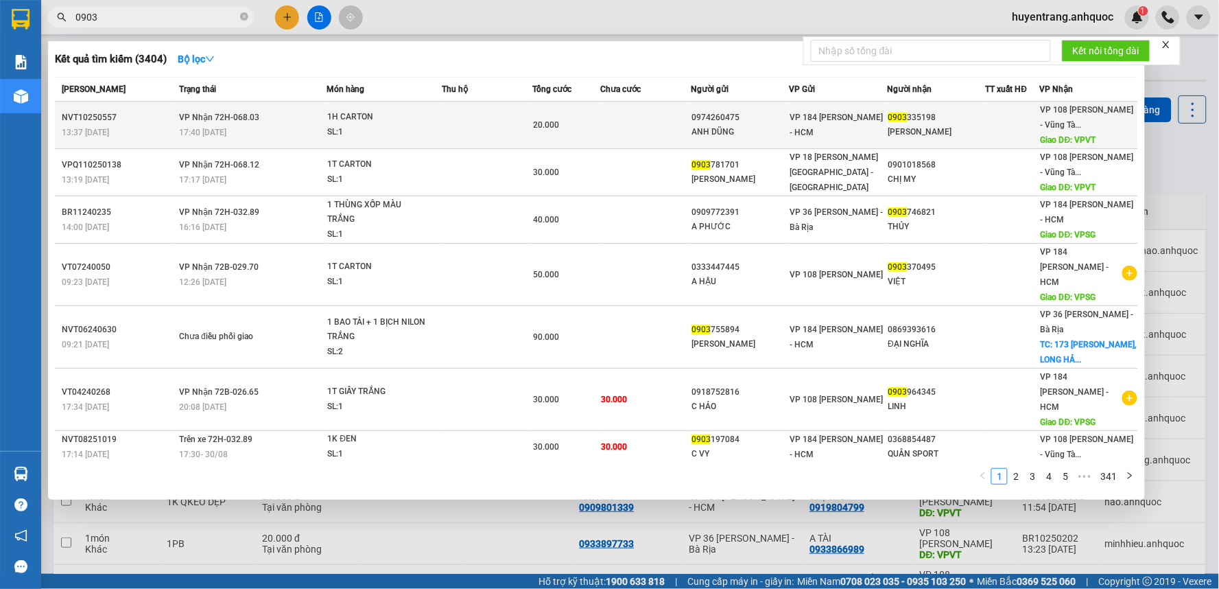
type input "0903"
click at [577, 124] on div "20.000" at bounding box center [566, 124] width 67 height 15
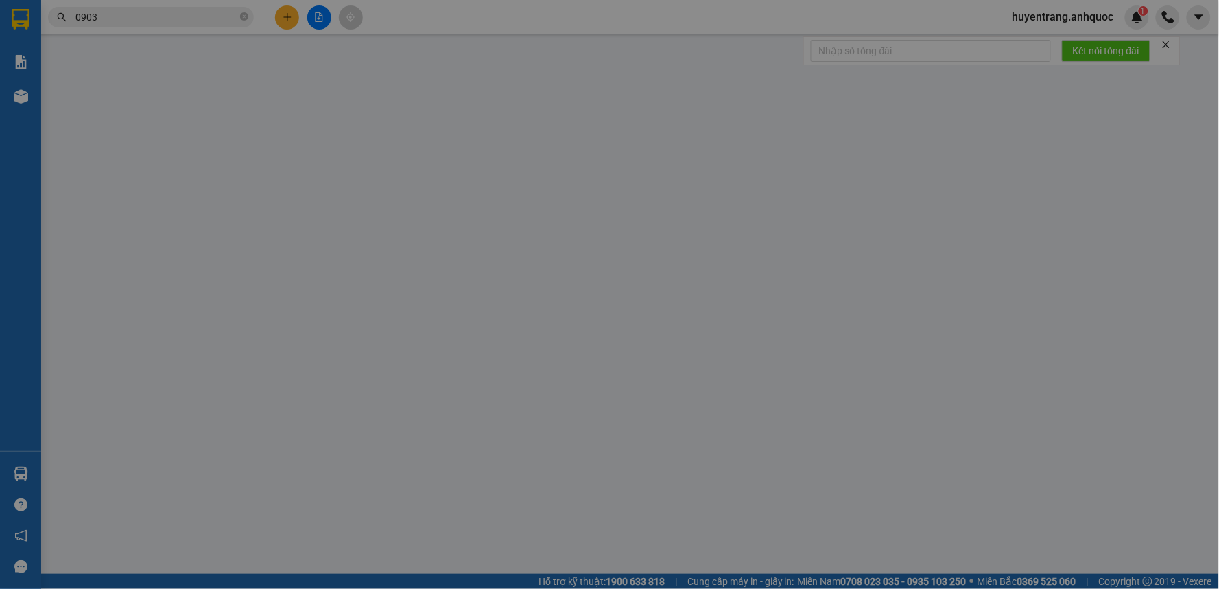
type input "0974260475"
type input "ANH DŨNG"
type input "0903335198"
type input "[PERSON_NAME]"
type input "VPVT"
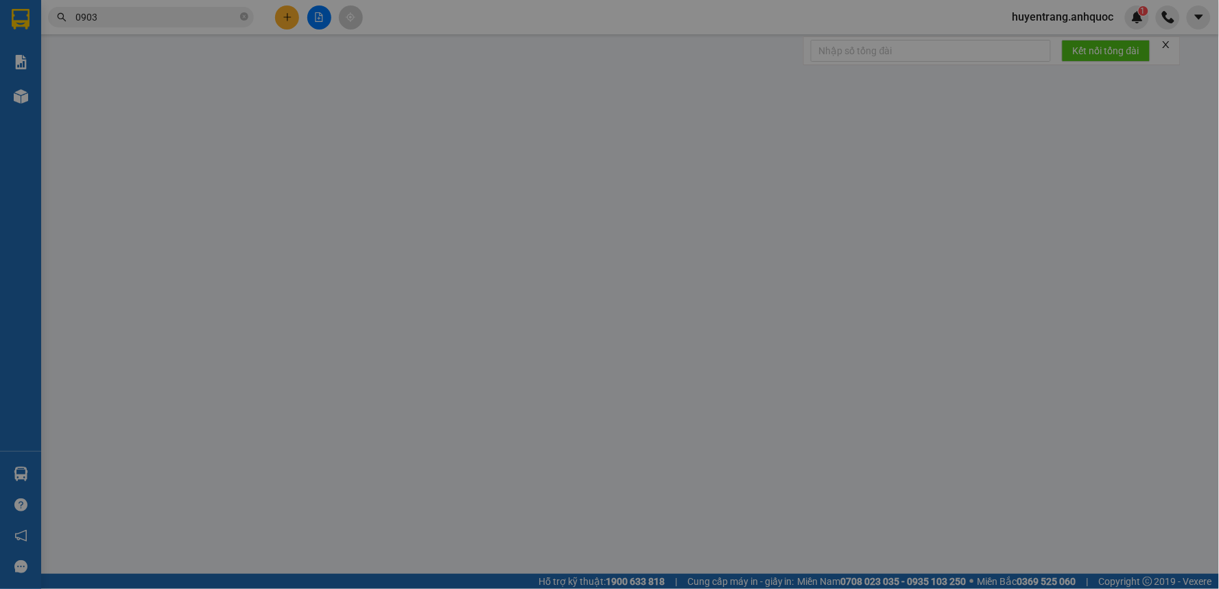
type input "20.000"
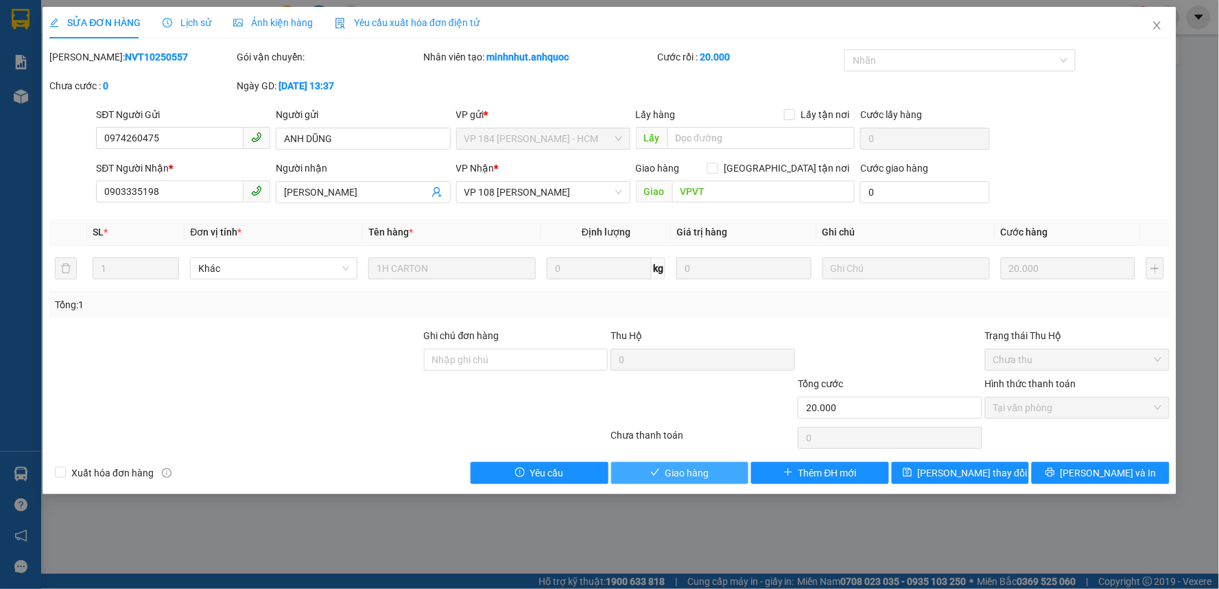
click at [696, 483] on button "Giao hàng" at bounding box center [680, 473] width 138 height 22
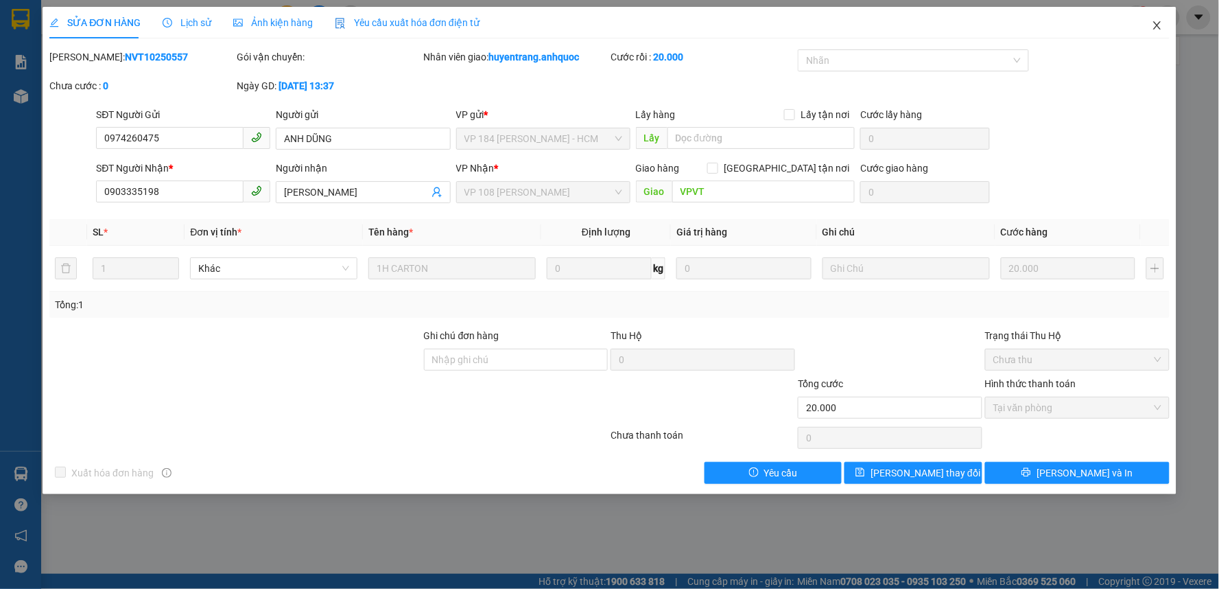
click at [1153, 30] on icon "close" at bounding box center [1157, 25] width 11 height 11
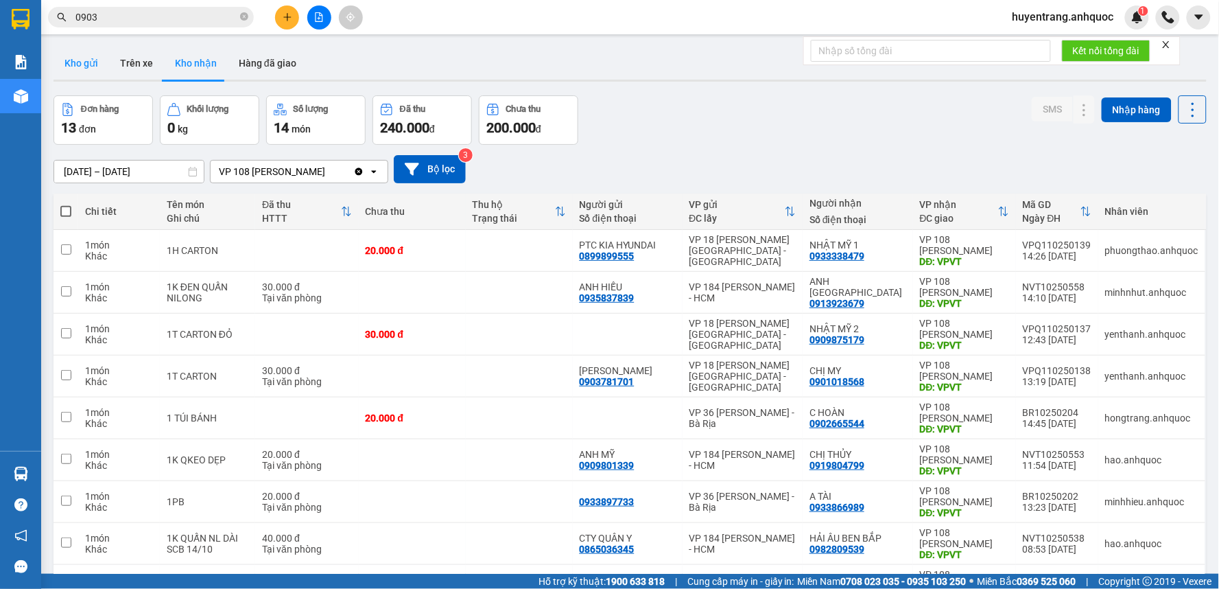
click at [80, 54] on button "Kho gửi" at bounding box center [82, 63] width 56 height 33
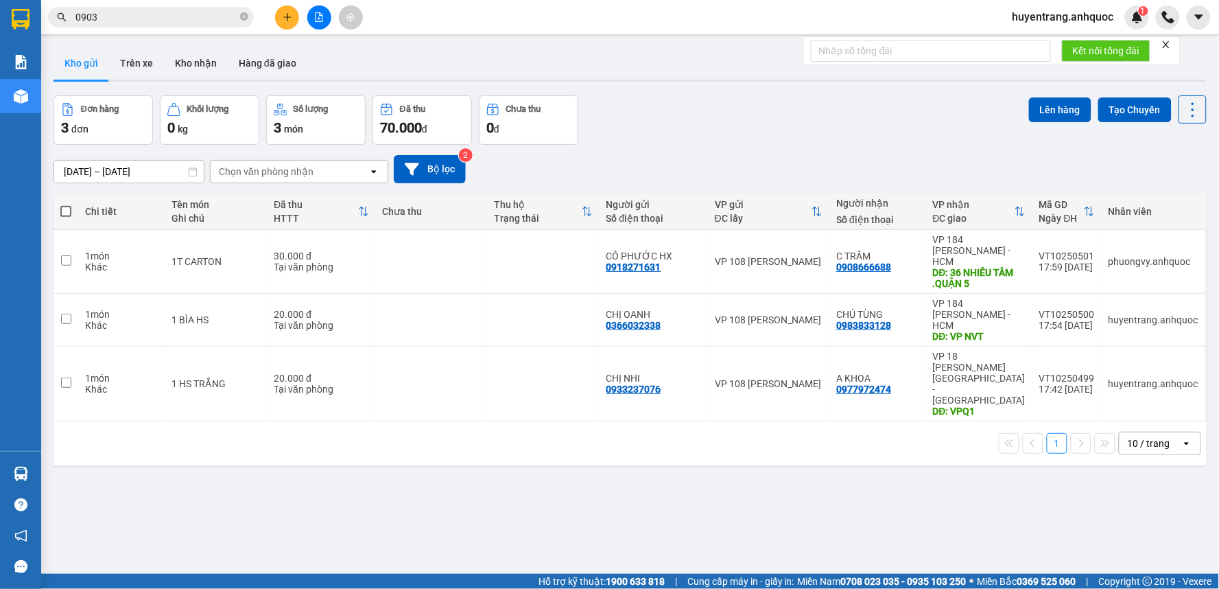
click at [298, 5] on div at bounding box center [319, 17] width 103 height 24
click at [290, 22] on button at bounding box center [287, 17] width 24 height 24
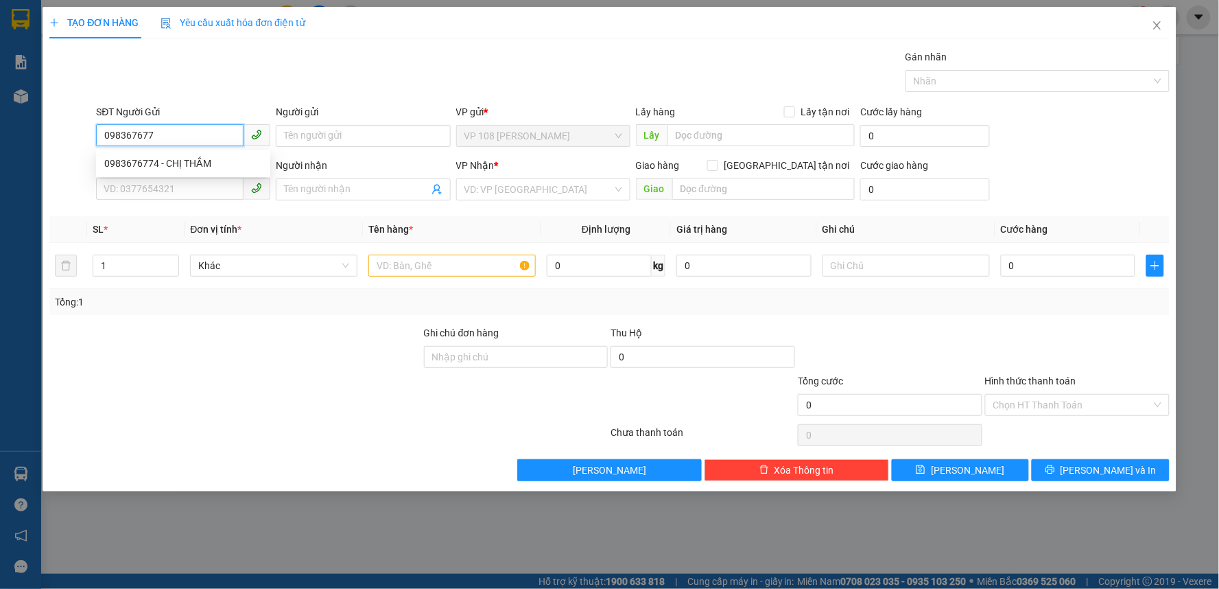
type input "0983676774"
click at [193, 168] on div "0983676774 - CHỊ THẮM" at bounding box center [183, 163] width 158 height 15
type input "CHỊ THẮM"
type input "0888271696"
type input "CHỊ [PERSON_NAME]"
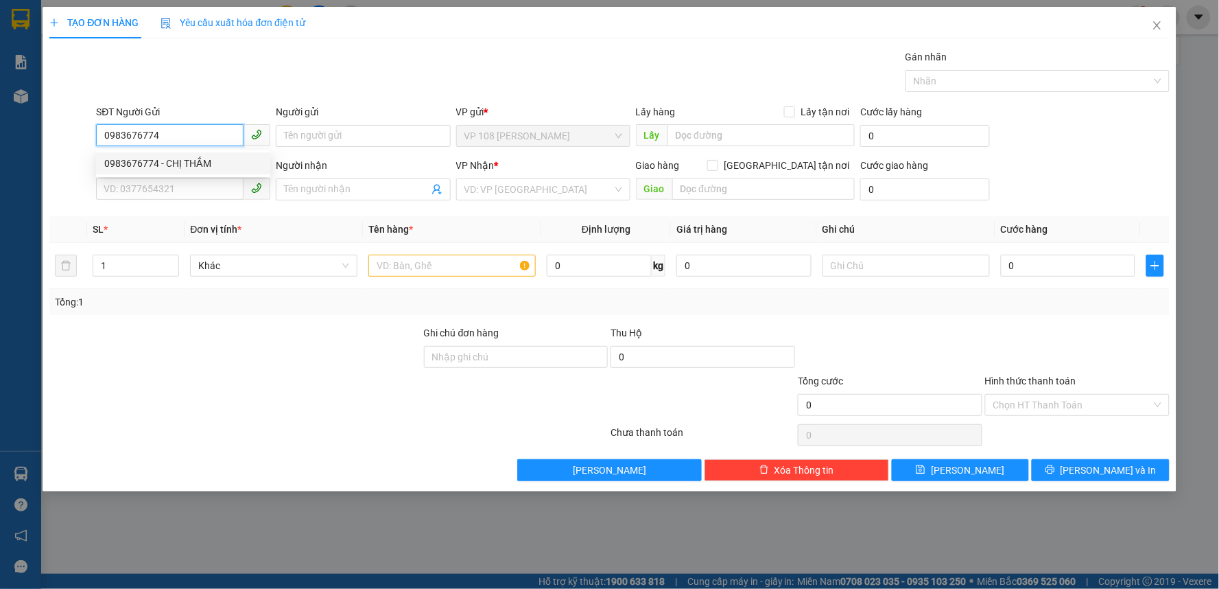
type input "VP184"
type input "SCB [DATE] 06:45"
type input "20.000"
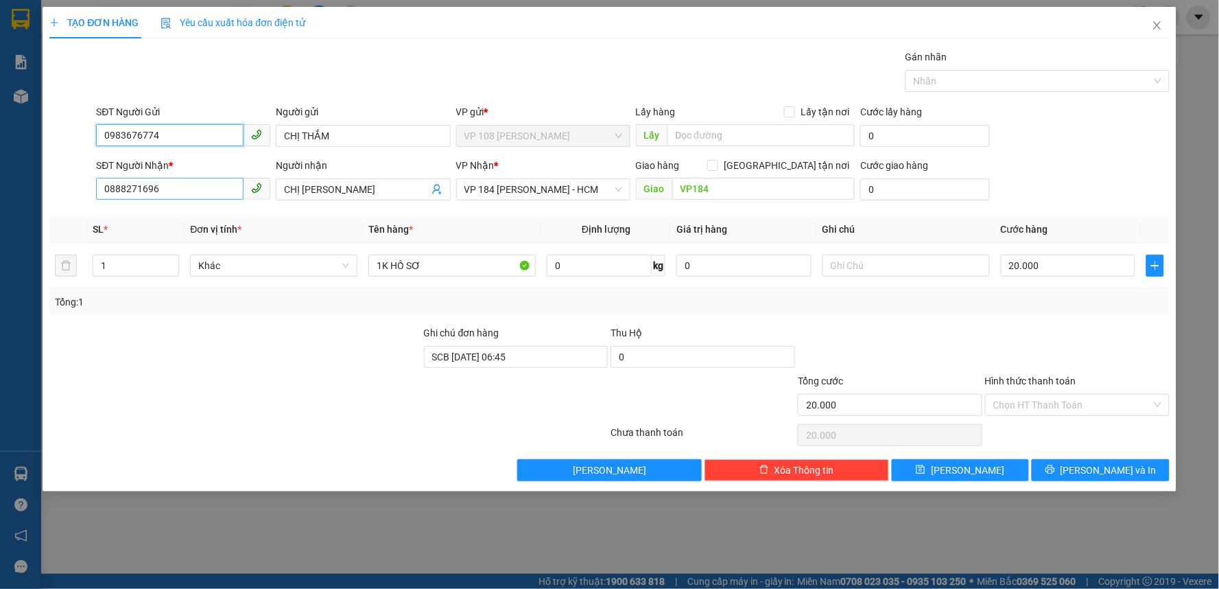
type input "0983676774"
click at [197, 193] on input "0888271696" at bounding box center [170, 189] width 148 height 22
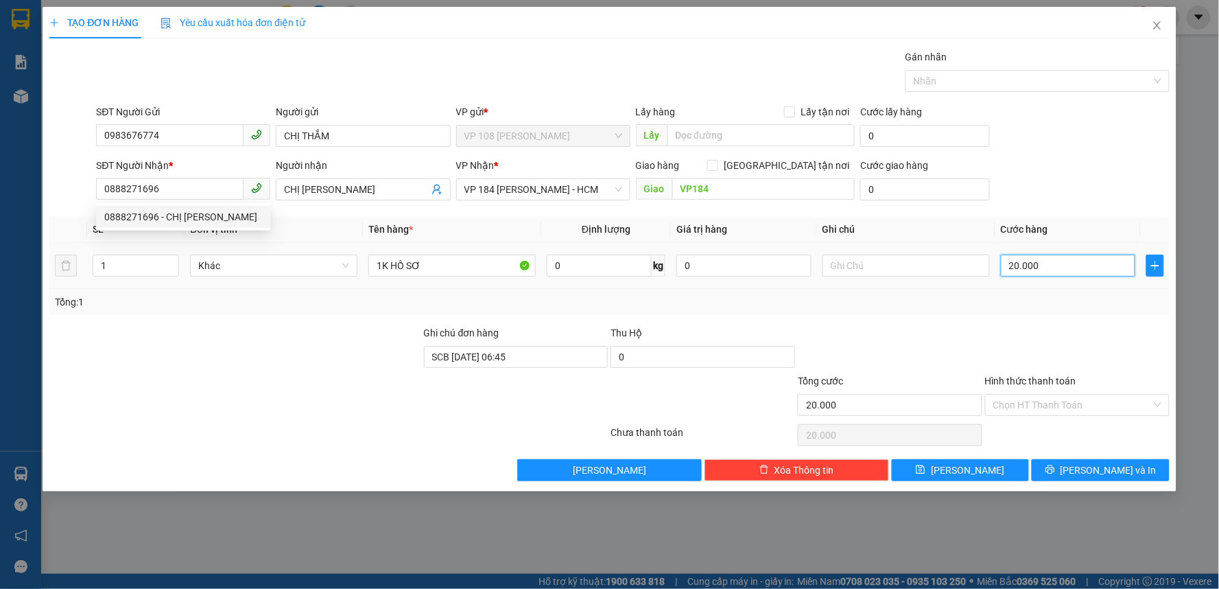
click at [1078, 274] on input "20.000" at bounding box center [1068, 266] width 135 height 22
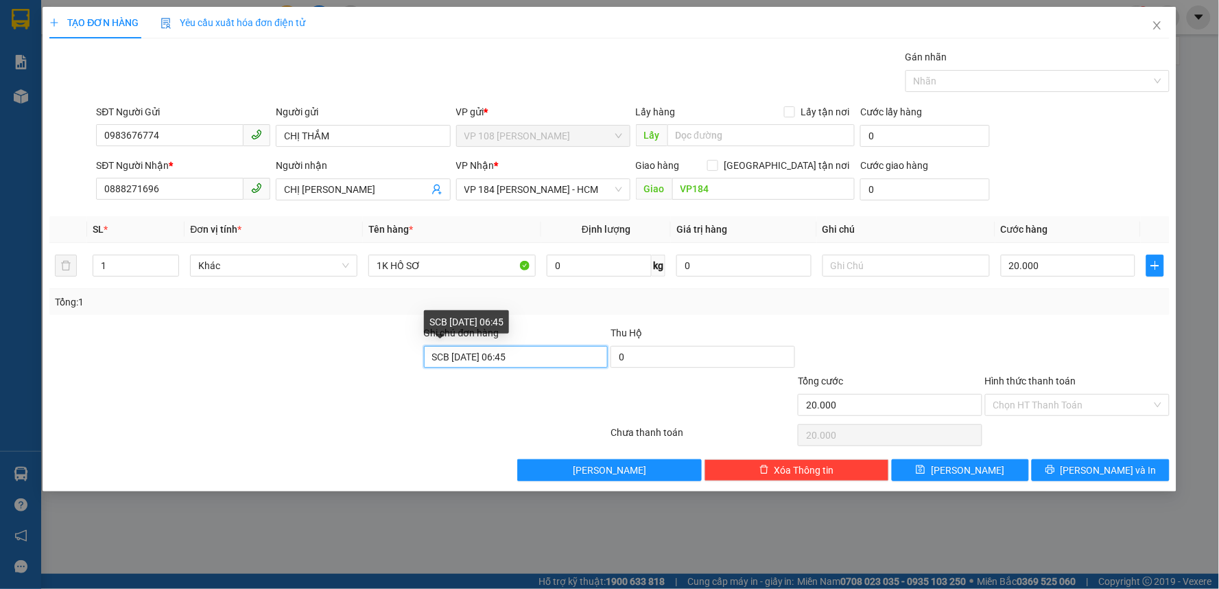
drag, startPoint x: 539, startPoint y: 360, endPoint x: 314, endPoint y: 360, distance: 224.4
click at [314, 360] on div "Ghi chú đơn hàng SCB [DATE] 06:45 Thu Hộ 0" at bounding box center [609, 349] width 1123 height 48
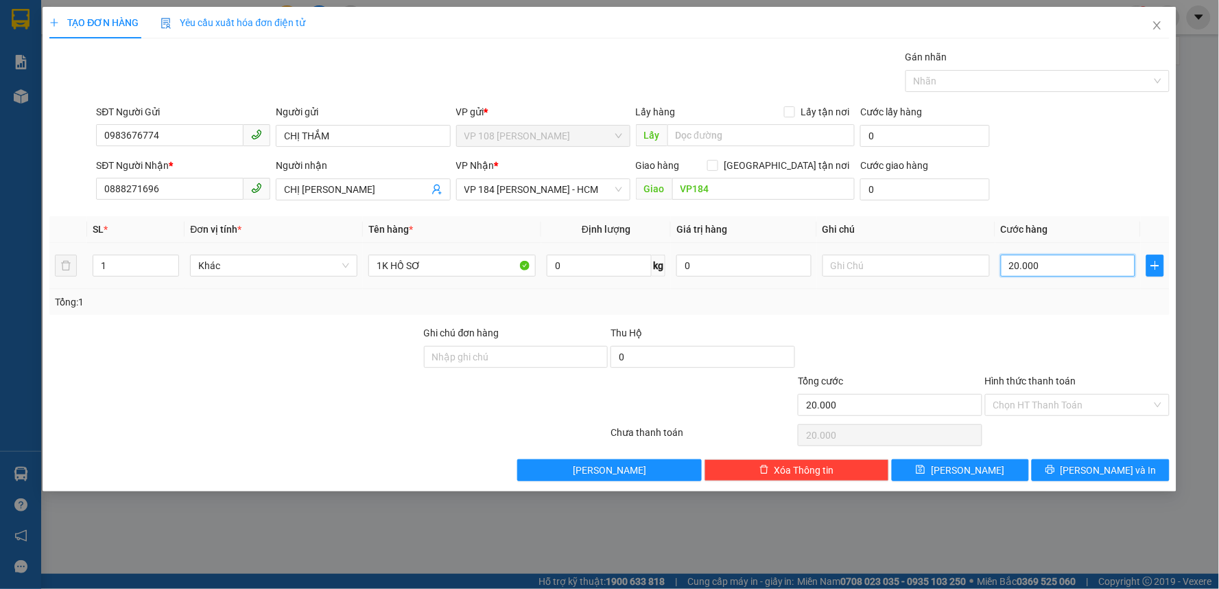
click at [1077, 270] on input "20.000" at bounding box center [1068, 266] width 135 height 22
click at [1087, 468] on button "[PERSON_NAME] và In" at bounding box center [1101, 470] width 138 height 22
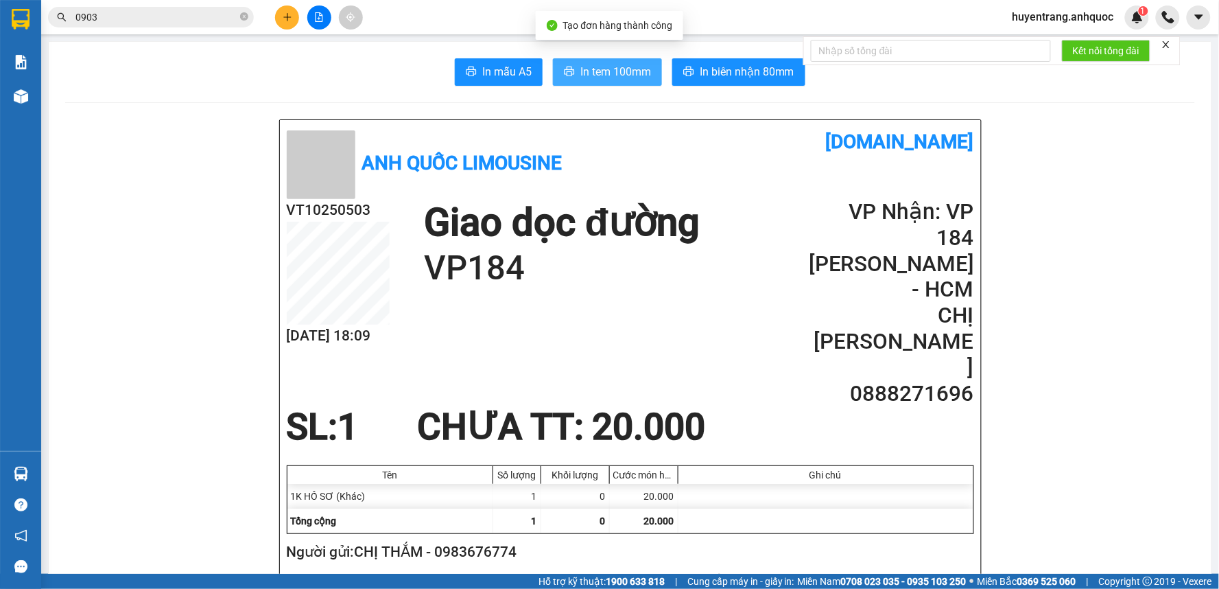
click at [639, 75] on span "In tem 100mm" at bounding box center [615, 71] width 71 height 17
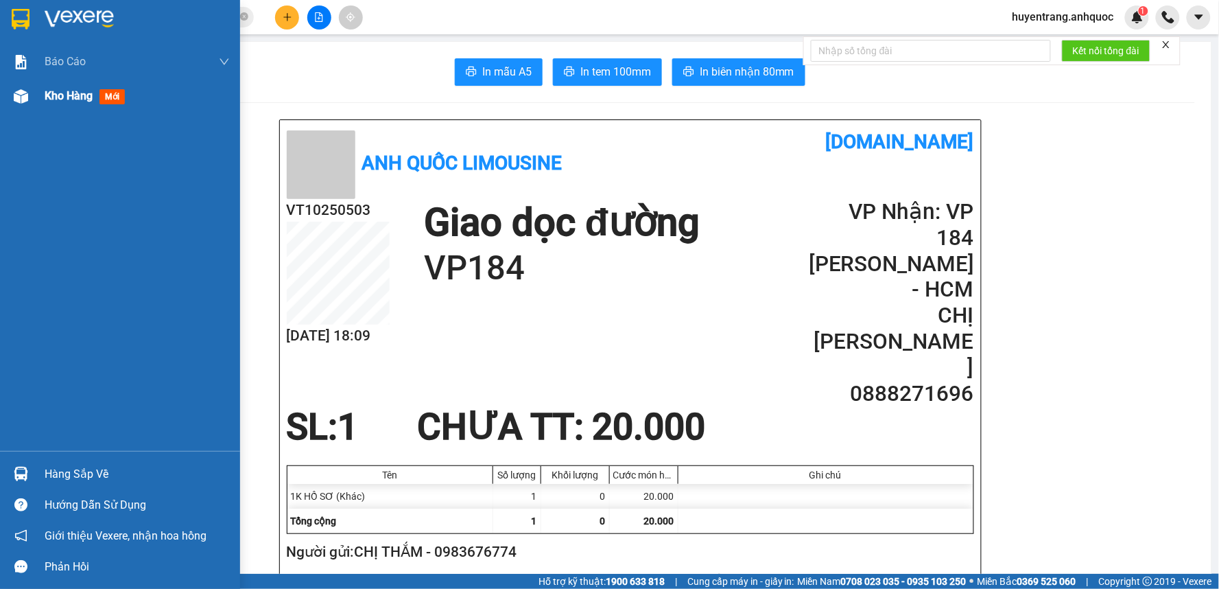
click at [64, 100] on span "Kho hàng" at bounding box center [69, 95] width 48 height 13
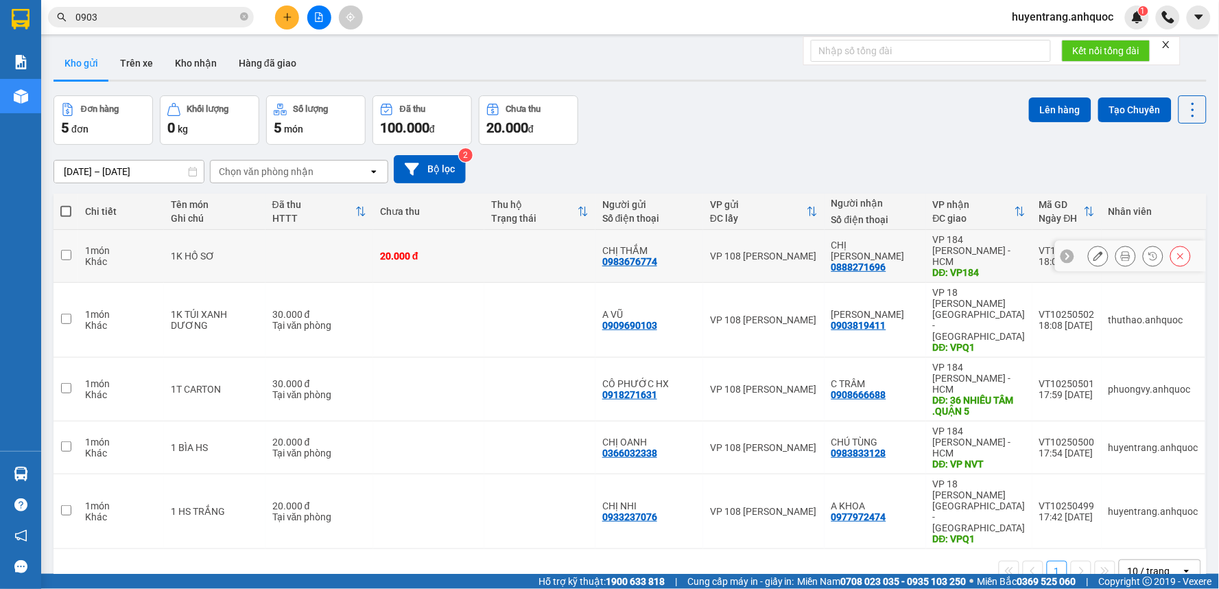
click at [518, 246] on td at bounding box center [539, 256] width 111 height 53
checkbox input "true"
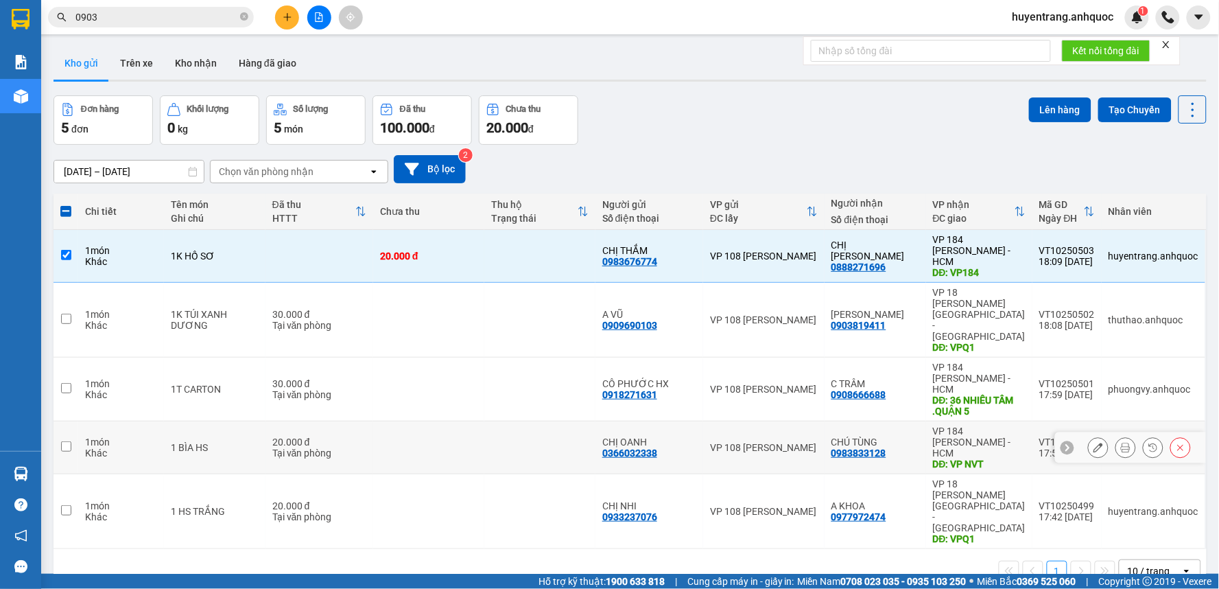
click at [526, 421] on td at bounding box center [539, 447] width 111 height 53
checkbox input "true"
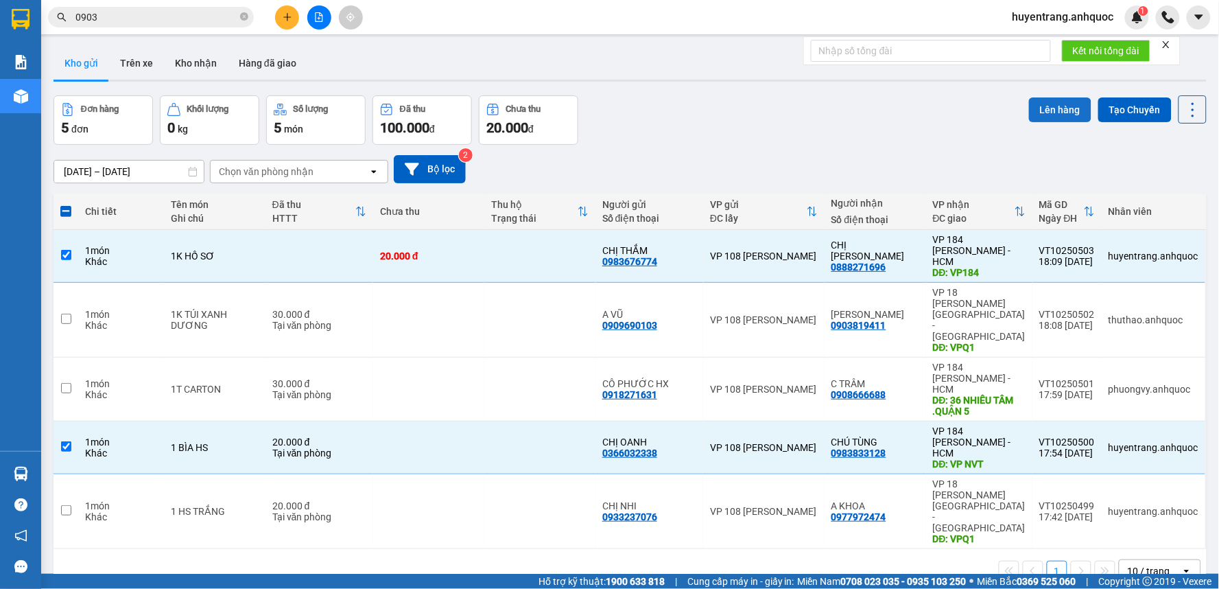
click at [1062, 110] on button "Lên hàng" at bounding box center [1060, 109] width 62 height 25
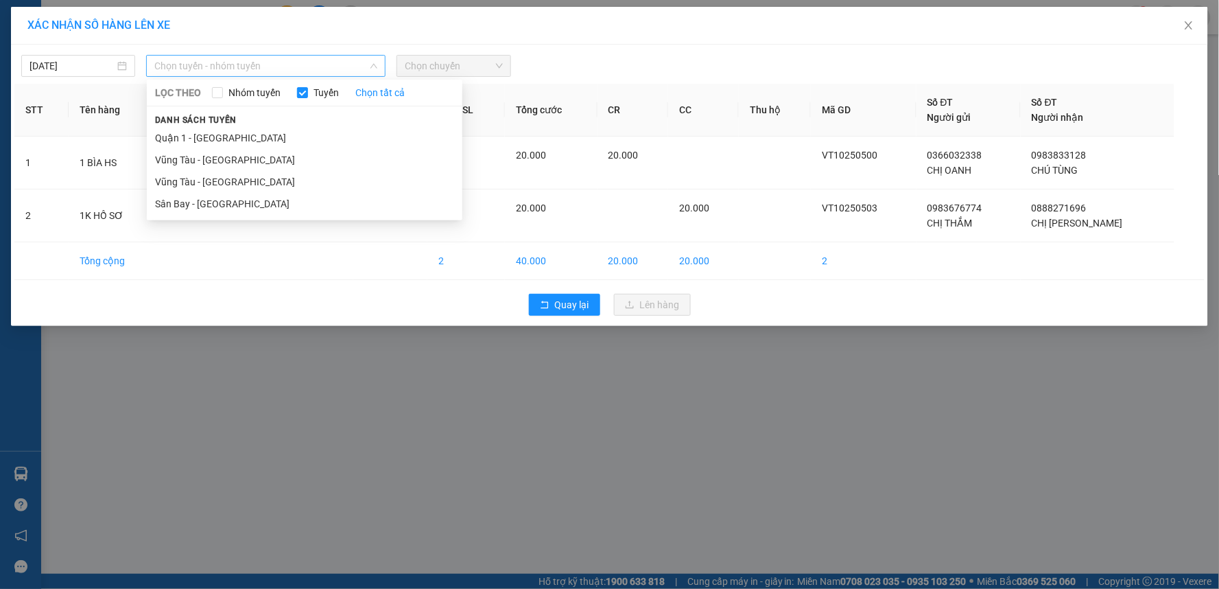
click at [284, 71] on span "Chọn tuyến - nhóm tuyến" at bounding box center [265, 66] width 223 height 21
click at [232, 183] on li "Vũng Tàu - [GEOGRAPHIC_DATA]" at bounding box center [305, 182] width 316 height 22
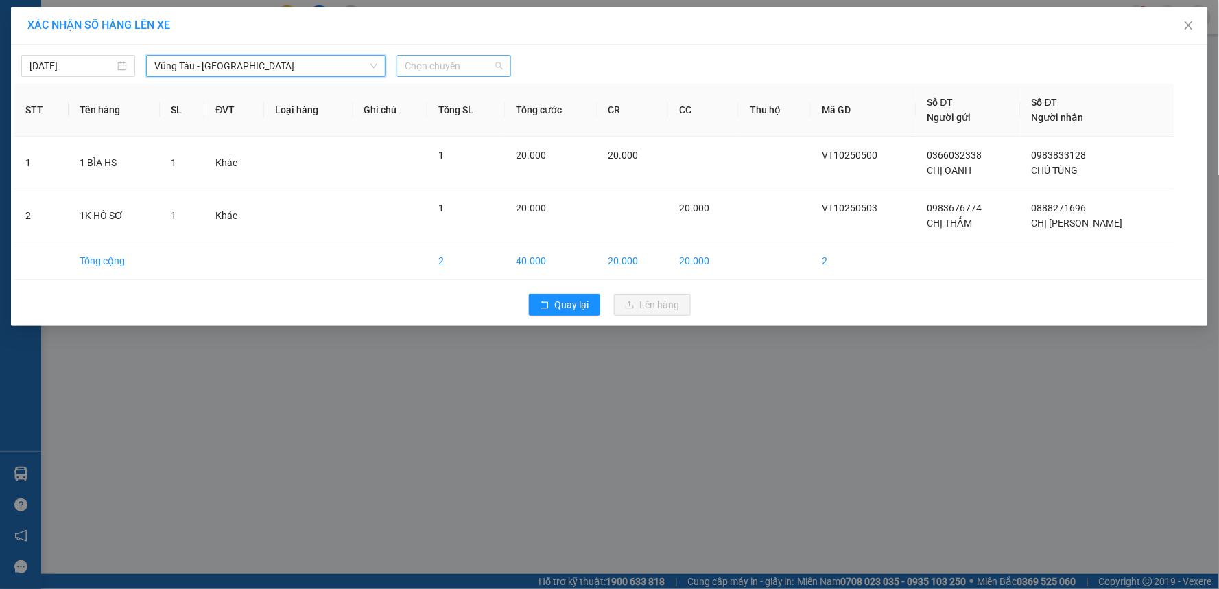
click at [445, 70] on span "Chọn chuyến" at bounding box center [453, 66] width 97 height 21
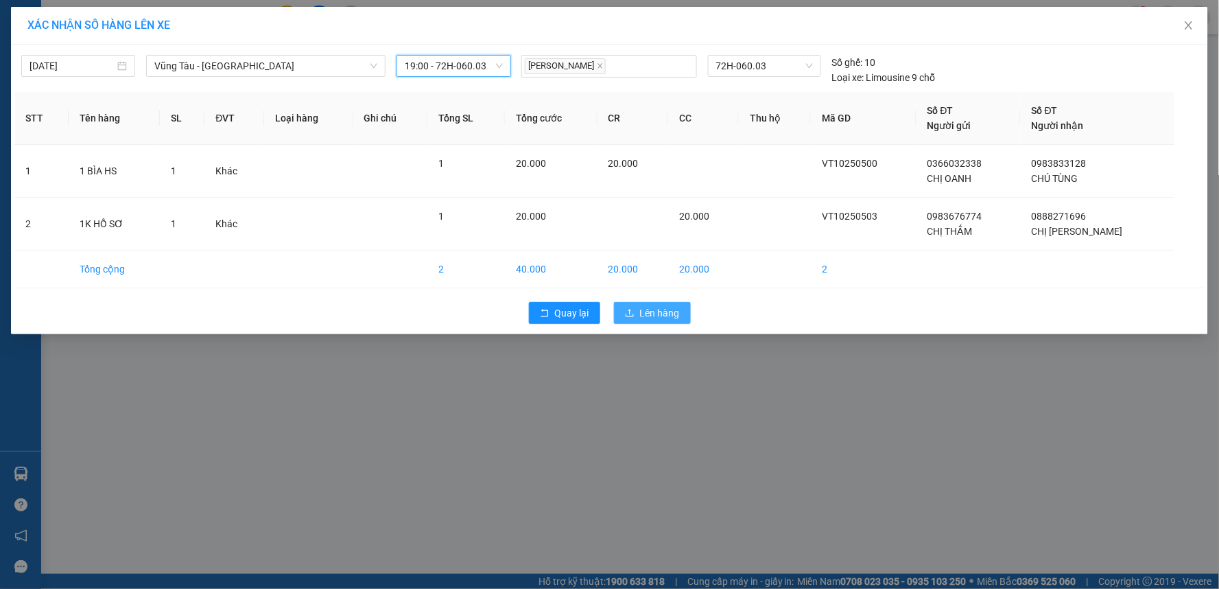
click at [653, 309] on span "Lên hàng" at bounding box center [660, 312] width 40 height 15
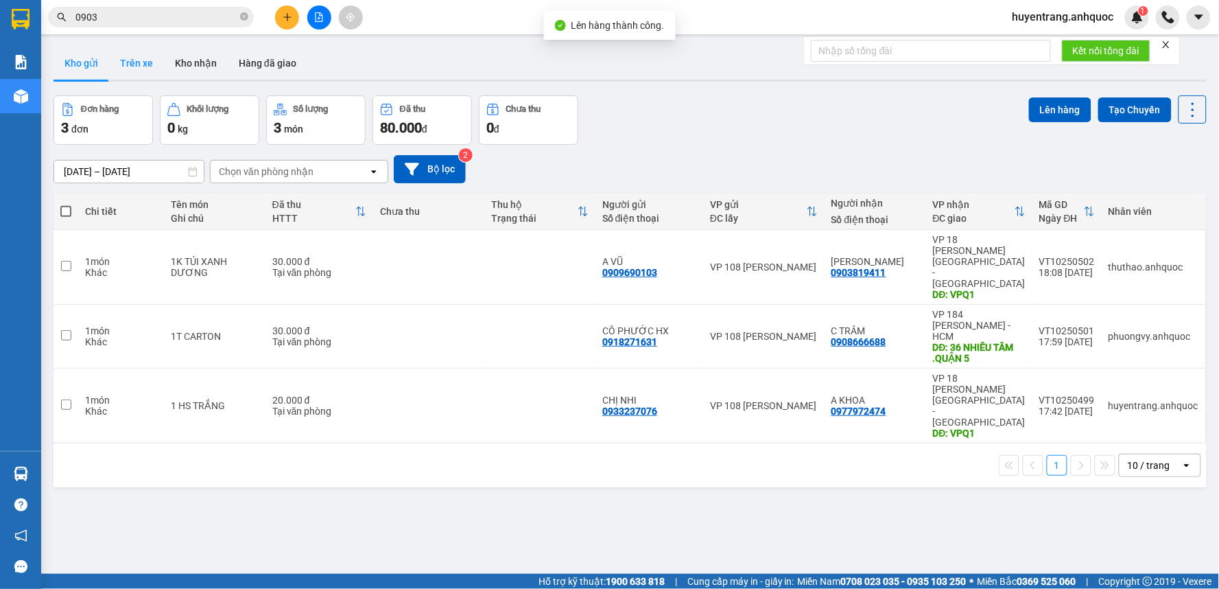
click at [129, 67] on button "Trên xe" at bounding box center [136, 63] width 55 height 33
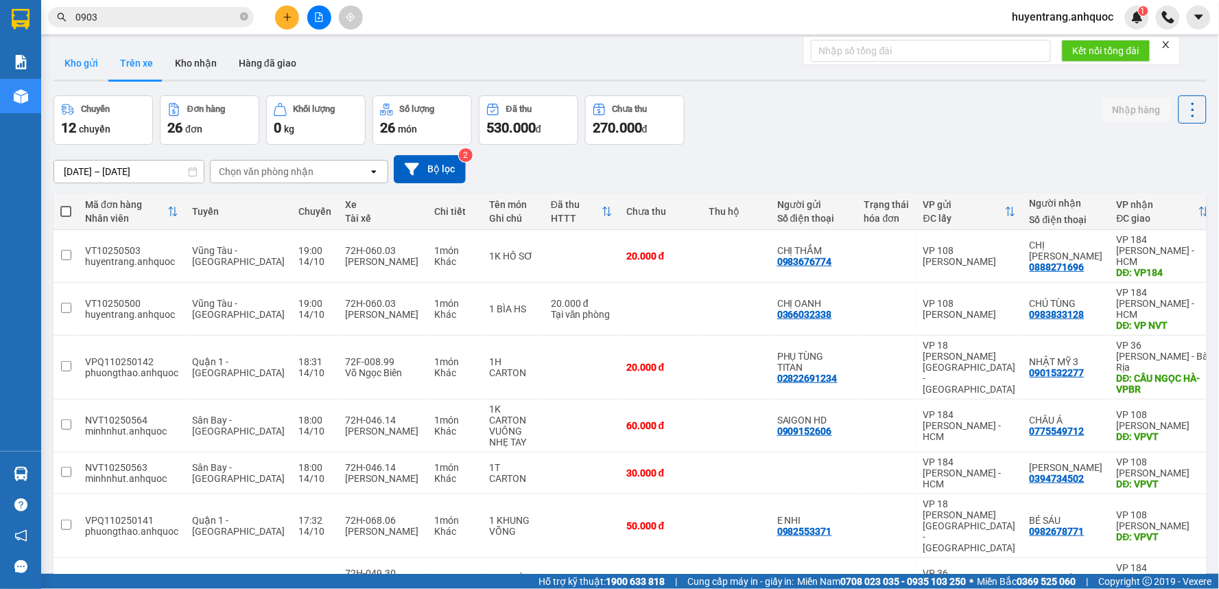
click at [96, 69] on button "Kho gửi" at bounding box center [82, 63] width 56 height 33
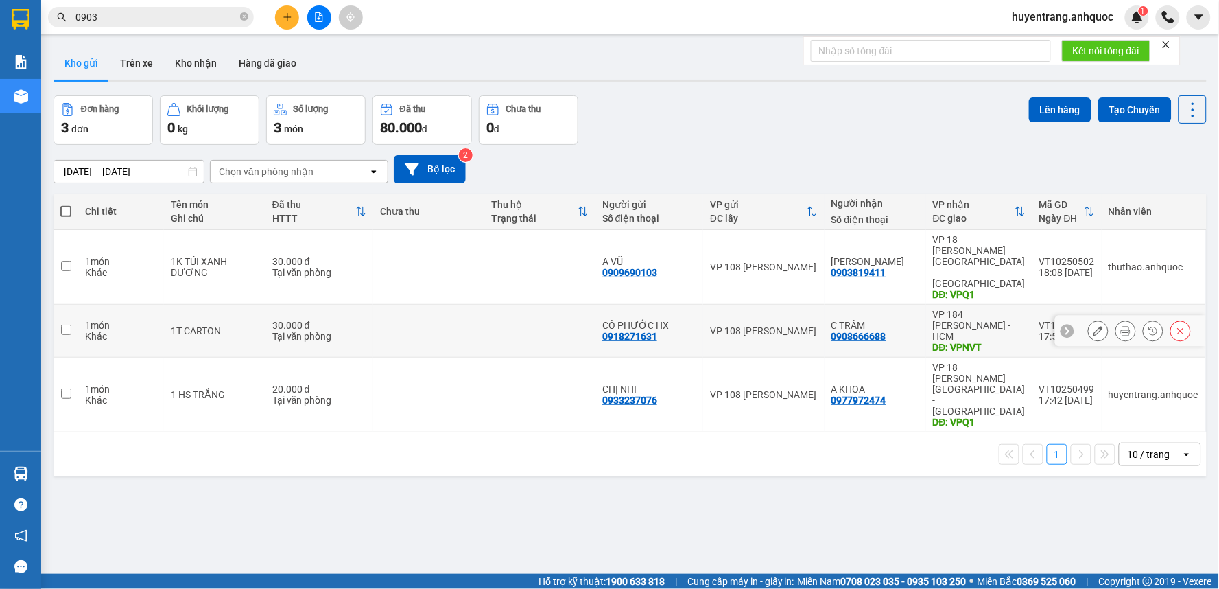
click at [337, 320] on div "30.000 đ" at bounding box center [319, 325] width 94 height 11
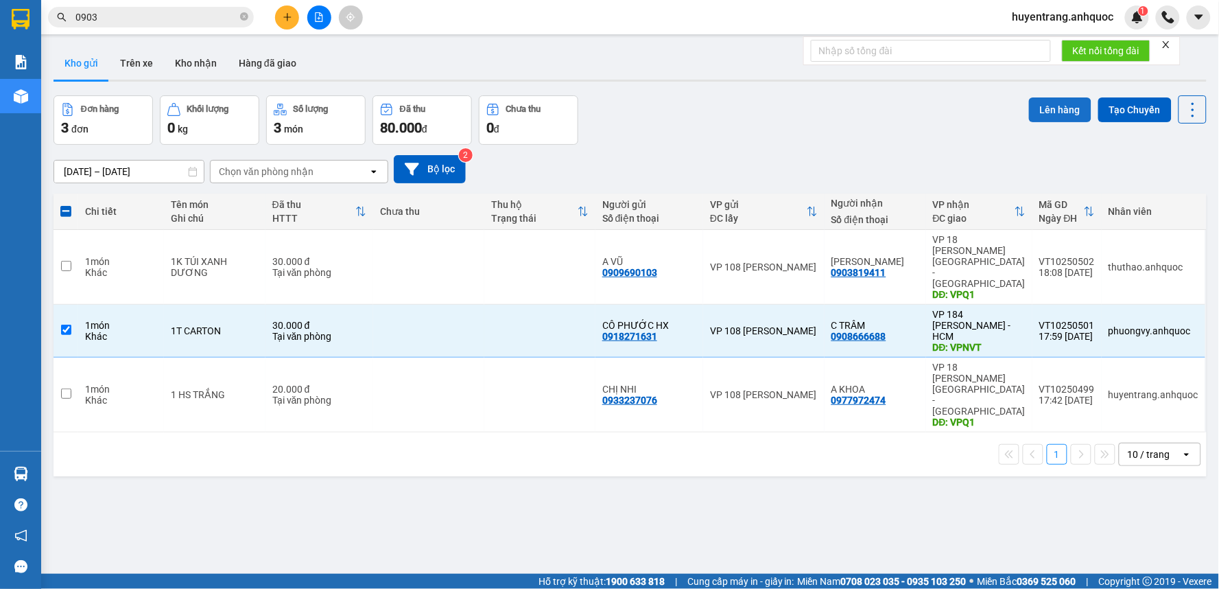
click at [1055, 112] on button "Lên hàng" at bounding box center [1060, 109] width 62 height 25
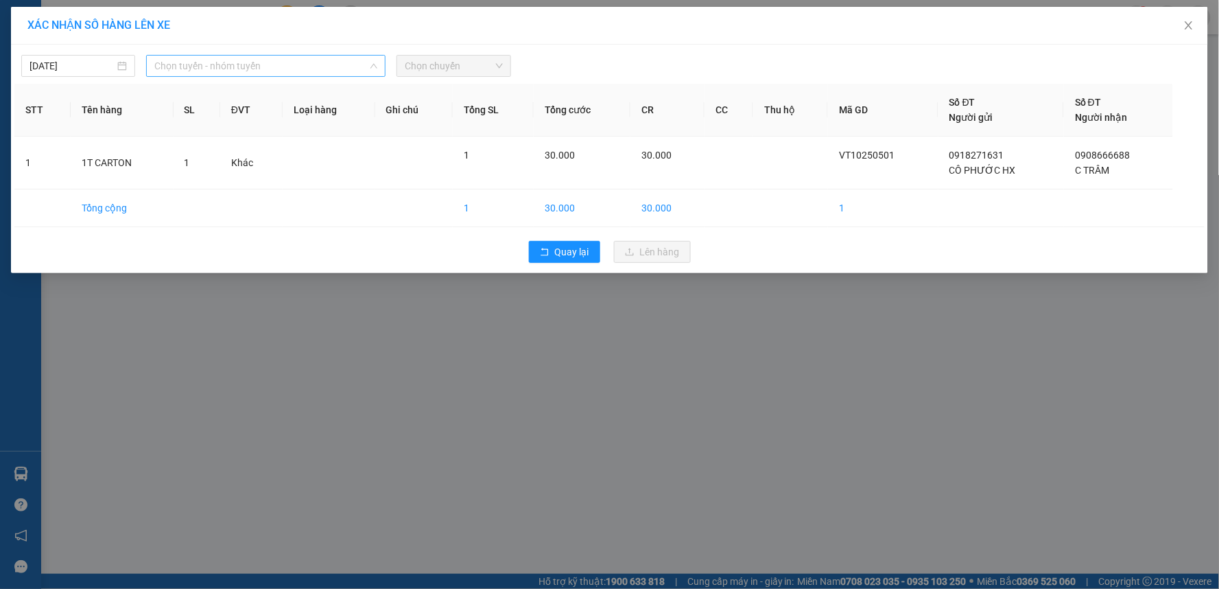
click at [322, 67] on span "Chọn tuyến - nhóm tuyến" at bounding box center [265, 66] width 223 height 21
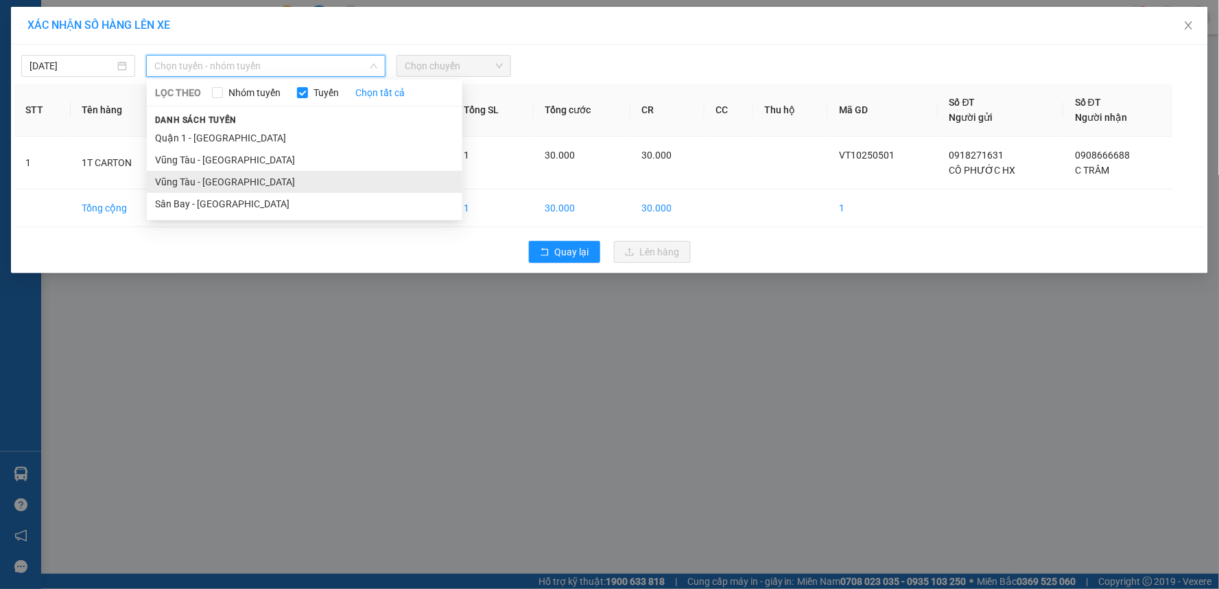
click at [274, 190] on li "Vũng Tàu - [GEOGRAPHIC_DATA]" at bounding box center [305, 182] width 316 height 22
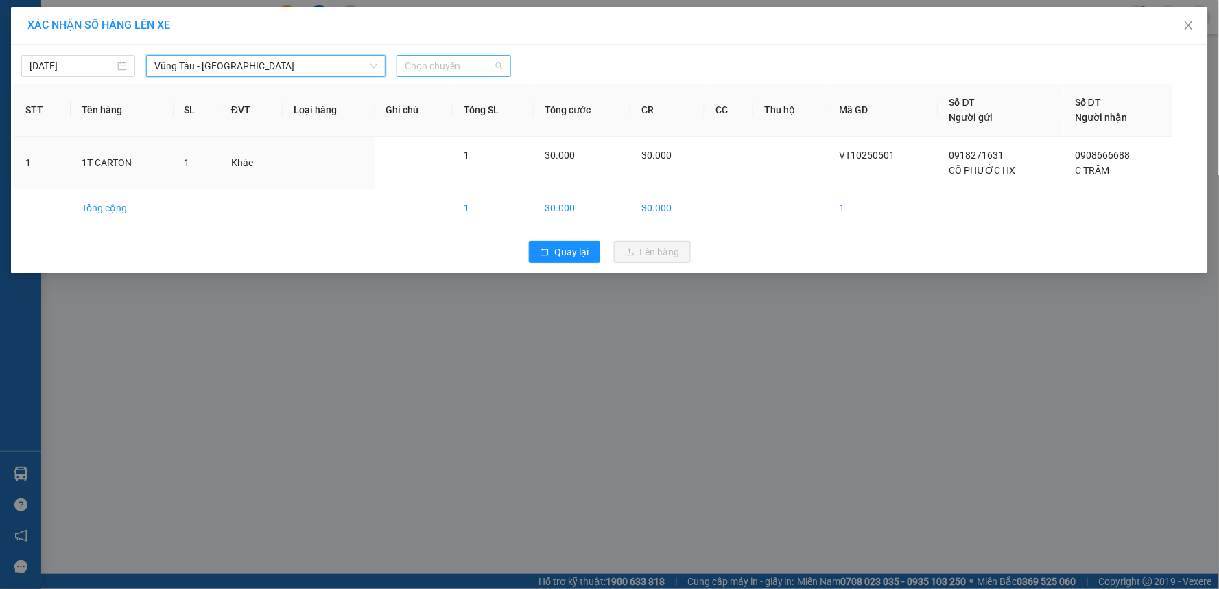
click at [487, 69] on span "Chọn chuyến" at bounding box center [453, 66] width 97 height 21
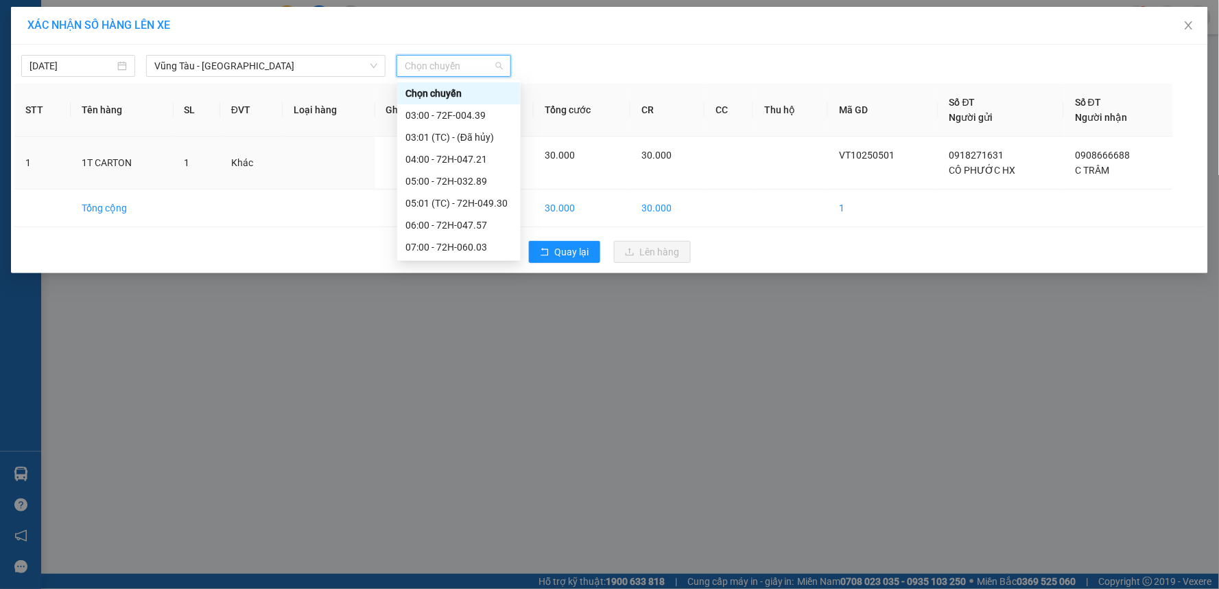
drag, startPoint x: 462, startPoint y: 243, endPoint x: 484, endPoint y: 239, distance: 22.3
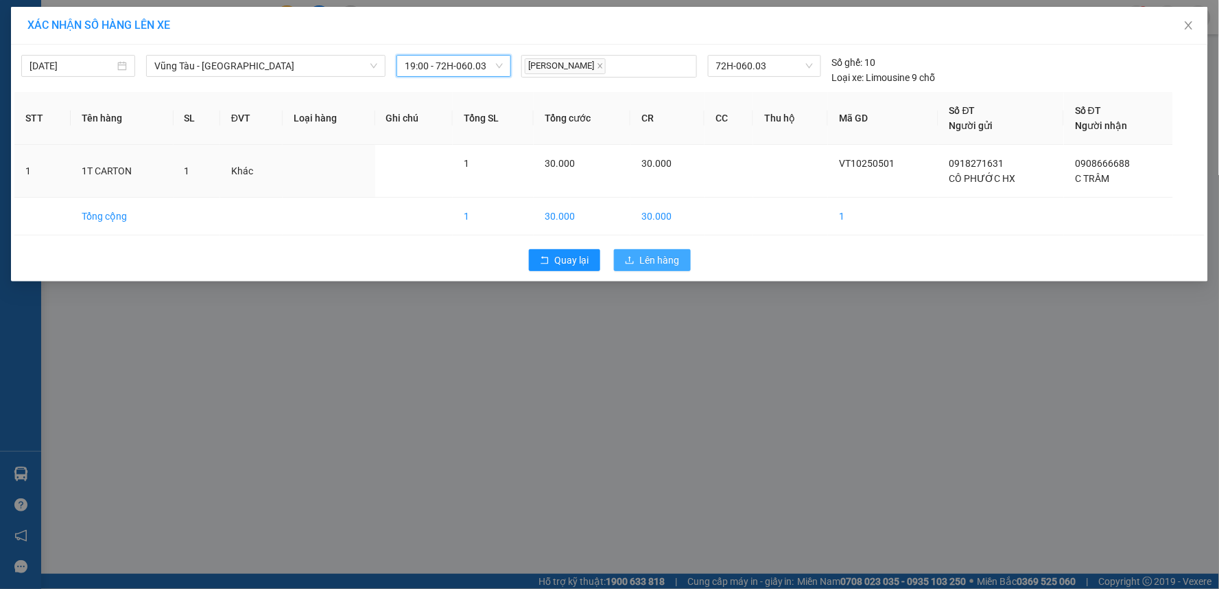
click at [668, 263] on span "Lên hàng" at bounding box center [660, 259] width 40 height 15
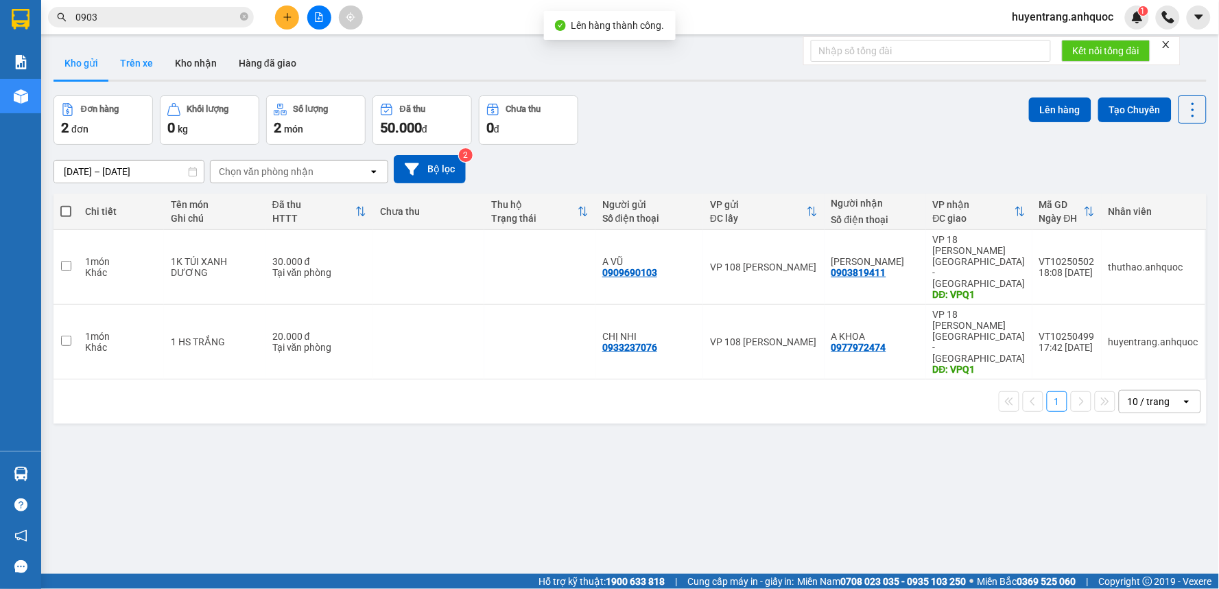
click at [147, 67] on button "Trên xe" at bounding box center [136, 63] width 55 height 33
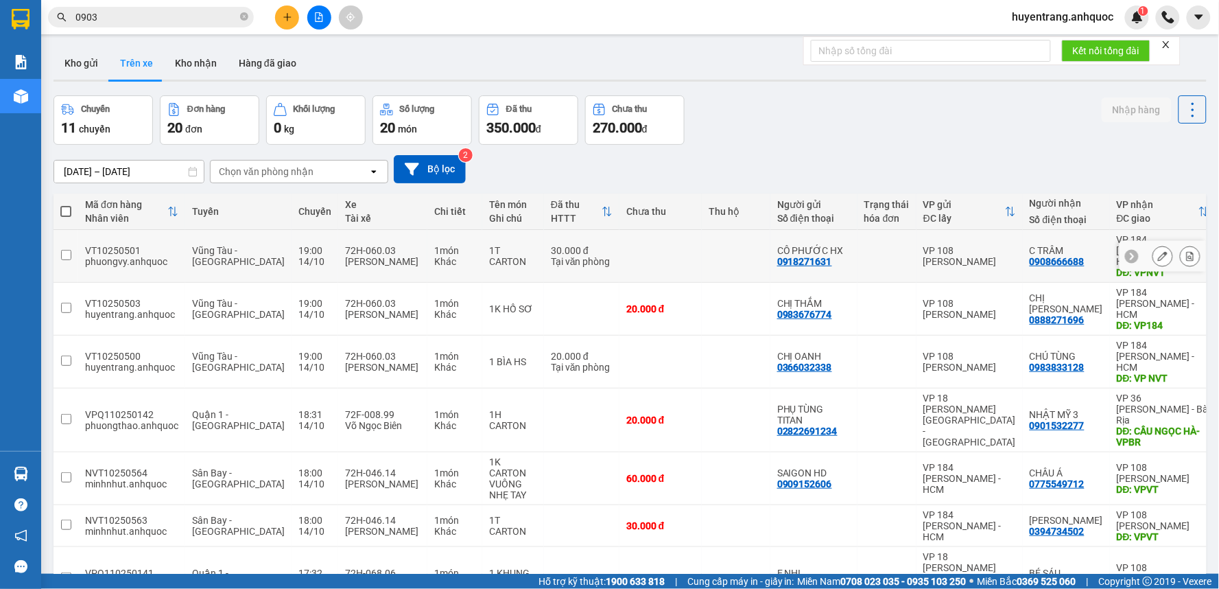
click at [1181, 248] on button at bounding box center [1190, 256] width 19 height 24
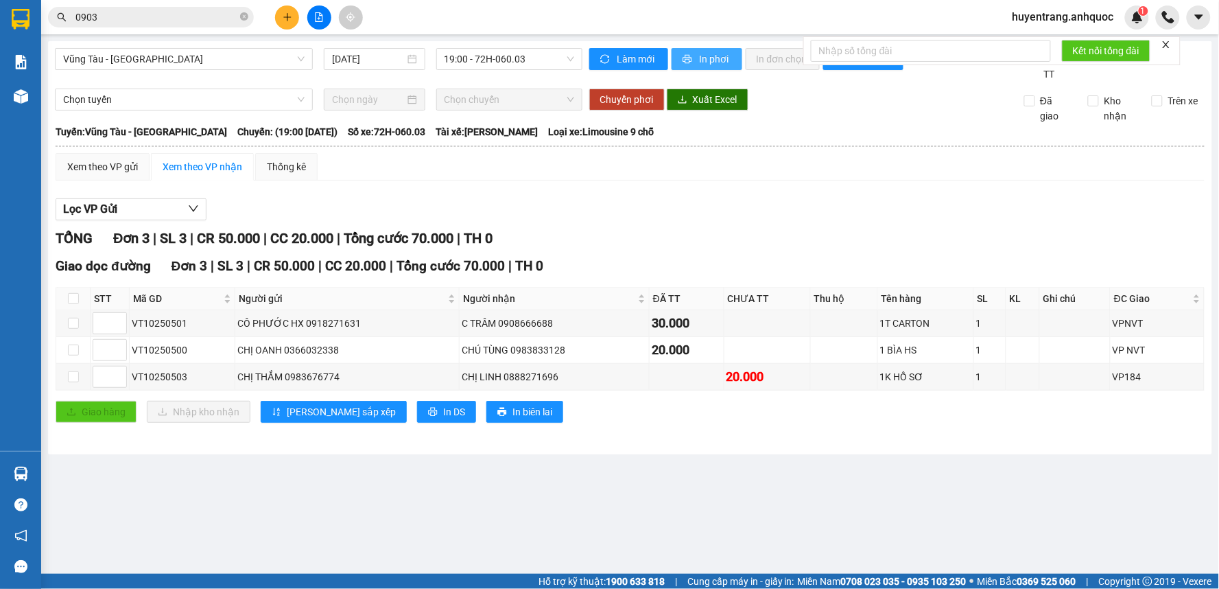
click at [718, 58] on span "In phơi" at bounding box center [716, 58] width 32 height 15
click at [696, 60] on button "In phơi" at bounding box center [707, 59] width 71 height 22
click at [246, 14] on icon "close-circle" at bounding box center [244, 16] width 8 height 8
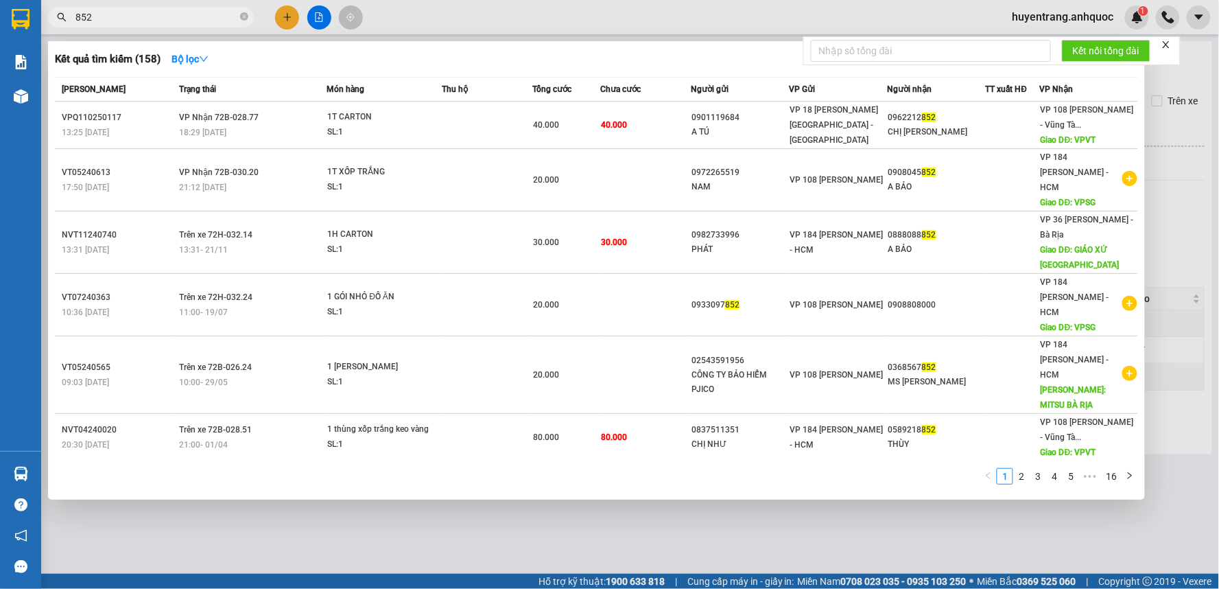
type input "852"
click at [1184, 217] on div at bounding box center [609, 294] width 1219 height 589
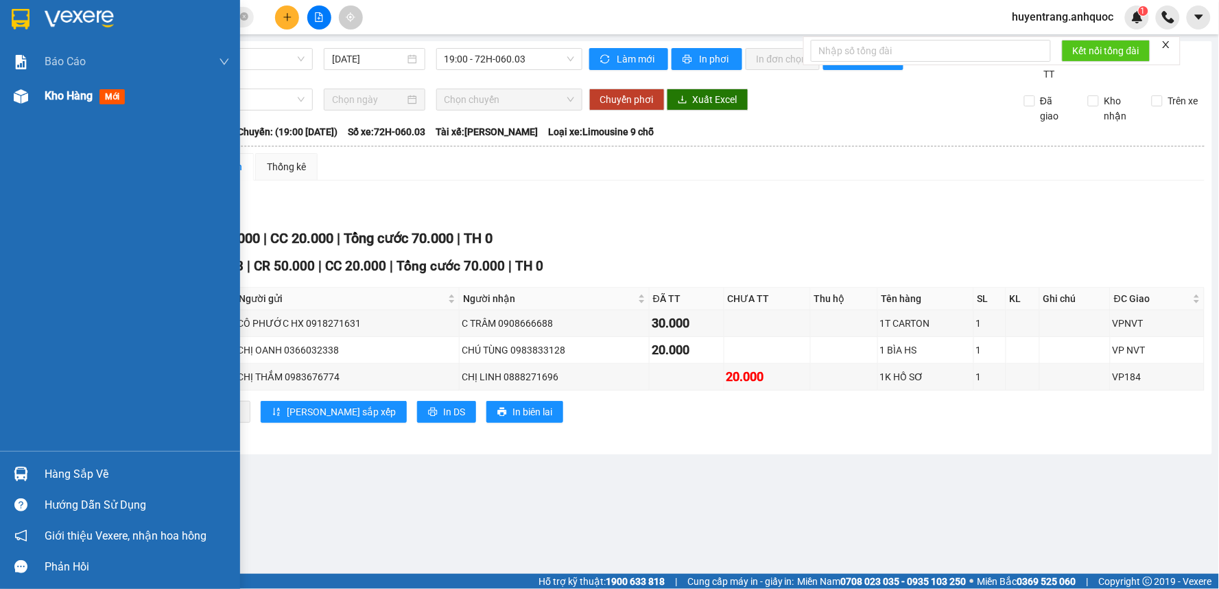
click at [69, 93] on span "Kho hàng" at bounding box center [69, 95] width 48 height 13
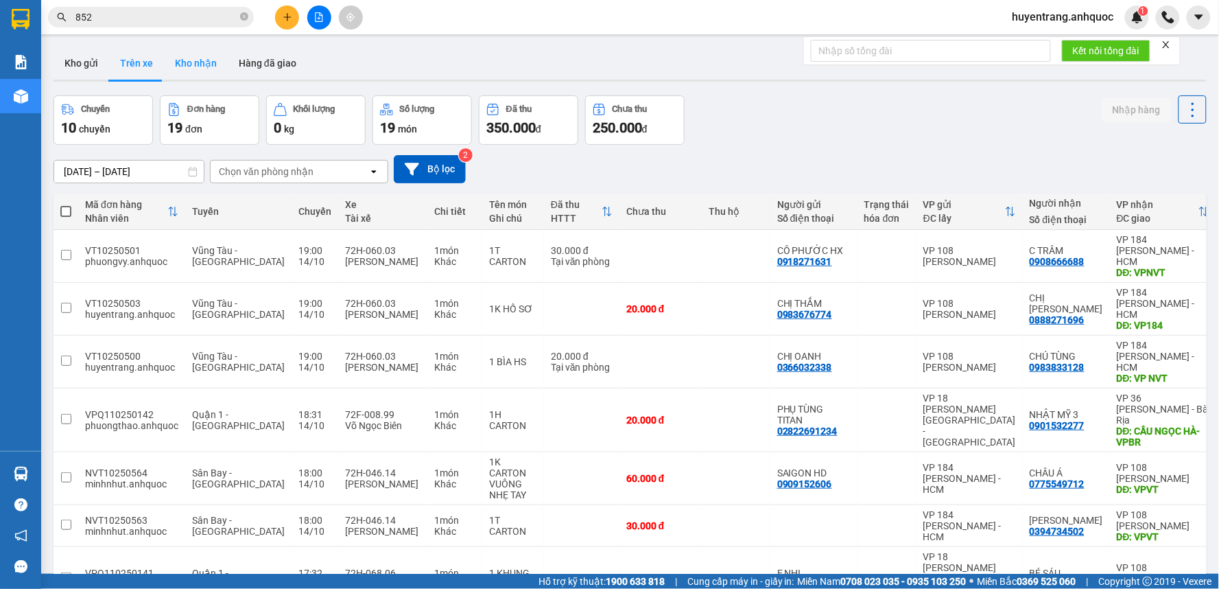
click at [204, 67] on button "Kho nhận" at bounding box center [196, 63] width 64 height 33
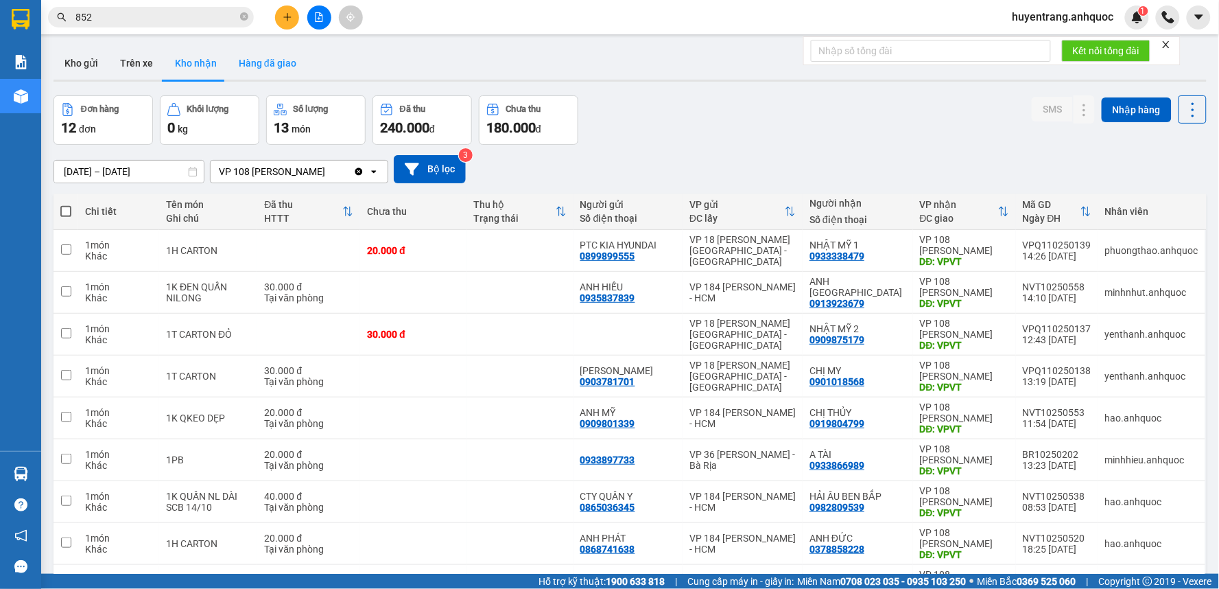
click at [271, 65] on button "Hàng đã giao" at bounding box center [268, 63] width 80 height 33
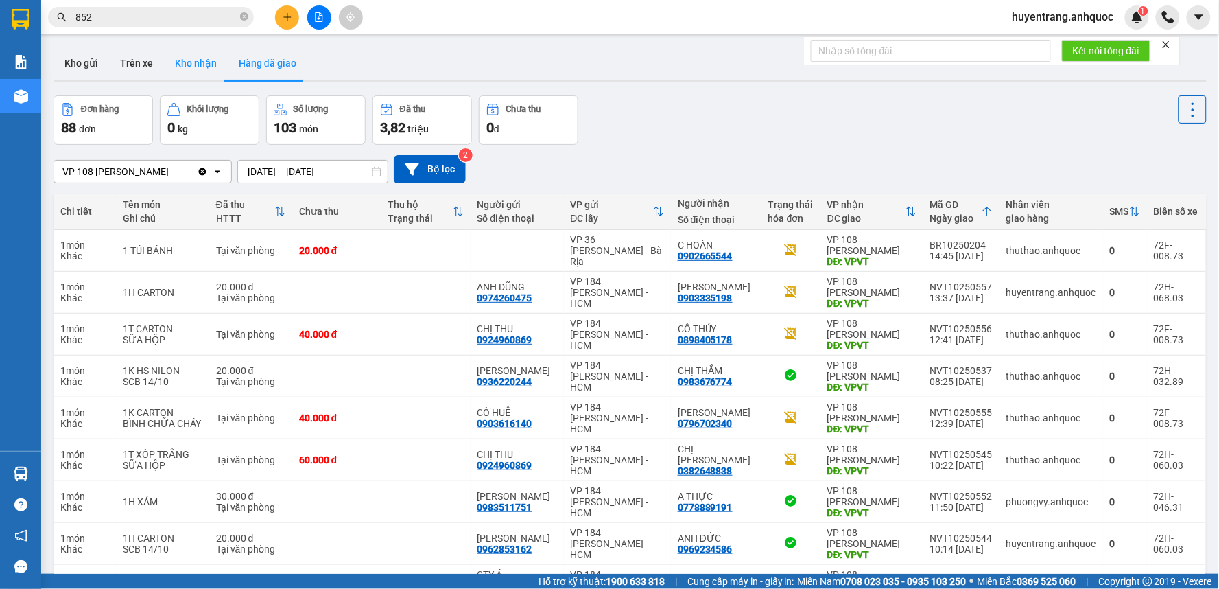
click at [192, 62] on button "Kho nhận" at bounding box center [196, 63] width 64 height 33
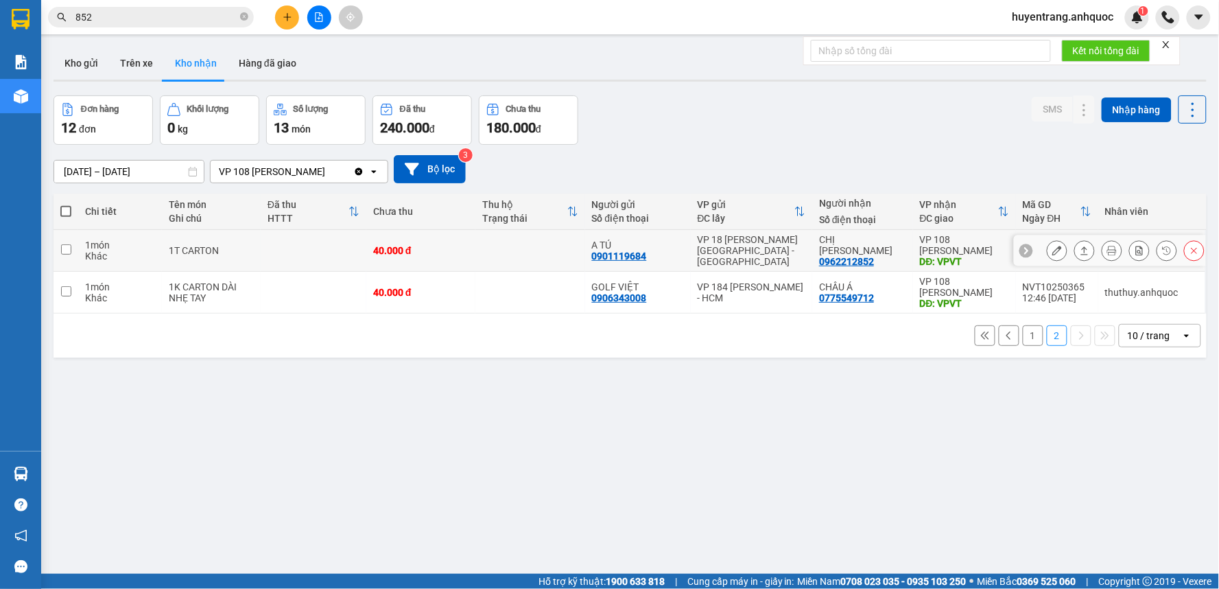
click at [693, 230] on td "VP 18 [PERSON_NAME][GEOGRAPHIC_DATA] - [GEOGRAPHIC_DATA]" at bounding box center [751, 251] width 121 height 42
checkbox input "true"
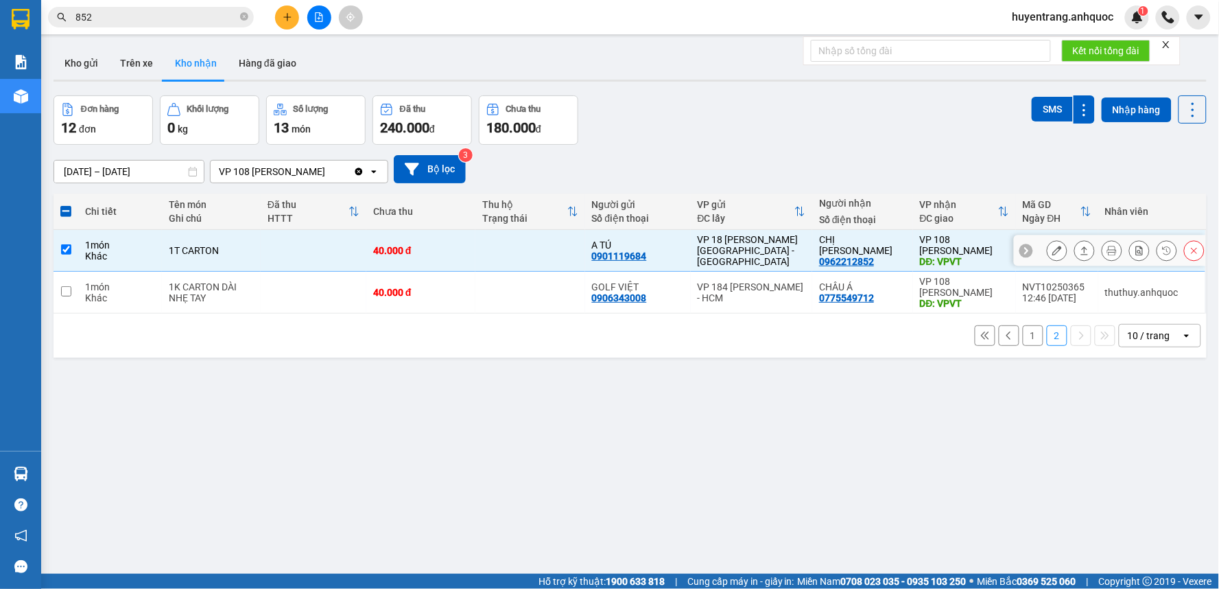
click at [1052, 246] on icon at bounding box center [1057, 251] width 10 height 10
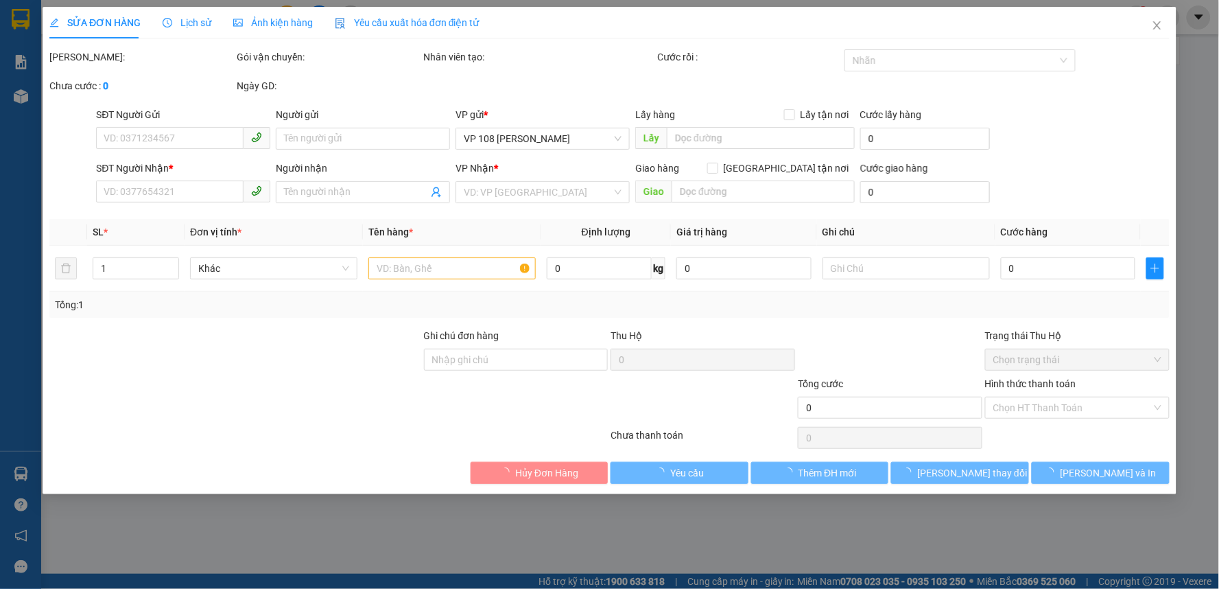
type input "0901119684"
type input "A TÚ"
type input "0962212852"
type input "CHỊ [PERSON_NAME]"
type input "VPVT"
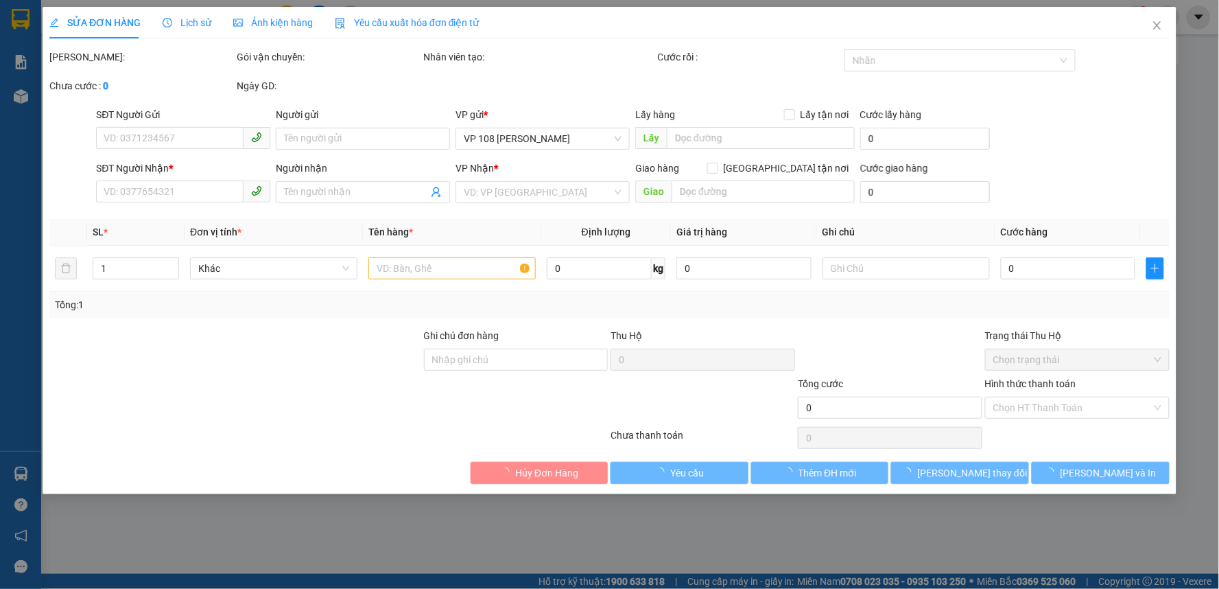
type input "40.000"
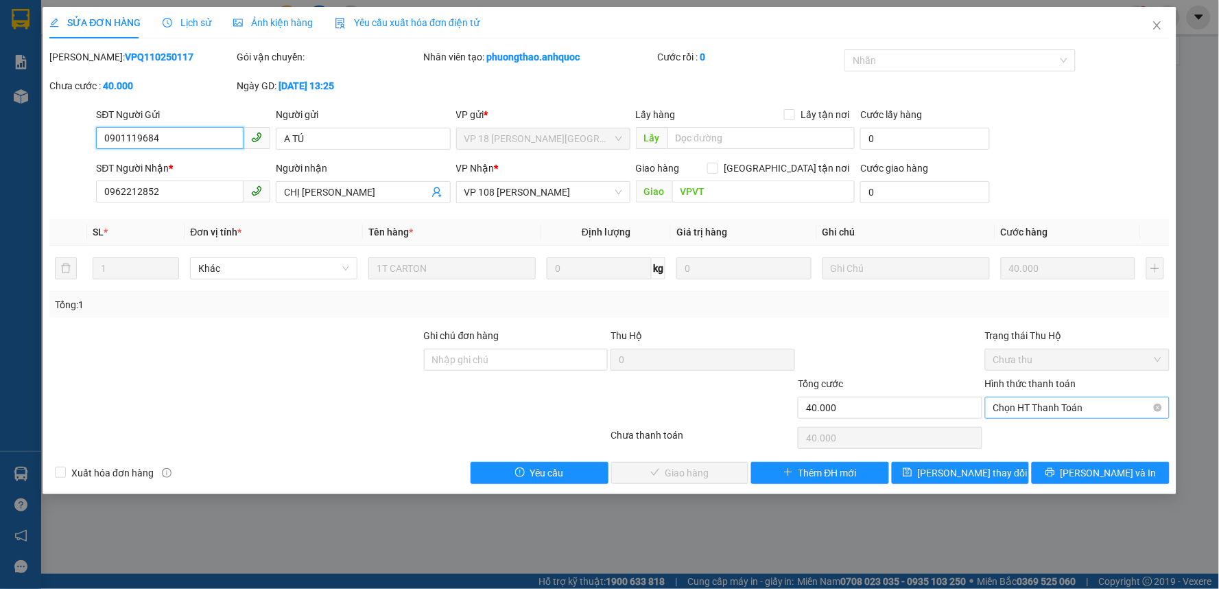
click at [1082, 413] on span "Chọn HT Thanh Toán" at bounding box center [1077, 407] width 168 height 21
click at [1069, 431] on div "Tại văn phòng" at bounding box center [1078, 434] width 168 height 15
type input "0"
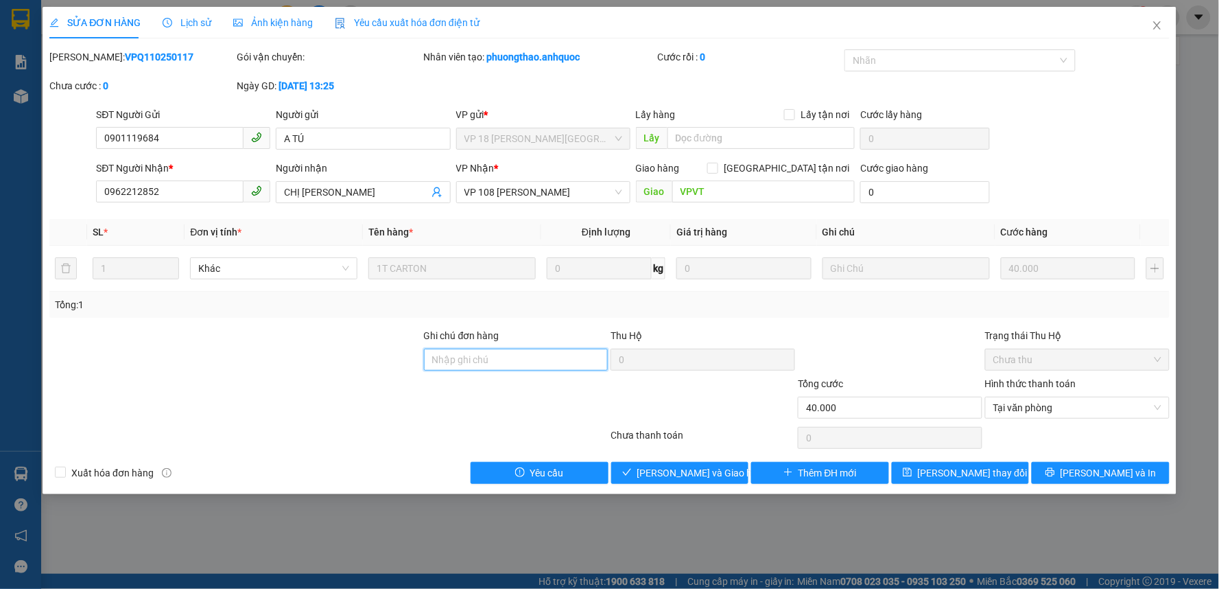
click at [558, 364] on input "Ghi chú đơn hàng" at bounding box center [516, 360] width 185 height 22
type input "CK SCB 14/10"
click at [106, 477] on span "Xuất hóa đơn hàng" at bounding box center [112, 472] width 93 height 15
click at [64, 476] on input "Xuất hóa đơn hàng" at bounding box center [60, 472] width 10 height 10
checkbox input "true"
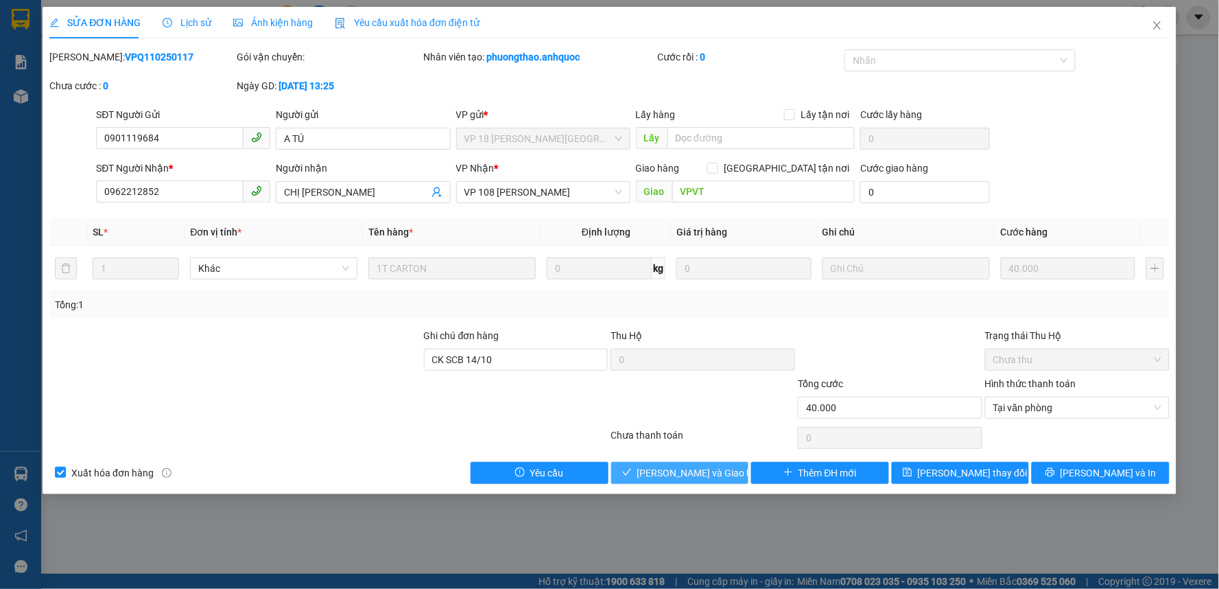
click at [724, 472] on span "[PERSON_NAME] và Giao hàng" at bounding box center [703, 472] width 132 height 15
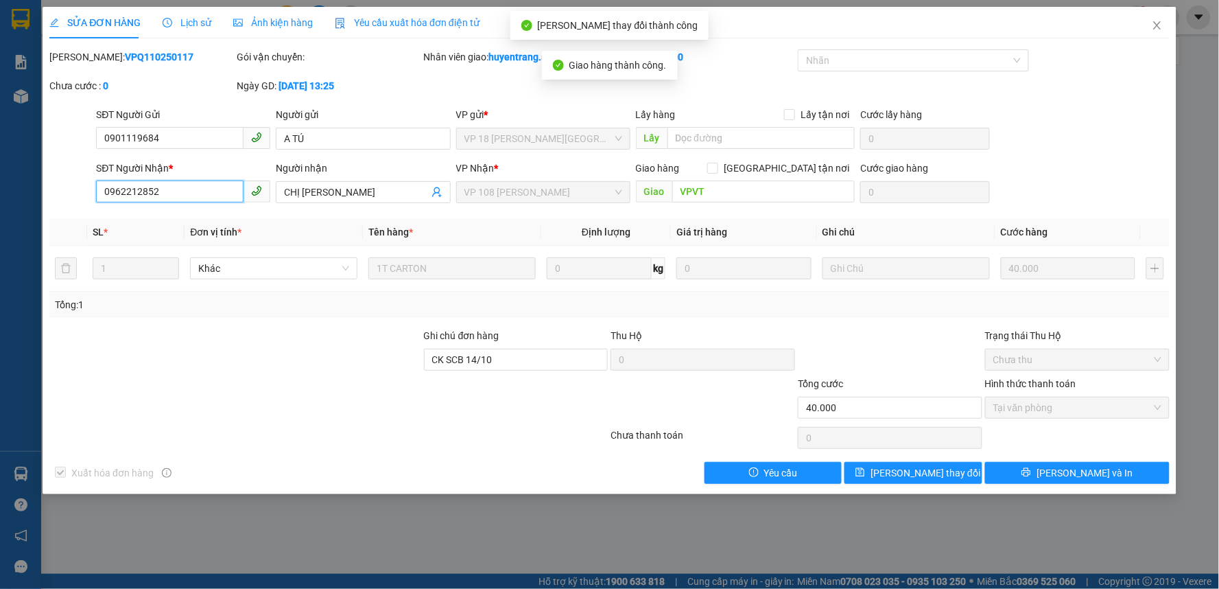
click at [154, 191] on input "0962212852" at bounding box center [170, 191] width 148 height 22
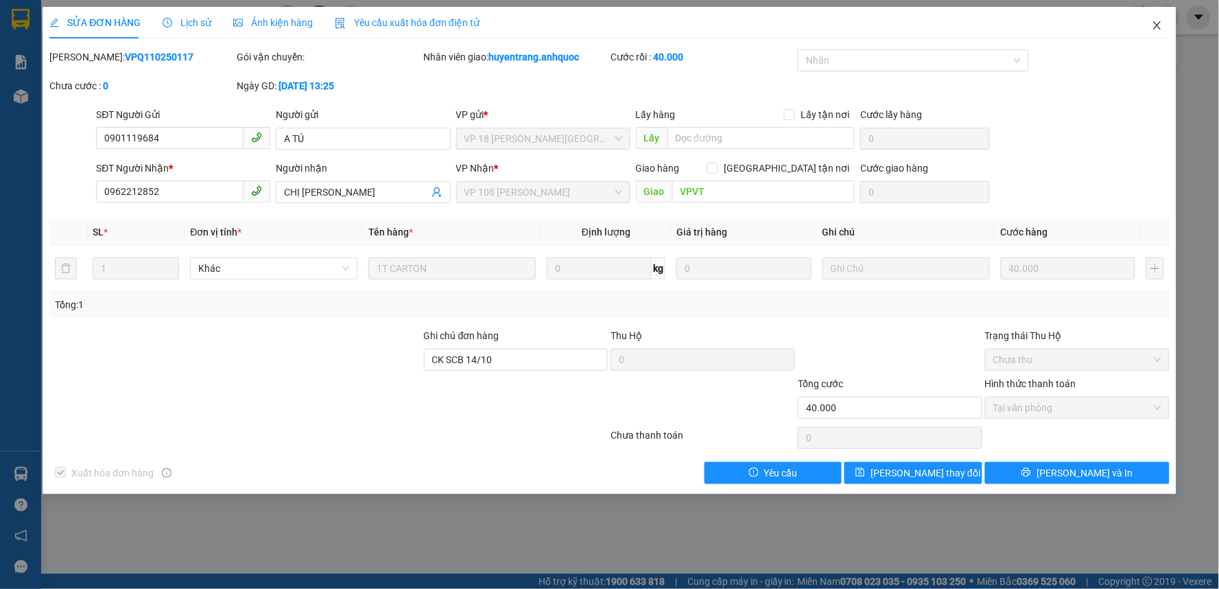
click at [1155, 23] on icon "close" at bounding box center [1157, 25] width 11 height 11
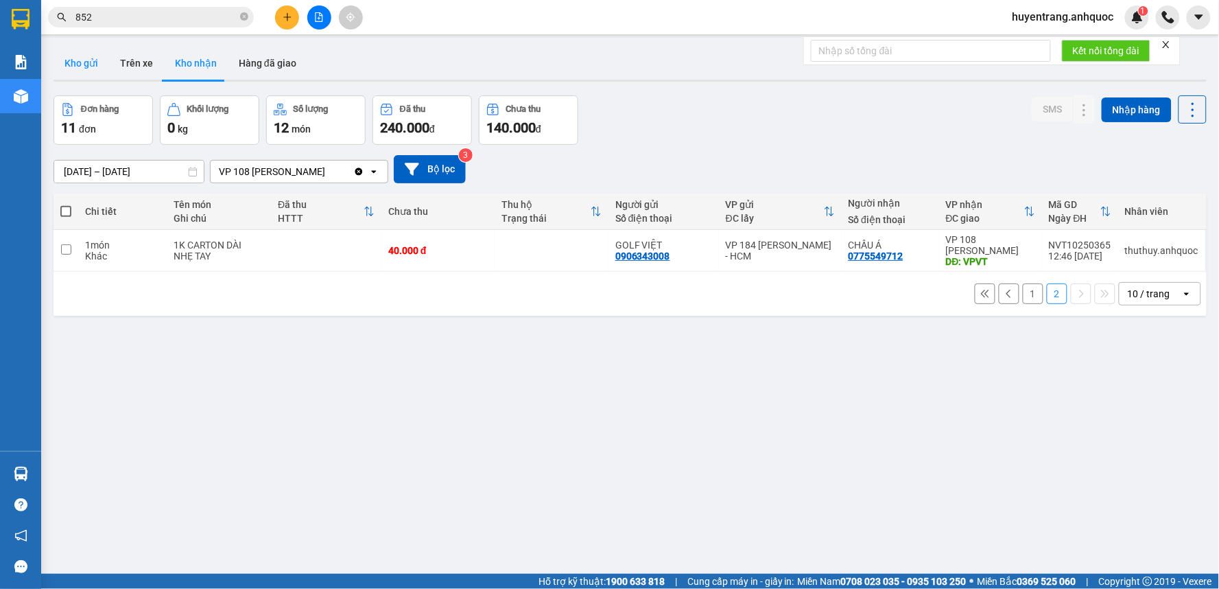
click at [90, 64] on button "Kho gửi" at bounding box center [82, 63] width 56 height 33
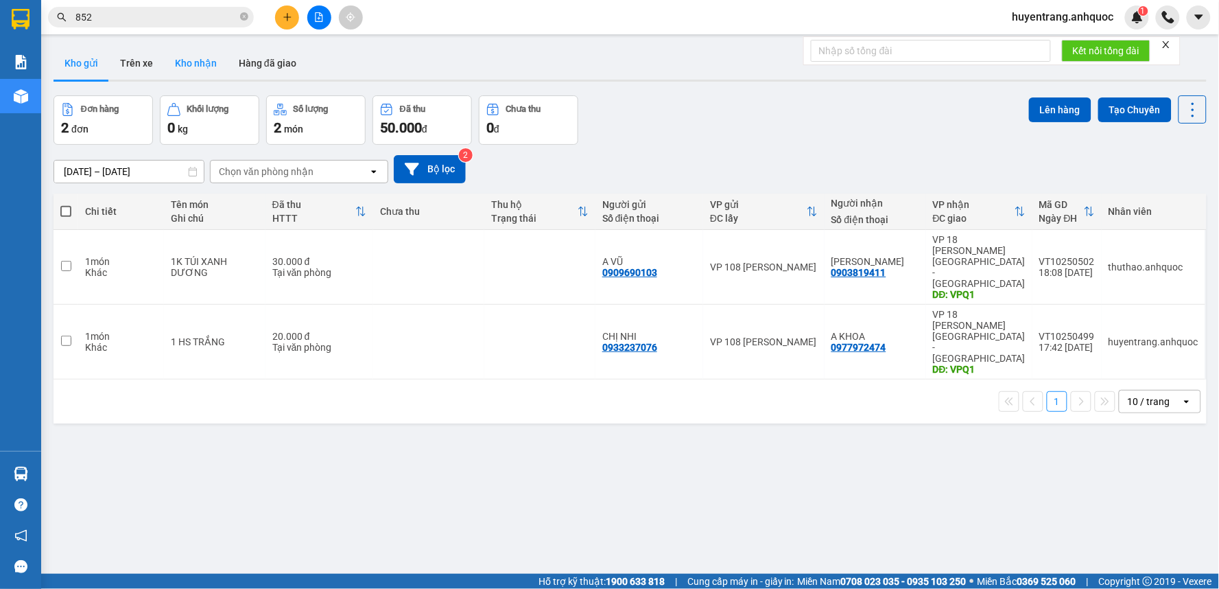
click at [193, 67] on button "Kho nhận" at bounding box center [196, 63] width 64 height 33
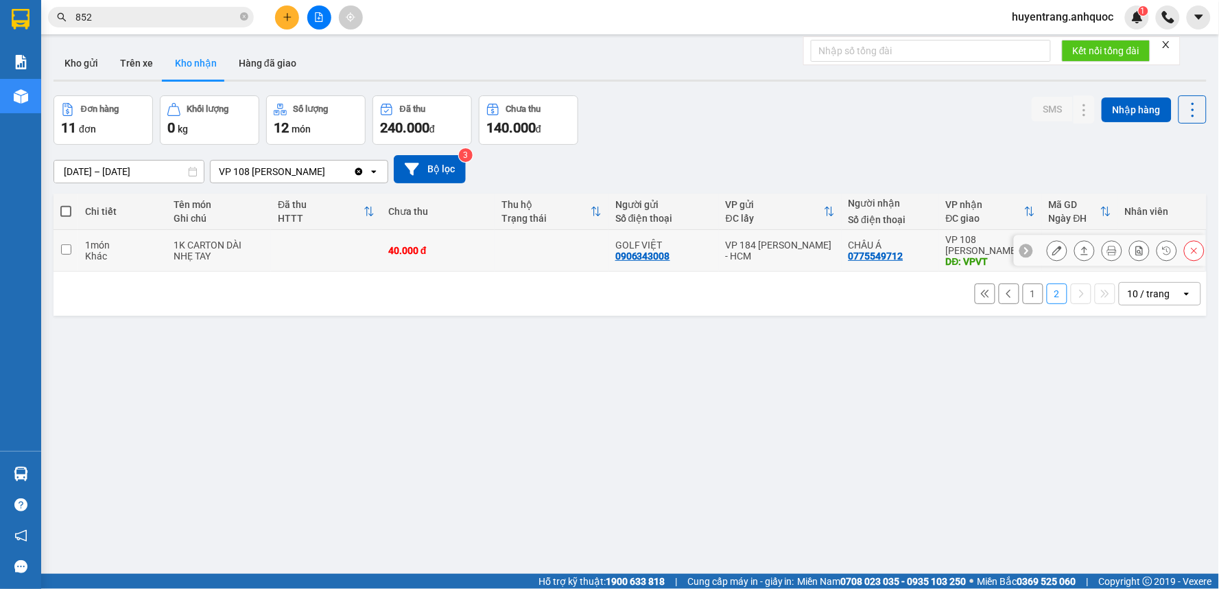
drag, startPoint x: 904, startPoint y: 257, endPoint x: 840, endPoint y: 259, distance: 63.9
click at [842, 259] on td "CHÂU Á 0775549712" at bounding box center [890, 251] width 97 height 42
checkbox input "true"
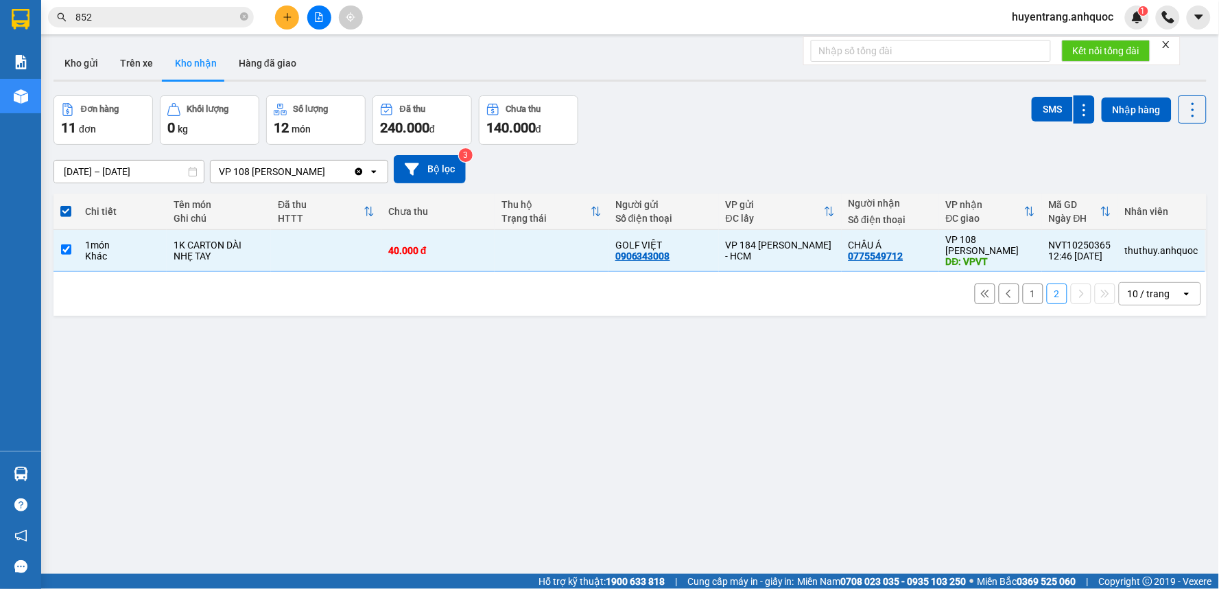
click at [130, 22] on input "852" at bounding box center [156, 17] width 162 height 15
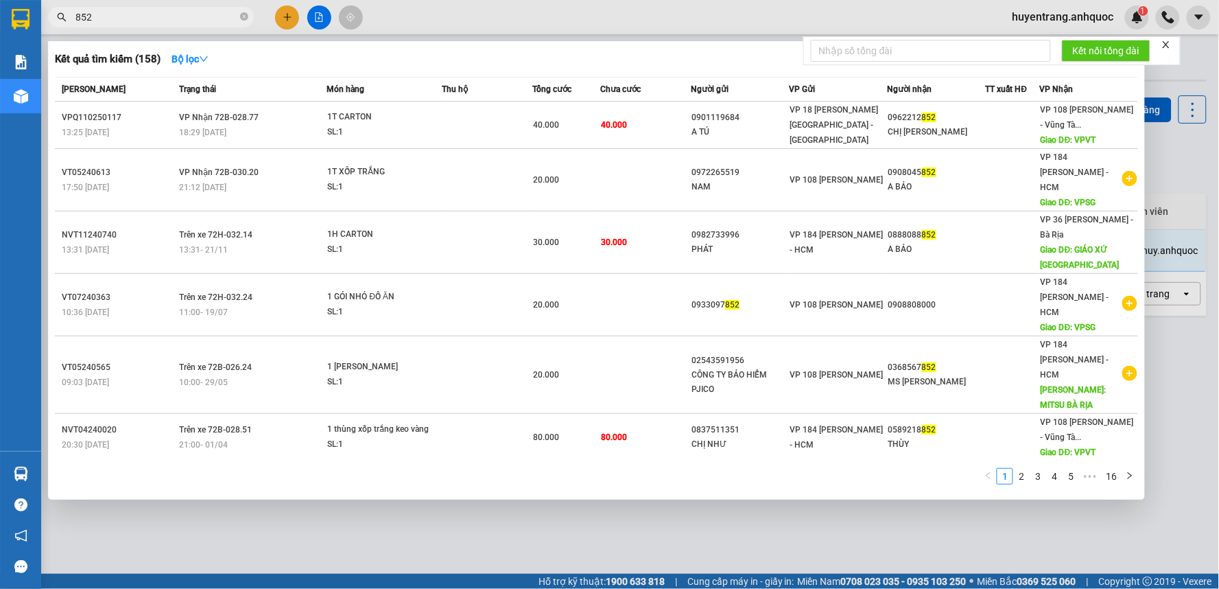
paste input "077554971"
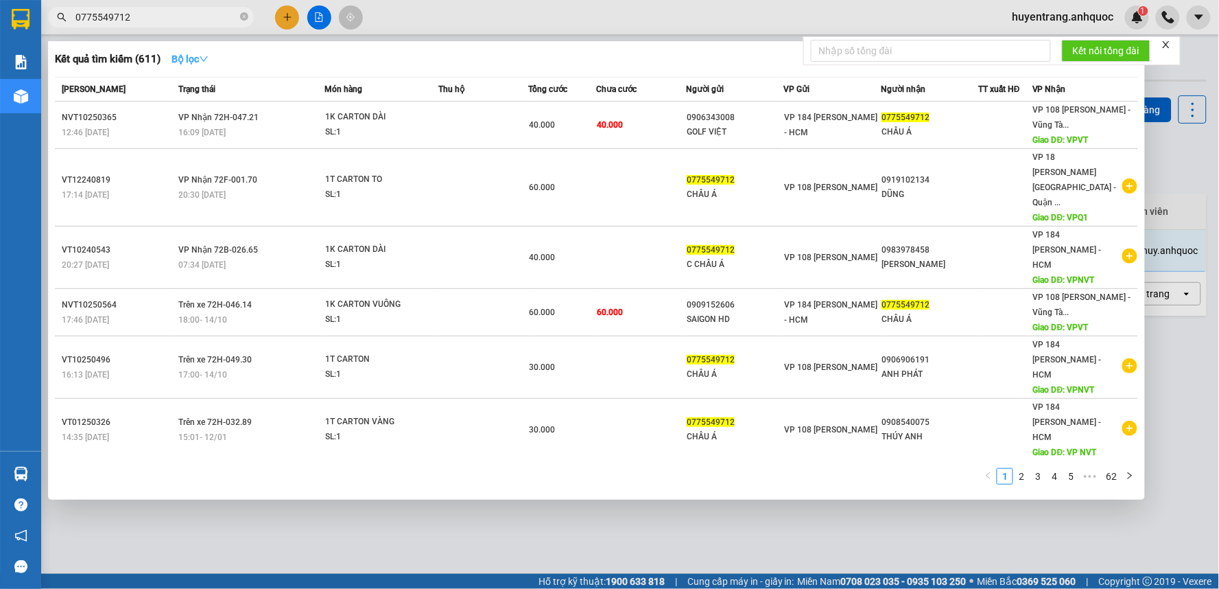
type input "0775549712"
click at [204, 67] on button "Bộ lọc" at bounding box center [190, 59] width 59 height 22
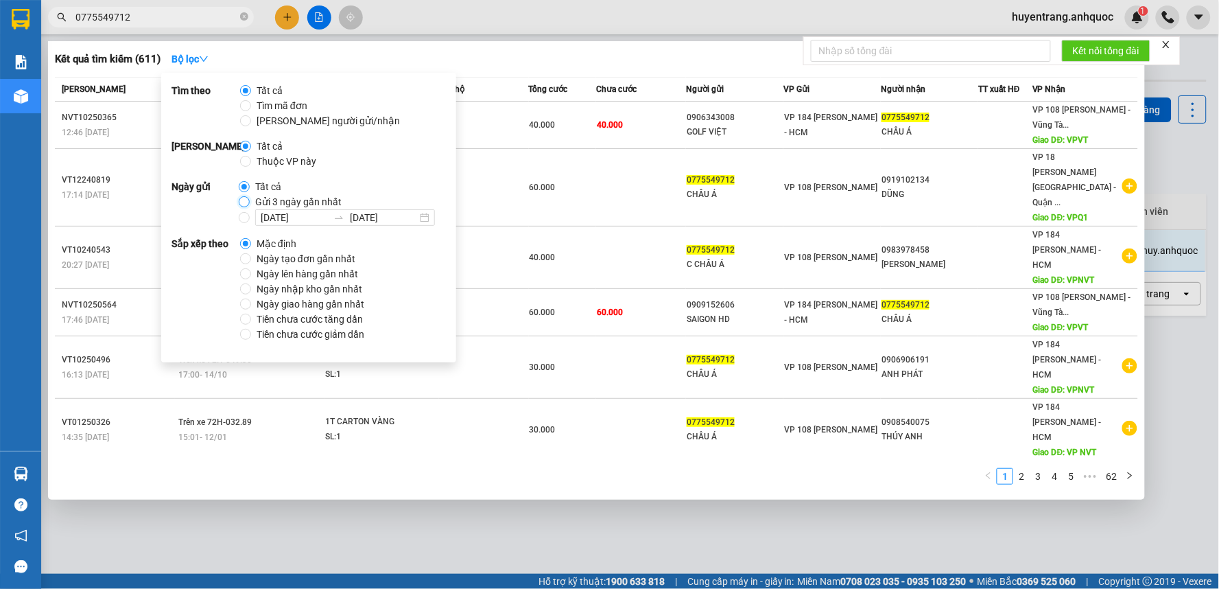
click at [242, 207] on input "Gửi 3 ngày gần nhất" at bounding box center [244, 201] width 11 height 11
radio input "true"
radio input "false"
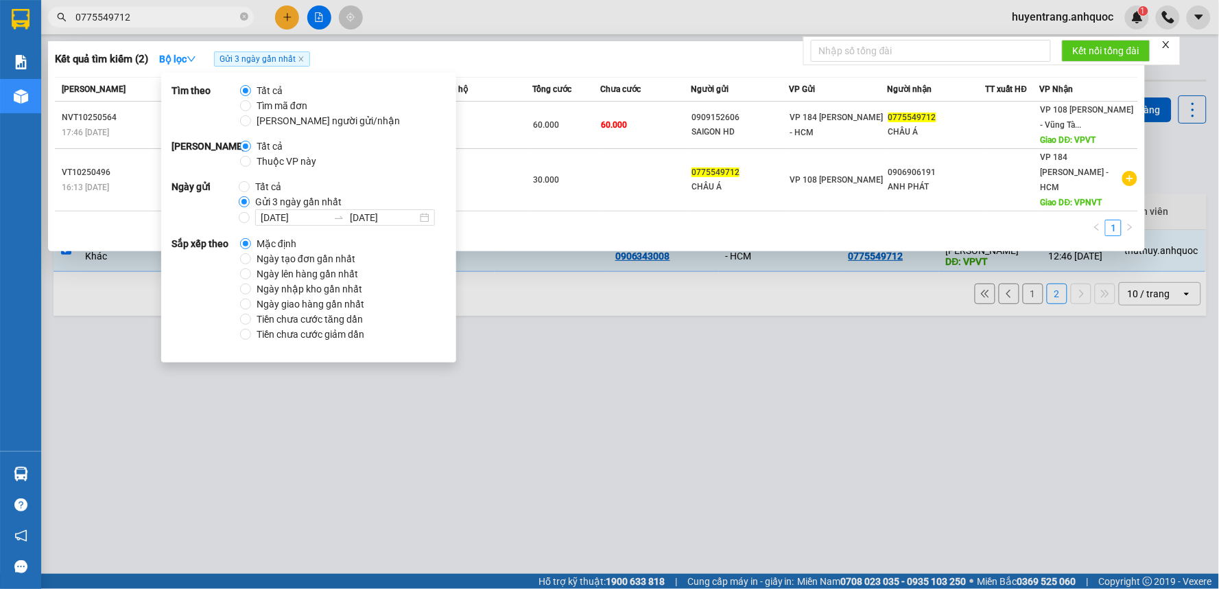
drag, startPoint x: 505, startPoint y: 351, endPoint x: 505, endPoint y: 337, distance: 14.4
click at [505, 345] on div at bounding box center [609, 294] width 1219 height 589
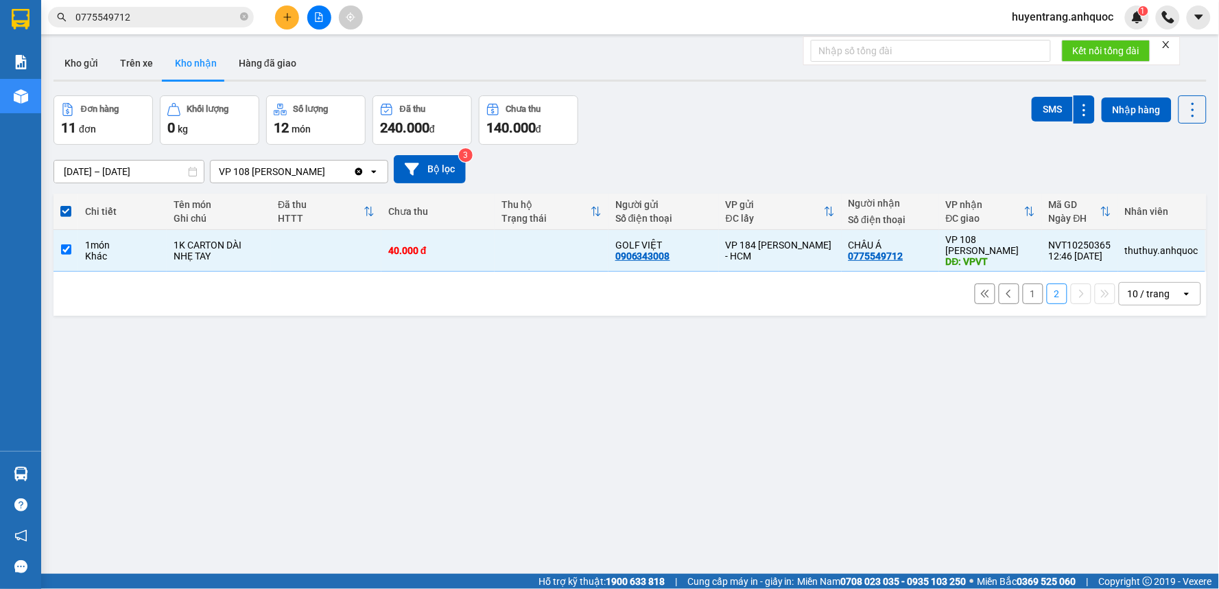
click at [124, 24] on input "0775549712" at bounding box center [156, 17] width 162 height 15
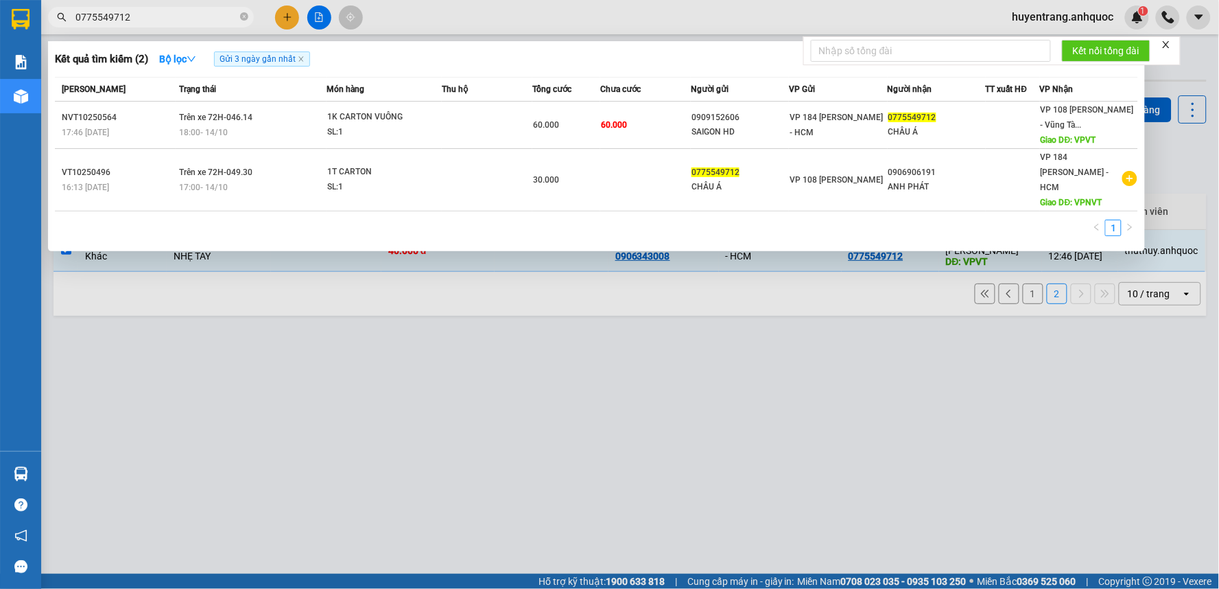
click at [285, 14] on div at bounding box center [609, 294] width 1219 height 589
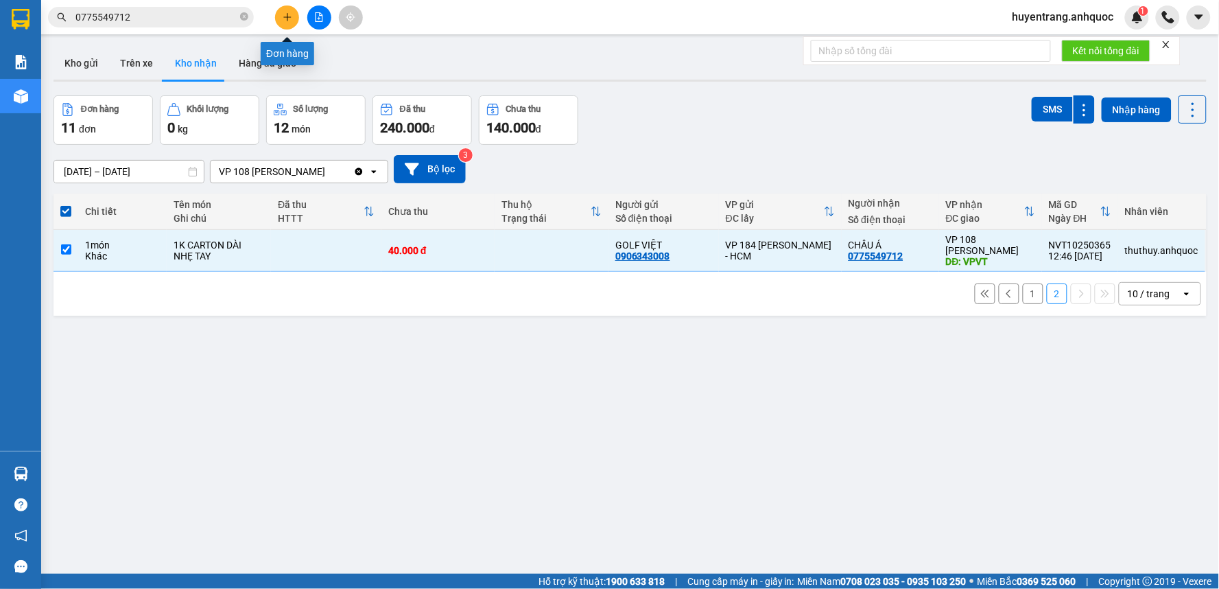
click at [285, 14] on icon "plus" at bounding box center [288, 17] width 10 height 10
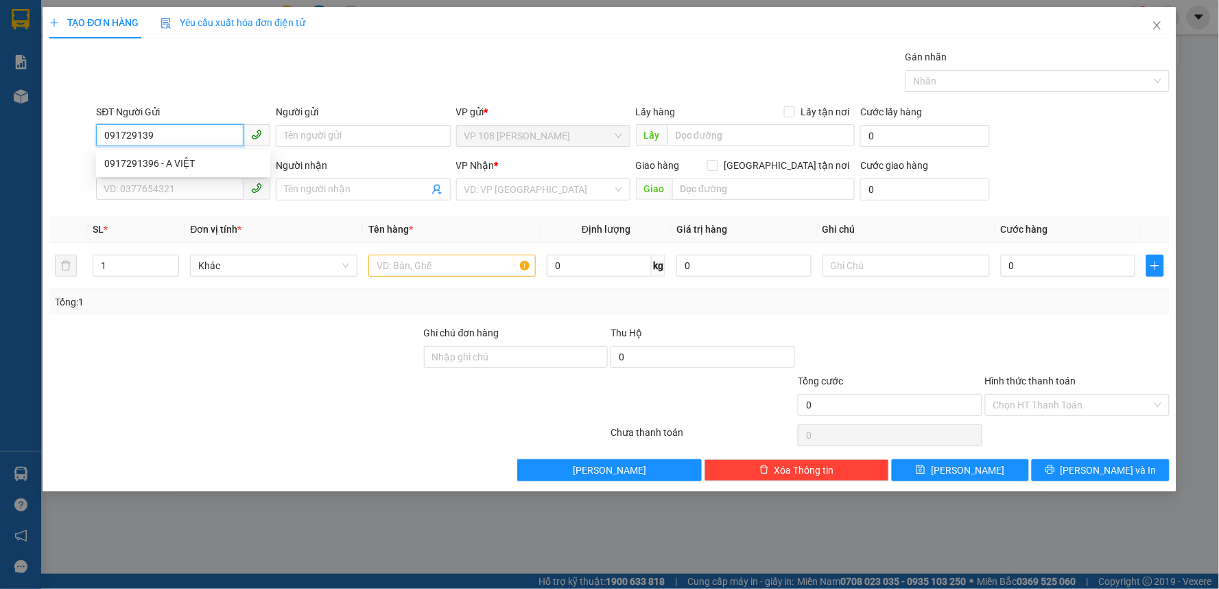
type input "0917291396"
click at [238, 170] on div "0917291396 - A VIỆT" at bounding box center [183, 163] width 158 height 15
type input "A VIỆT"
type input "0937797796"
type input "C HƯƠNG"
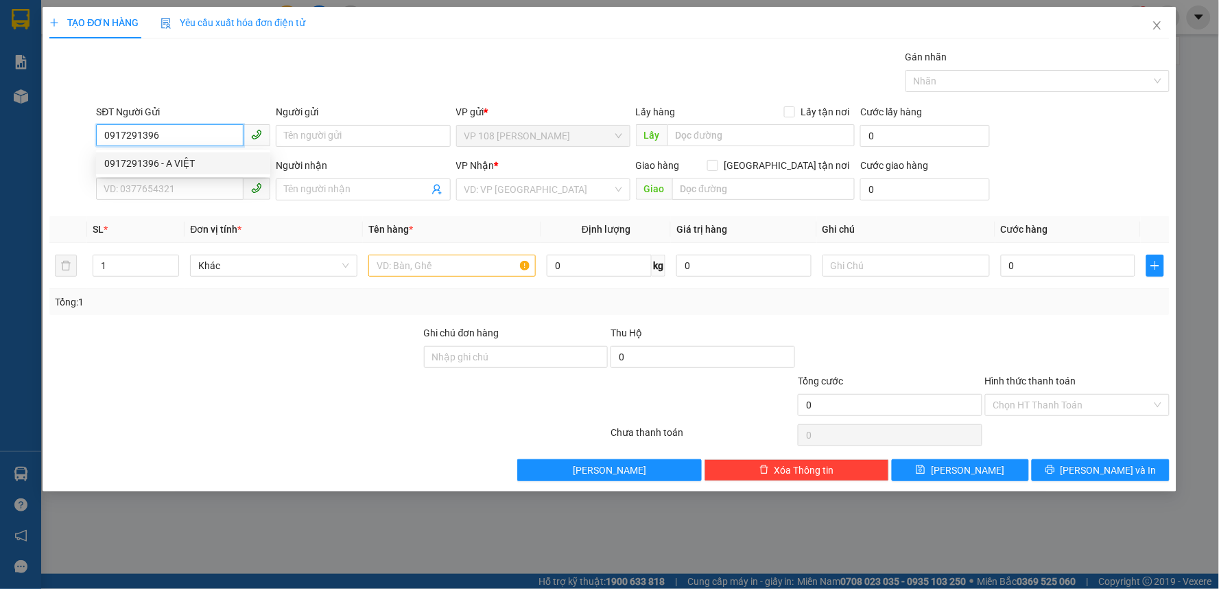
type input "VPNVT"
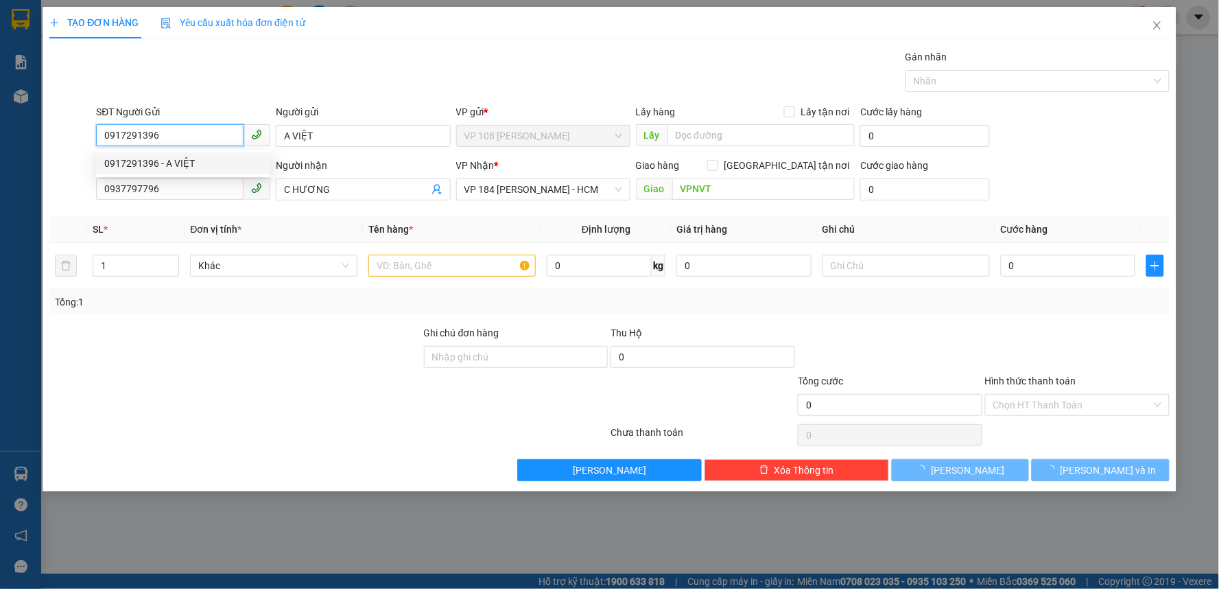
type input "20.000"
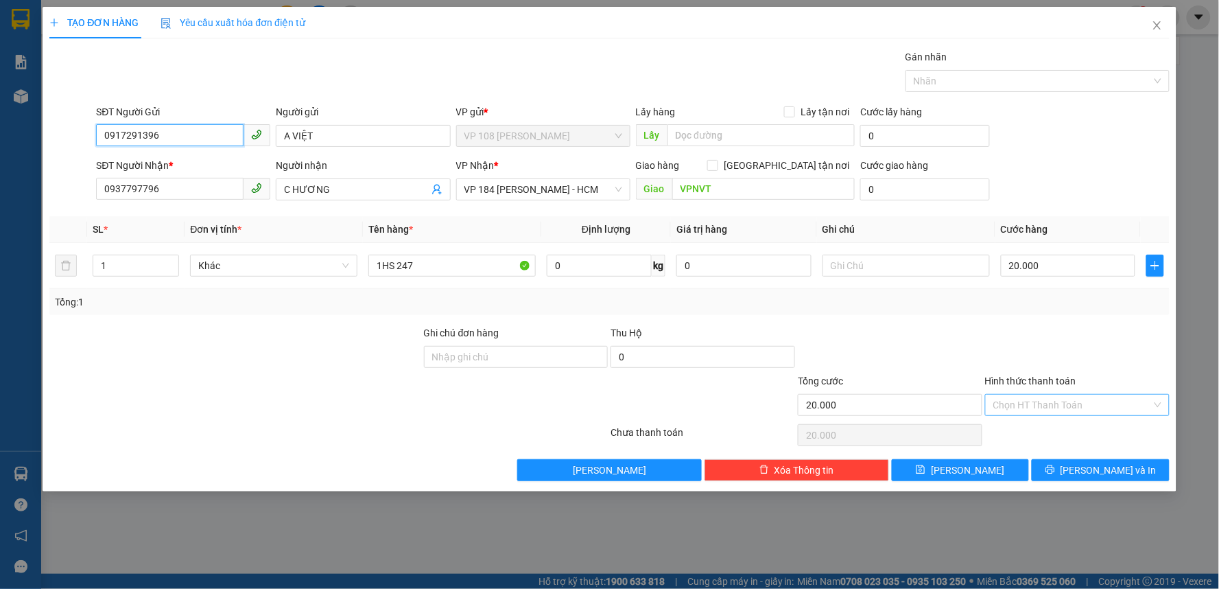
type input "0917291396"
click at [1073, 403] on input "Hình thức thanh toán" at bounding box center [1072, 405] width 158 height 21
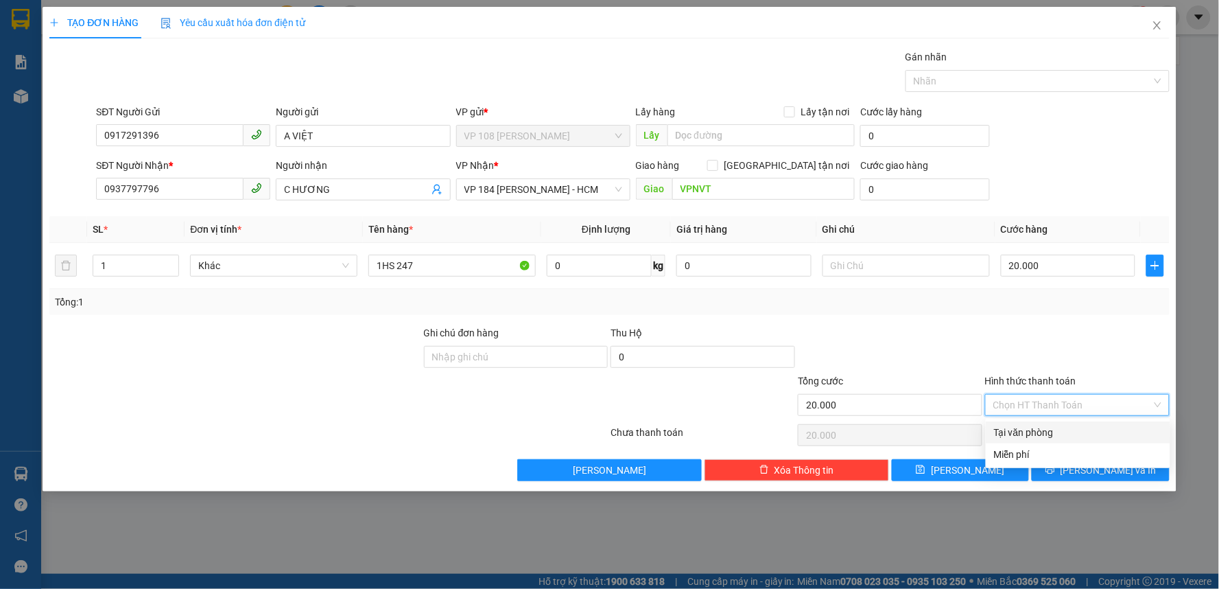
click at [1061, 435] on div "Tại văn phòng" at bounding box center [1078, 432] width 168 height 15
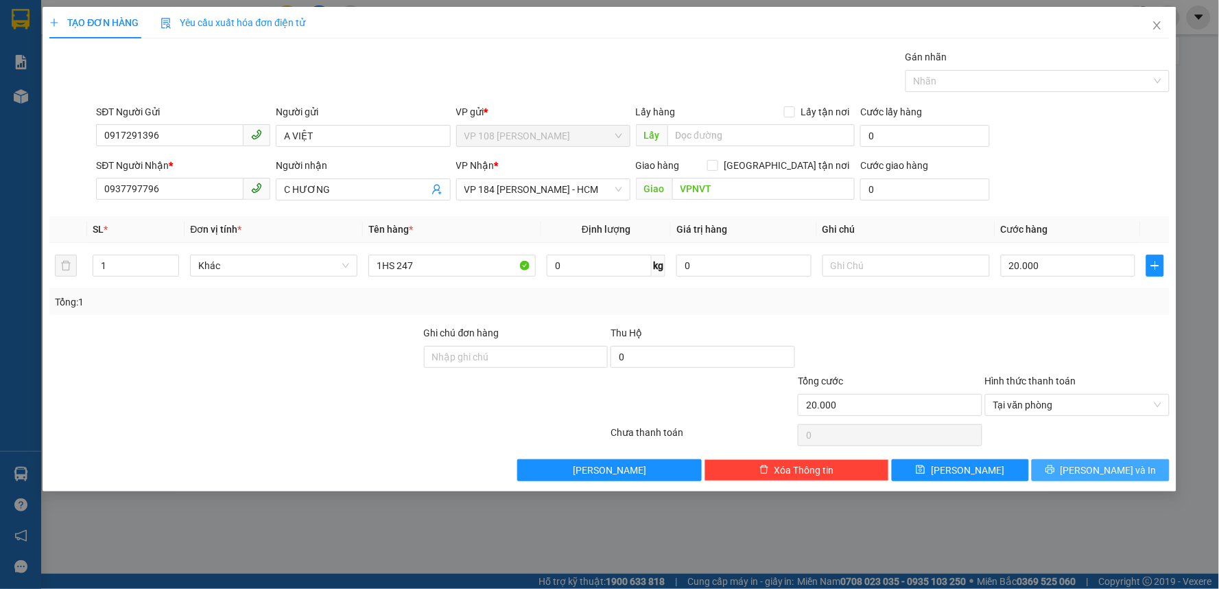
click at [1055, 473] on icon "printer" at bounding box center [1051, 469] width 10 height 10
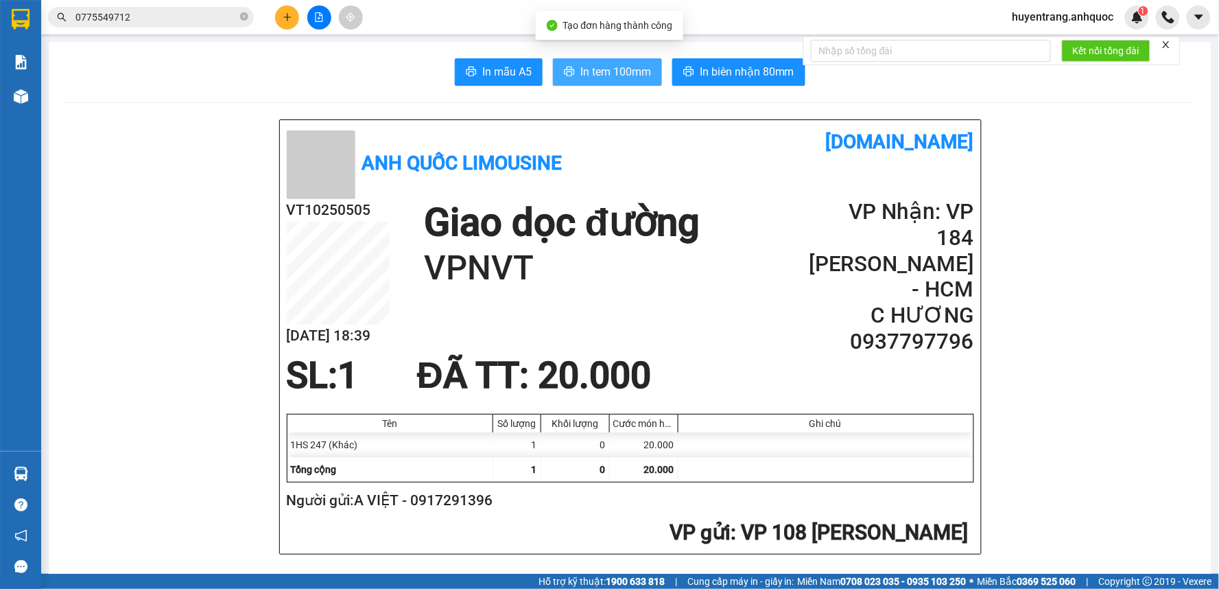
click at [635, 69] on span "In tem 100mm" at bounding box center [615, 71] width 71 height 17
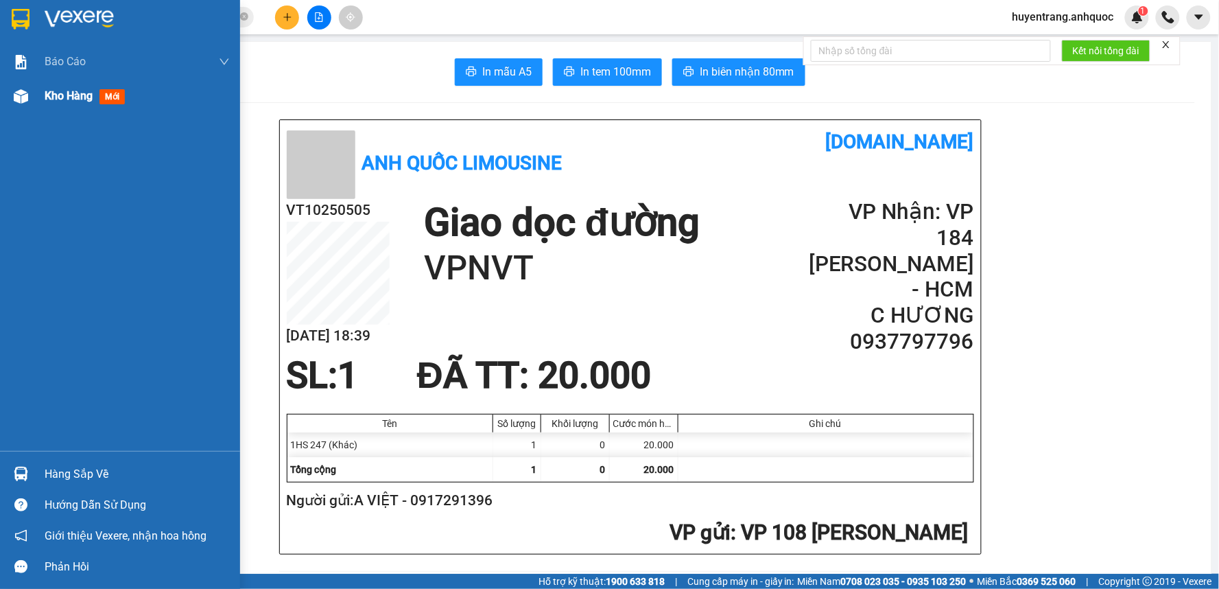
click at [38, 102] on div "Kho hàng mới" at bounding box center [120, 96] width 240 height 34
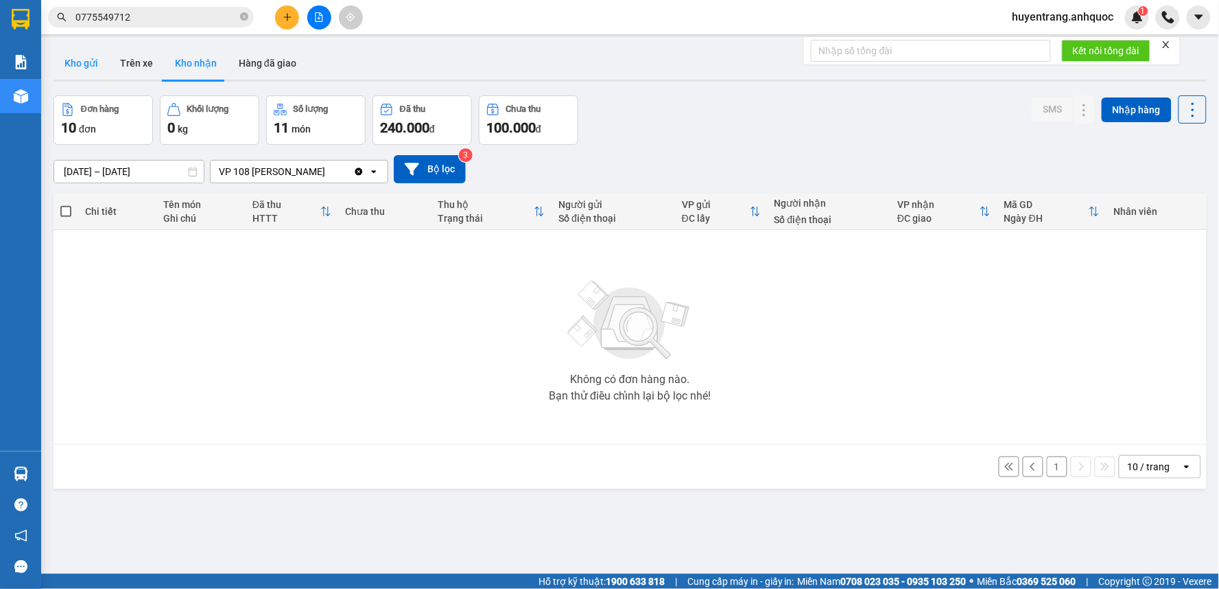
click at [95, 58] on button "Kho gửi" at bounding box center [82, 63] width 56 height 33
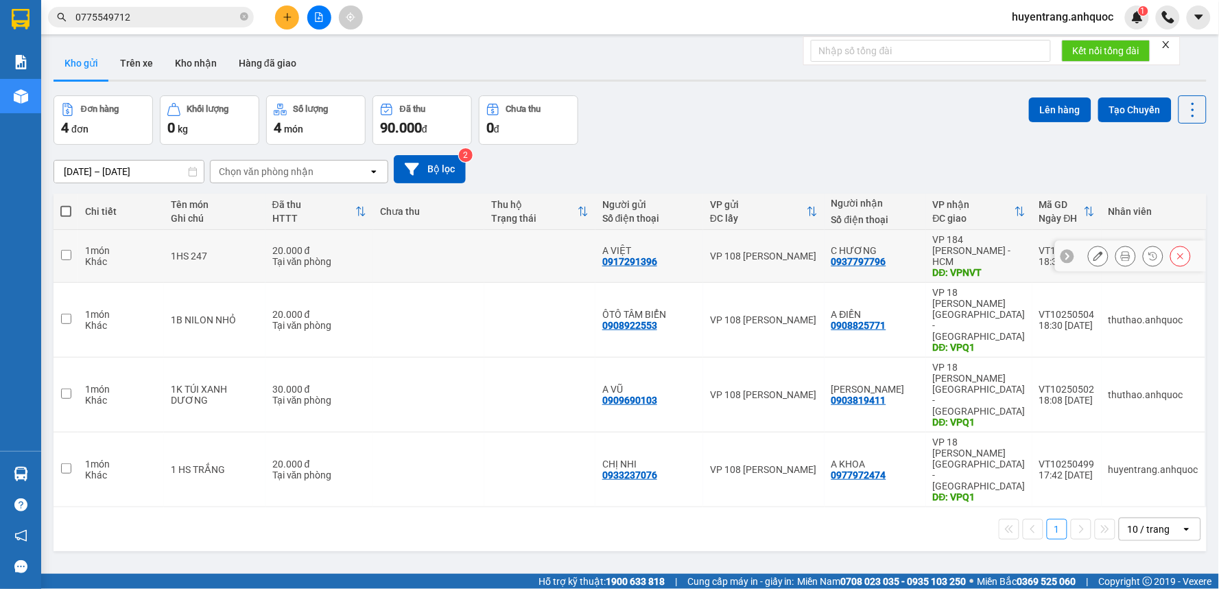
drag, startPoint x: 664, startPoint y: 259, endPoint x: 600, endPoint y: 258, distance: 63.8
click at [600, 258] on td "A VIỆT 0917291396" at bounding box center [650, 256] width 108 height 53
checkbox input "true"
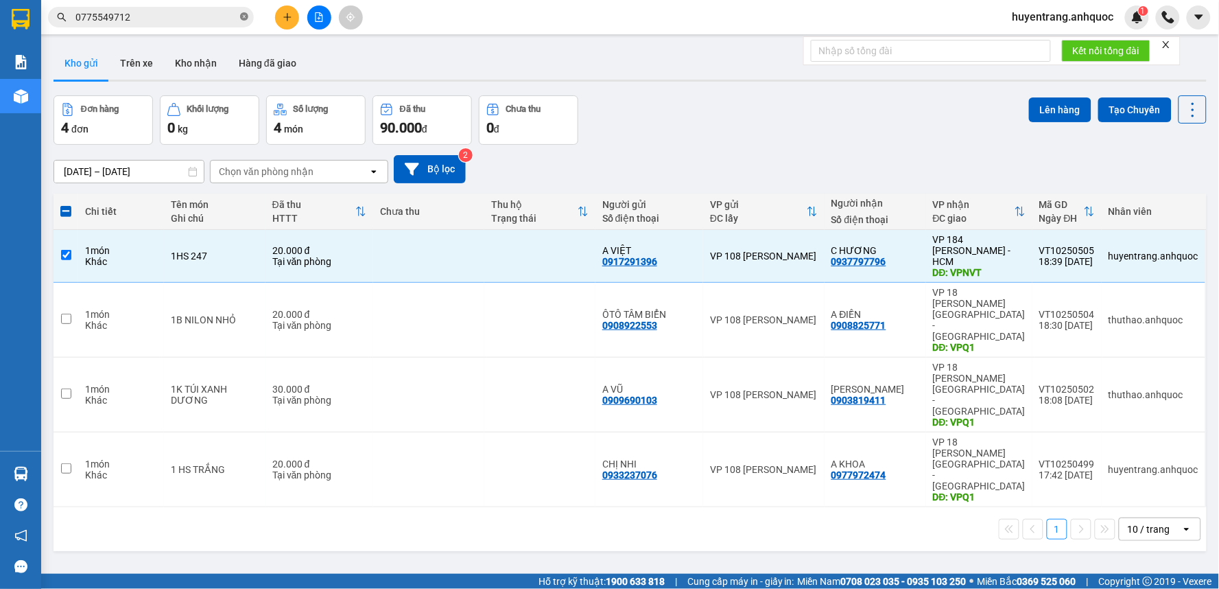
click at [243, 17] on icon "close-circle" at bounding box center [244, 16] width 8 height 8
paste input "0917291396"
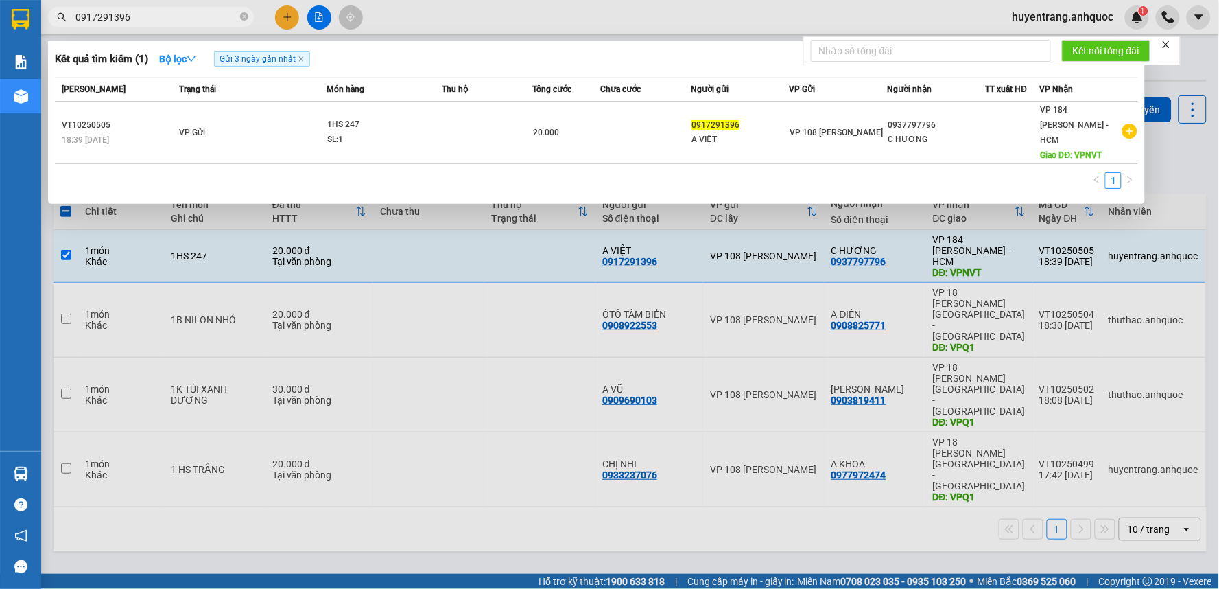
type input "0917291396"
click at [303, 63] on span "Gửi 3 ngày gần nhất" at bounding box center [262, 58] width 96 height 15
click at [303, 59] on icon "close" at bounding box center [300, 59] width 5 height 5
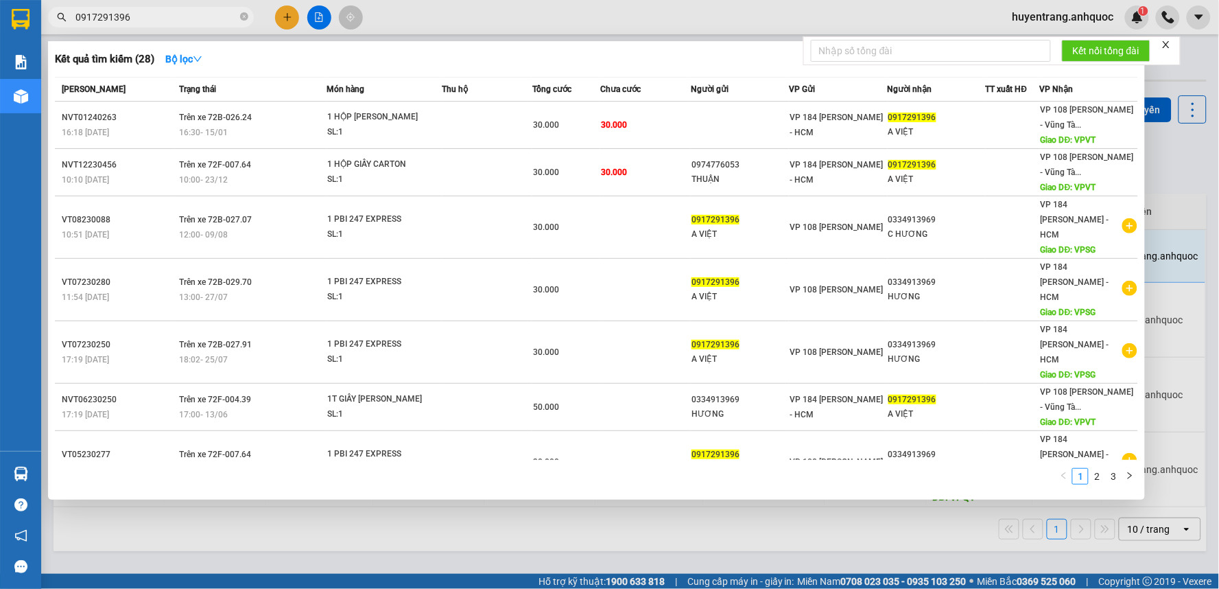
click at [428, 530] on div at bounding box center [609, 294] width 1219 height 589
